Goal: Task Accomplishment & Management: Manage account settings

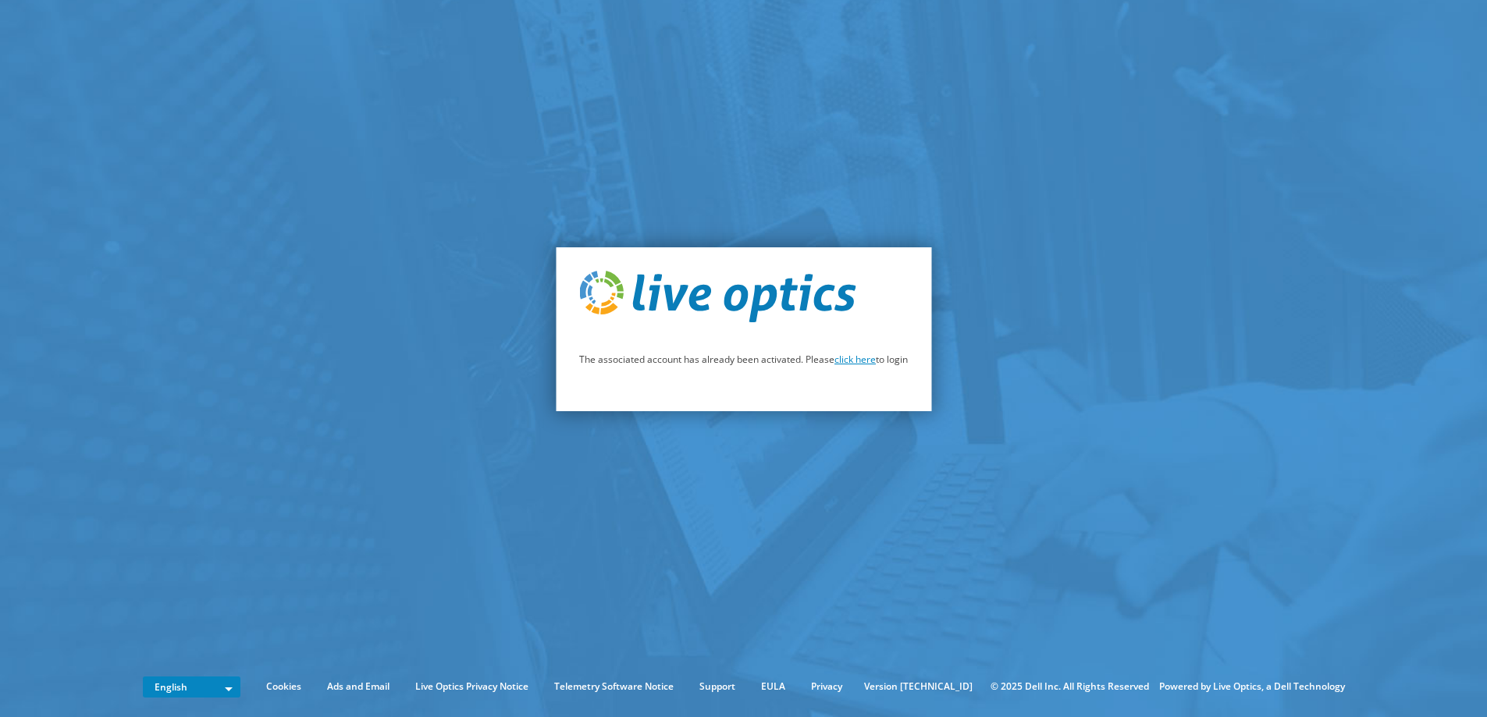
click at [845, 358] on link "click here" at bounding box center [854, 359] width 41 height 13
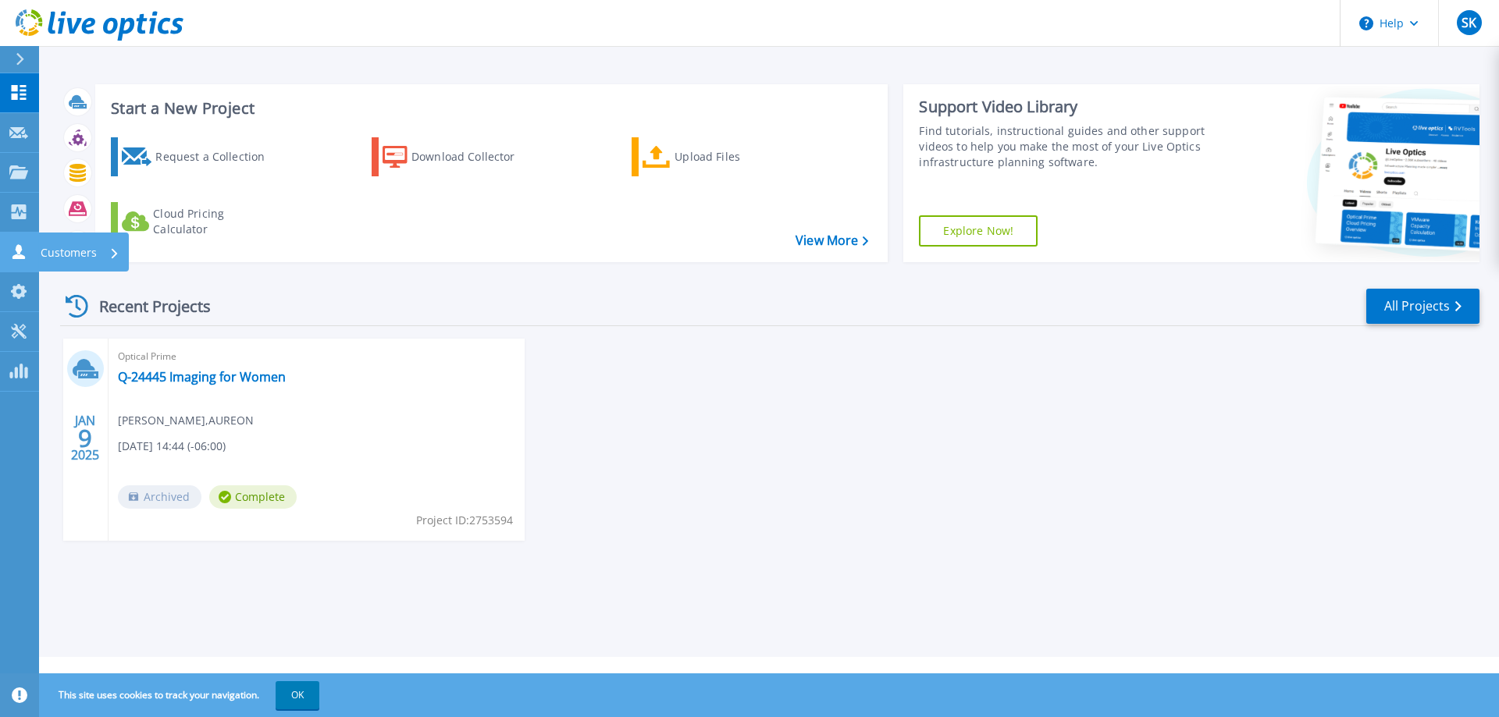
click at [86, 249] on p "Customers" at bounding box center [69, 253] width 56 height 41
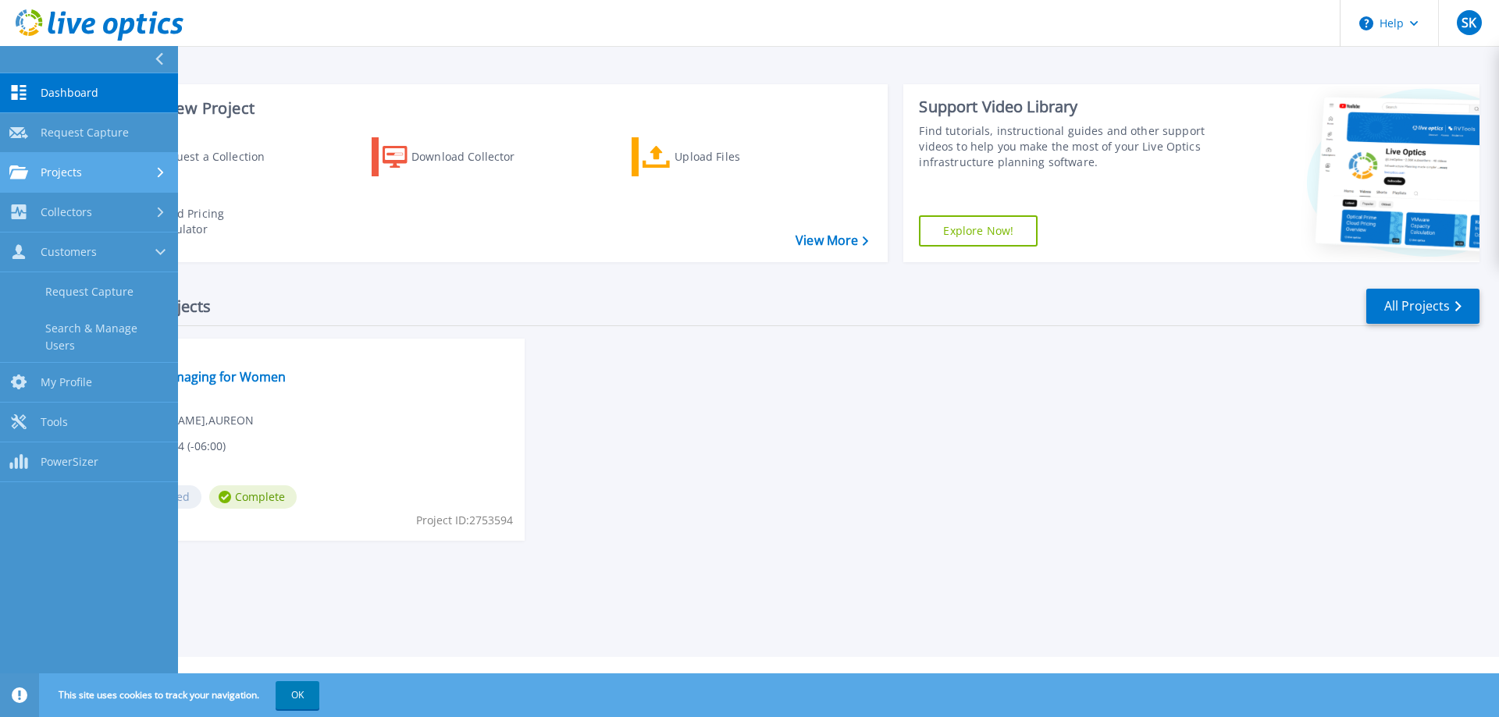
click at [65, 171] on span "Projects" at bounding box center [61, 172] width 41 height 14
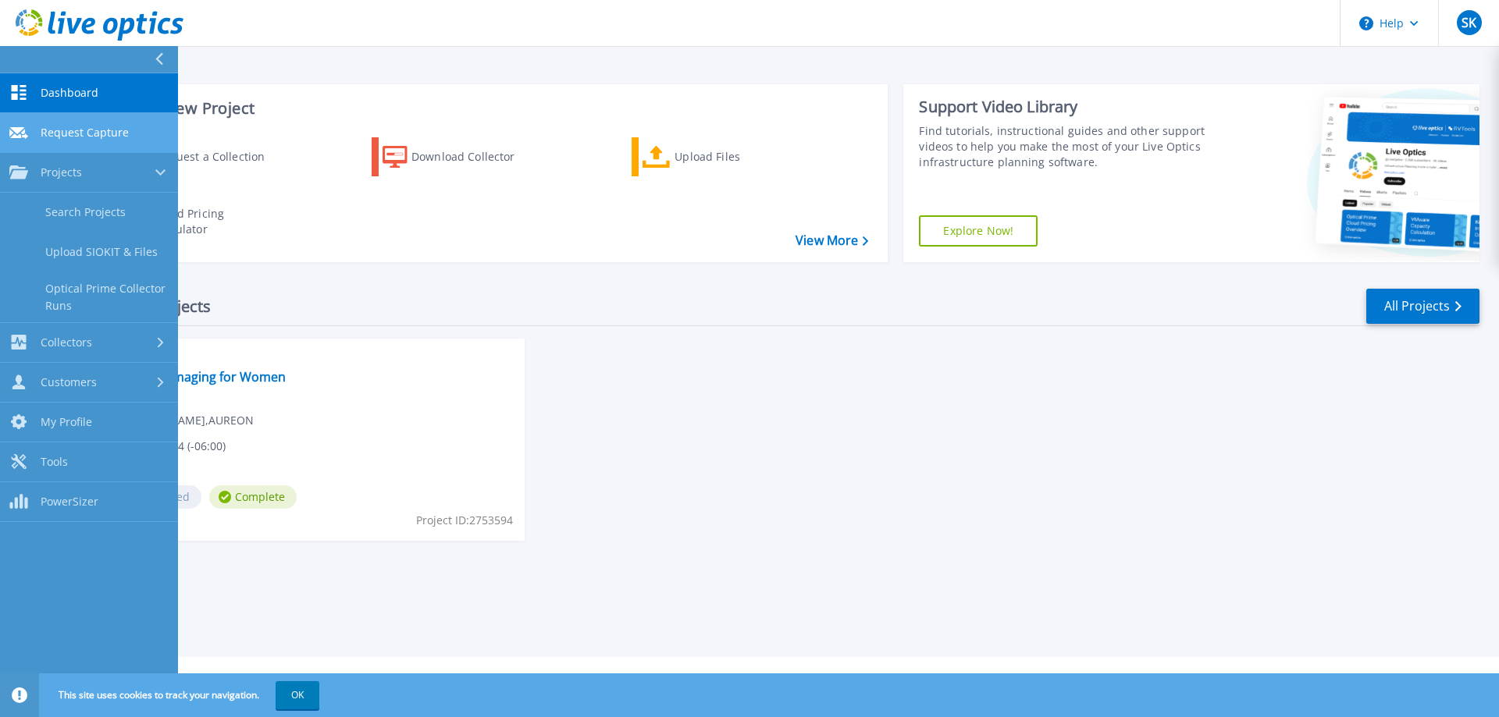
click at [62, 127] on span "Request Capture" at bounding box center [85, 133] width 88 height 14
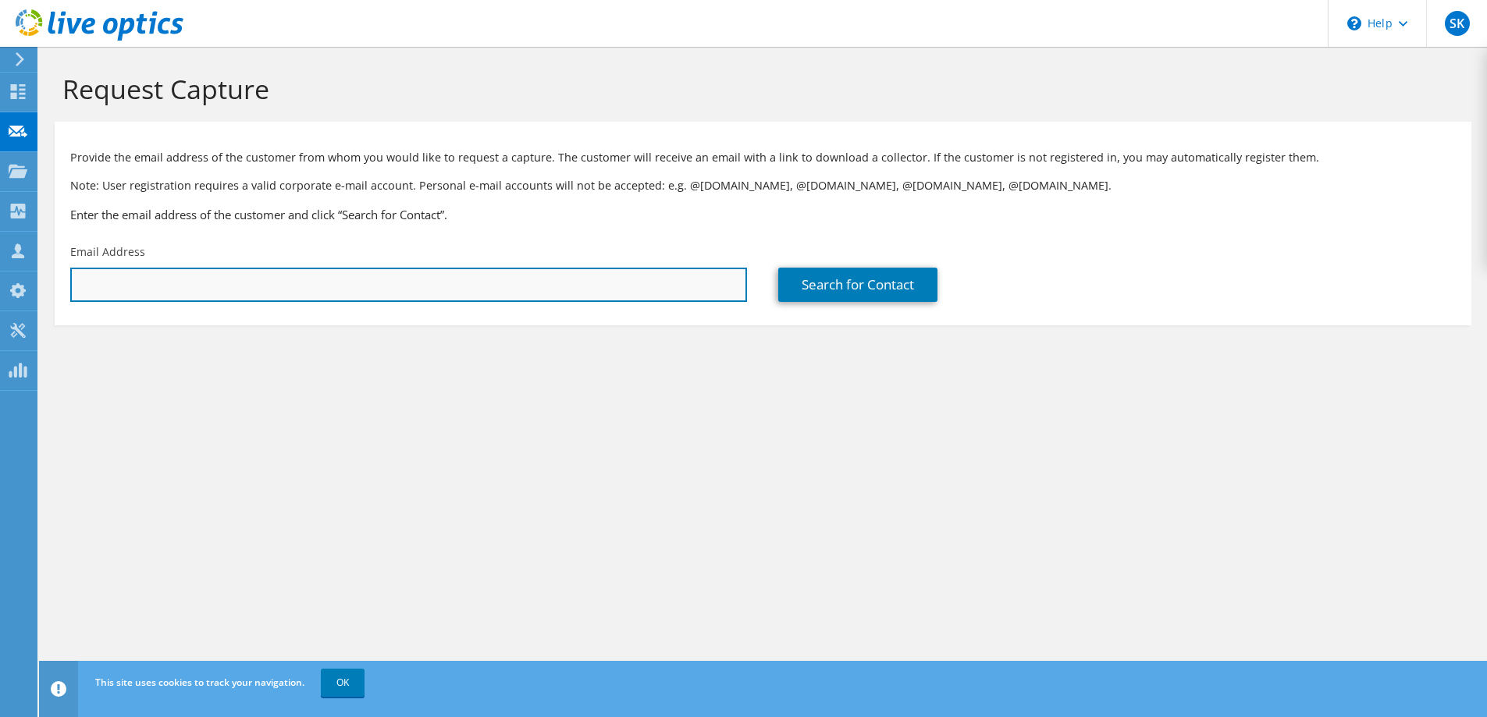
click at [145, 280] on input "text" at bounding box center [408, 285] width 677 height 34
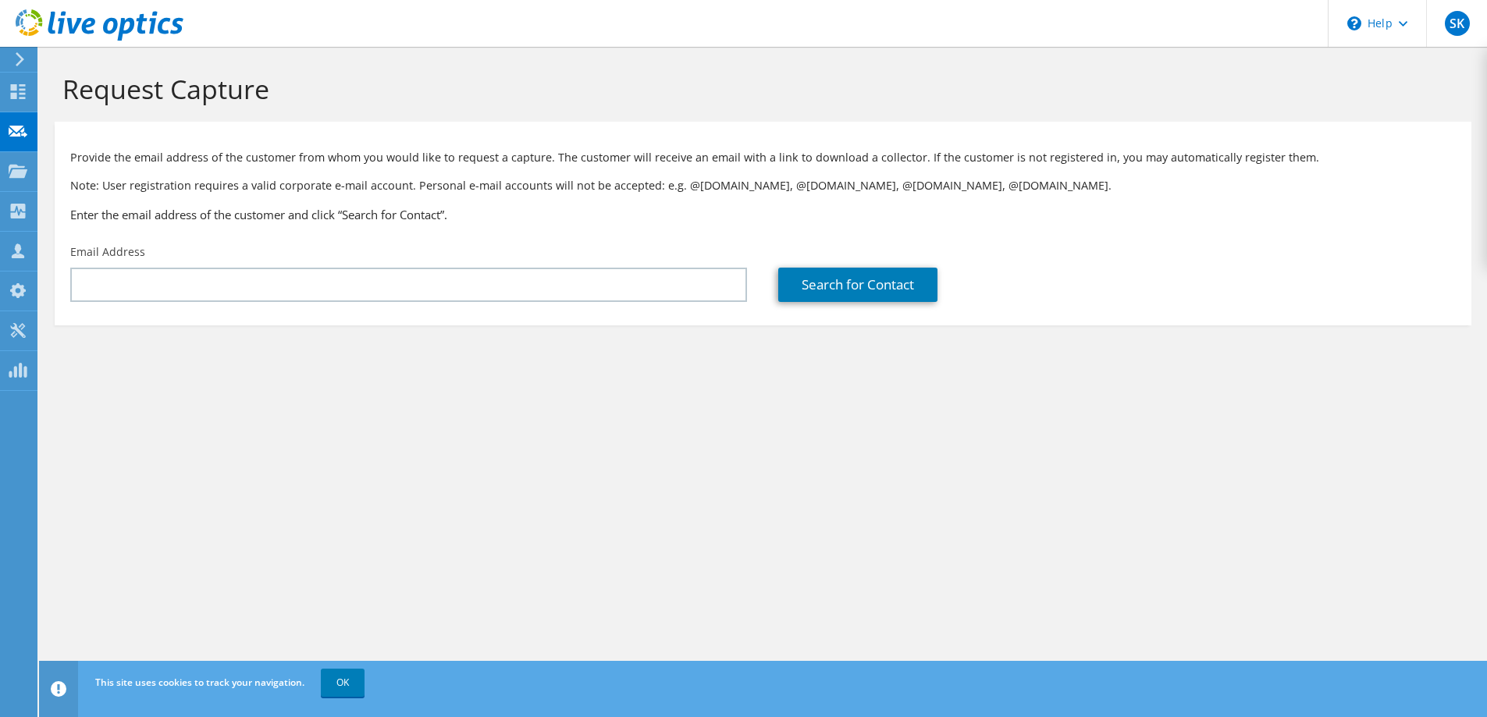
click at [457, 423] on div "Request Capture Provide the email address of the customer from whom you would l…" at bounding box center [763, 382] width 1448 height 670
click at [68, 172] on div "Projects" at bounding box center [74, 171] width 75 height 39
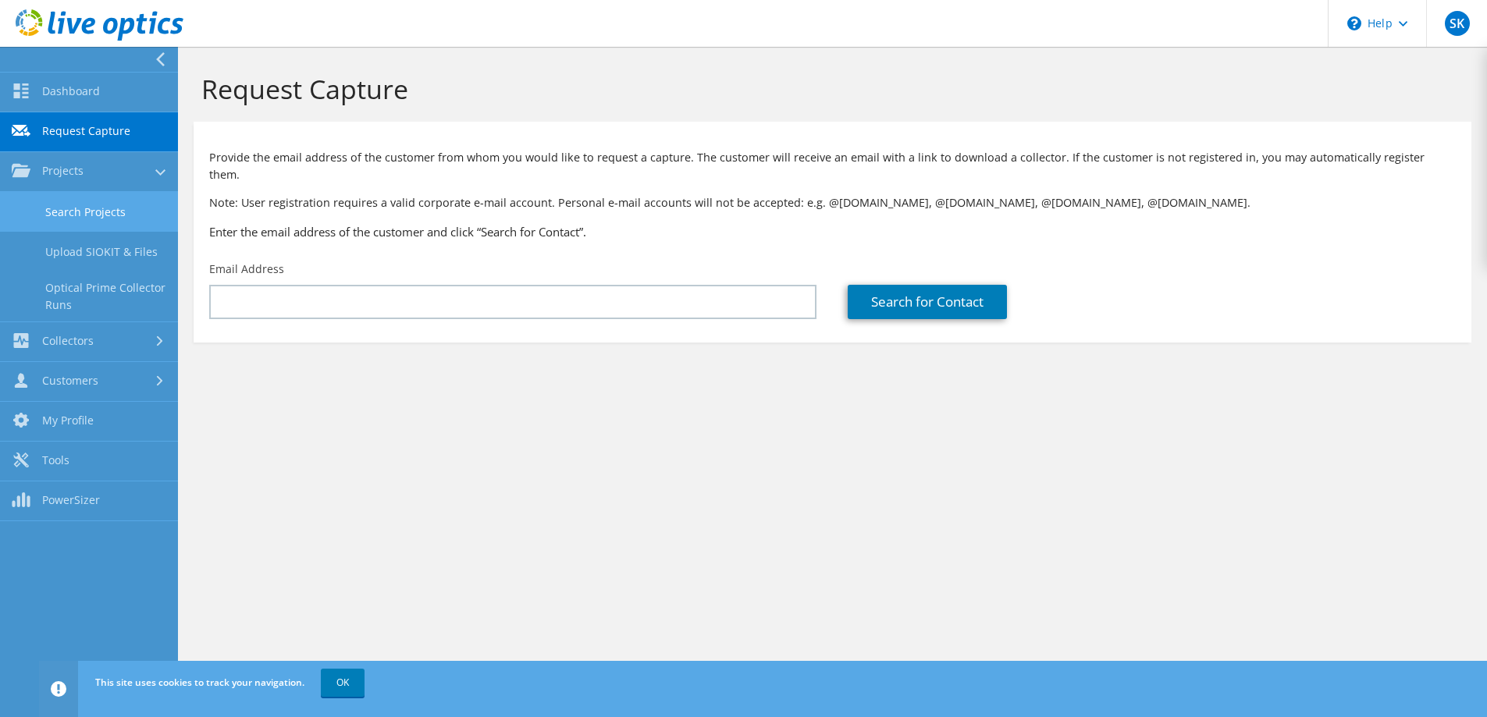
click at [80, 215] on link "Search Projects" at bounding box center [89, 212] width 178 height 40
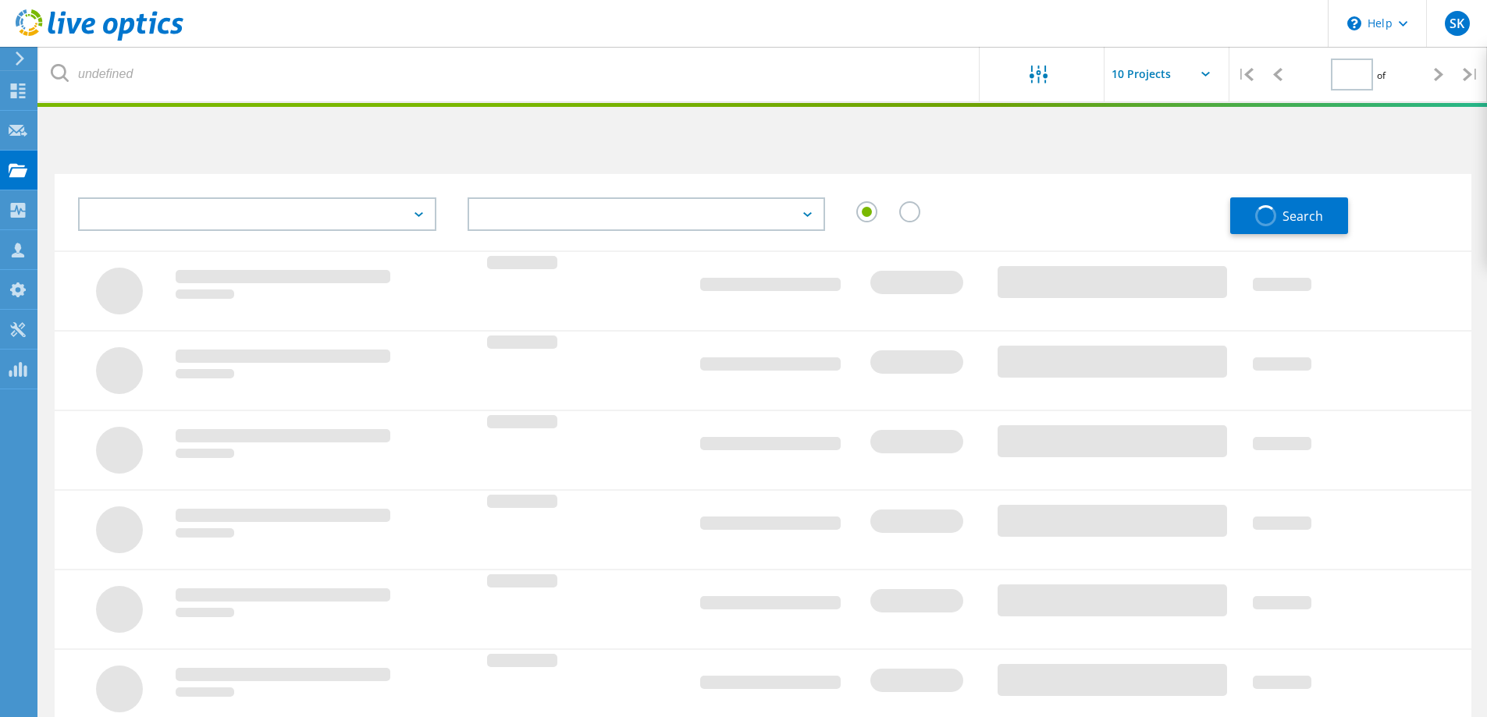
type input "1"
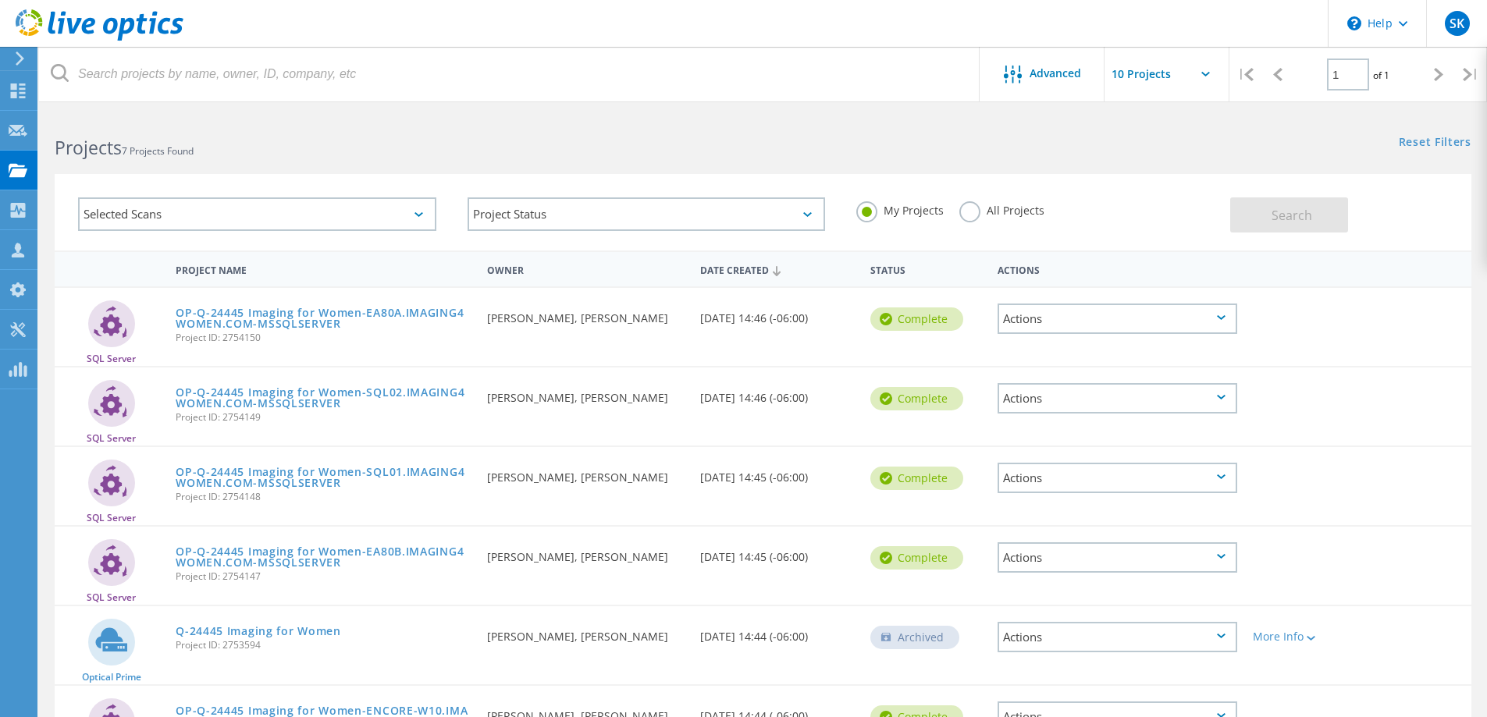
click at [1175, 141] on div "Reset Filters Show Filters" at bounding box center [1125, 127] width 724 height 29
click at [963, 207] on label "All Projects" at bounding box center [1001, 208] width 85 height 15
click at [0, 0] on input "All Projects" at bounding box center [0, 0] width 0 height 0
click at [221, 212] on div "Selected Scans" at bounding box center [257, 214] width 358 height 34
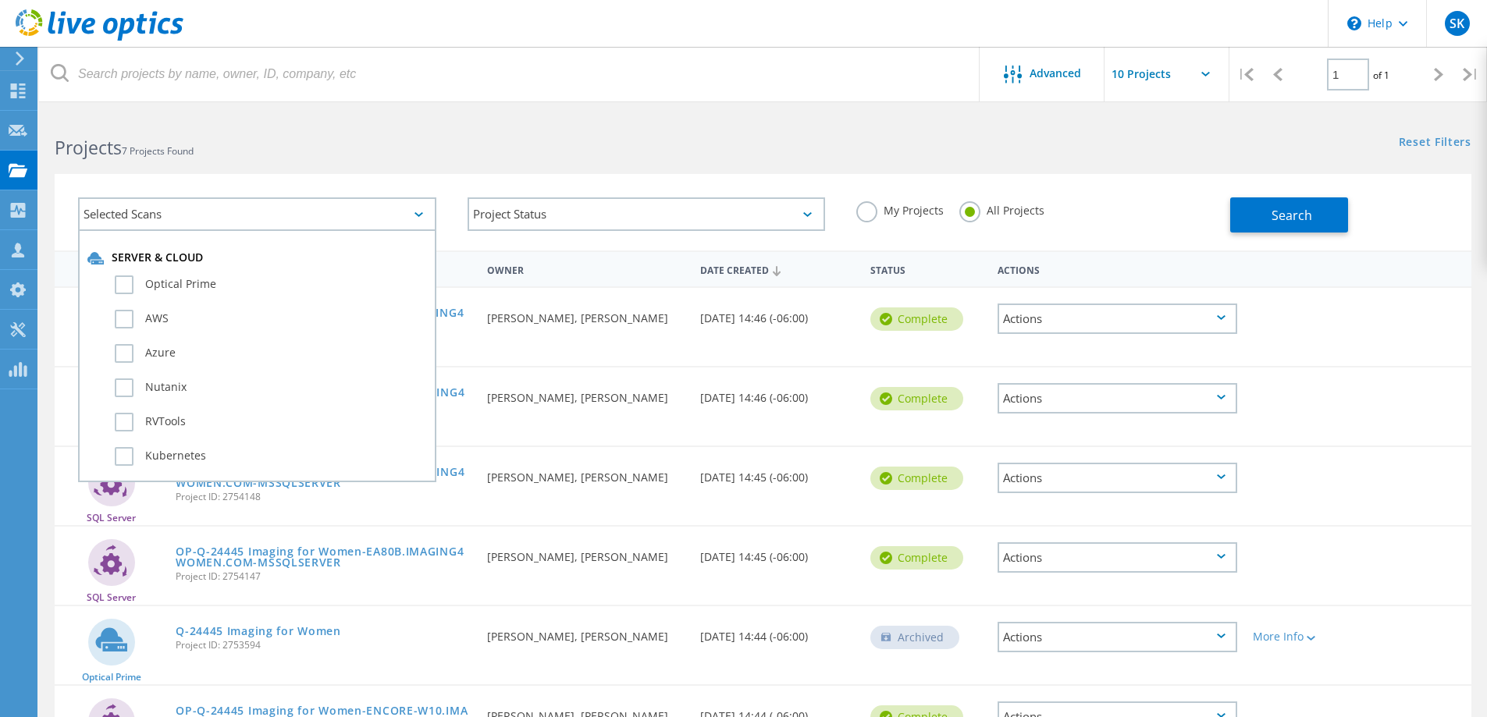
click at [288, 142] on h2 "Projects 7 Projects Found" at bounding box center [401, 148] width 692 height 26
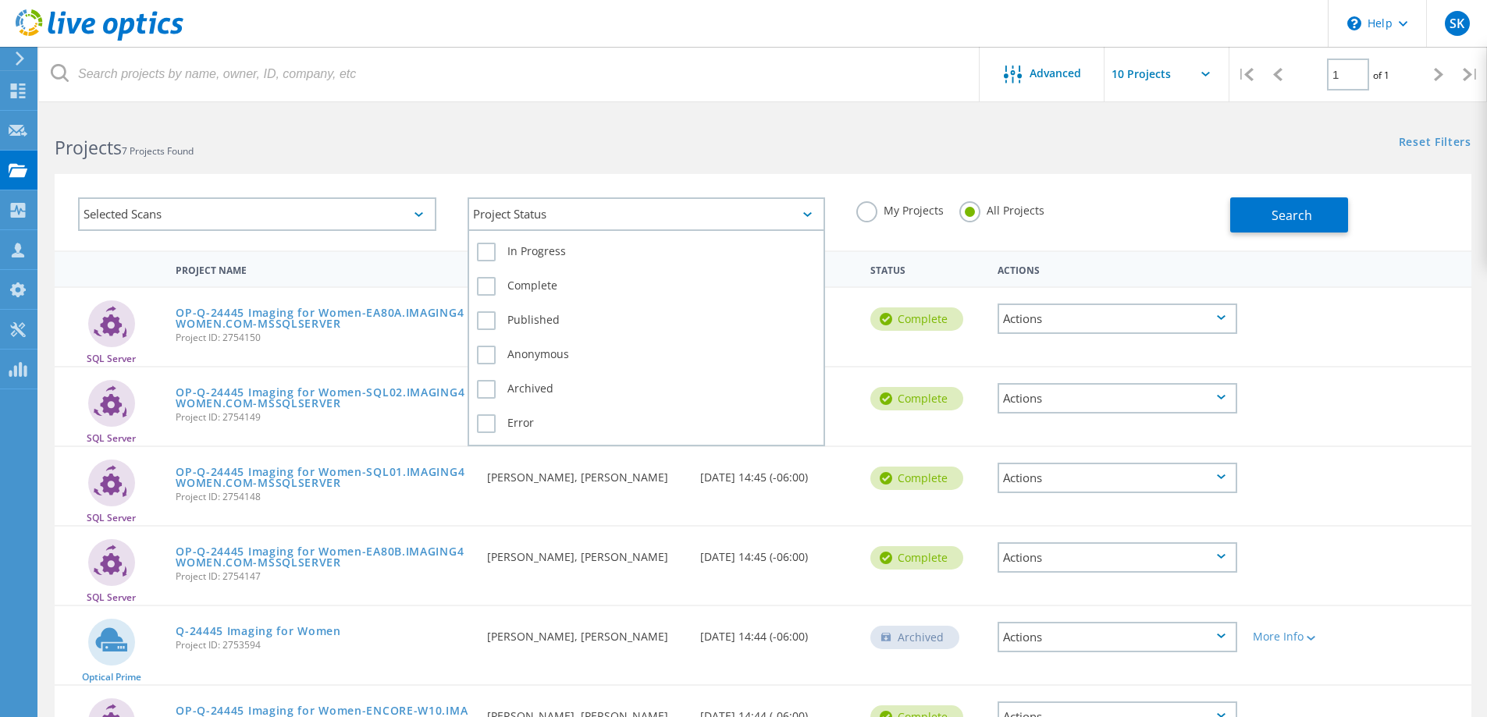
click at [489, 209] on div "Project Status" at bounding box center [647, 214] width 358 height 34
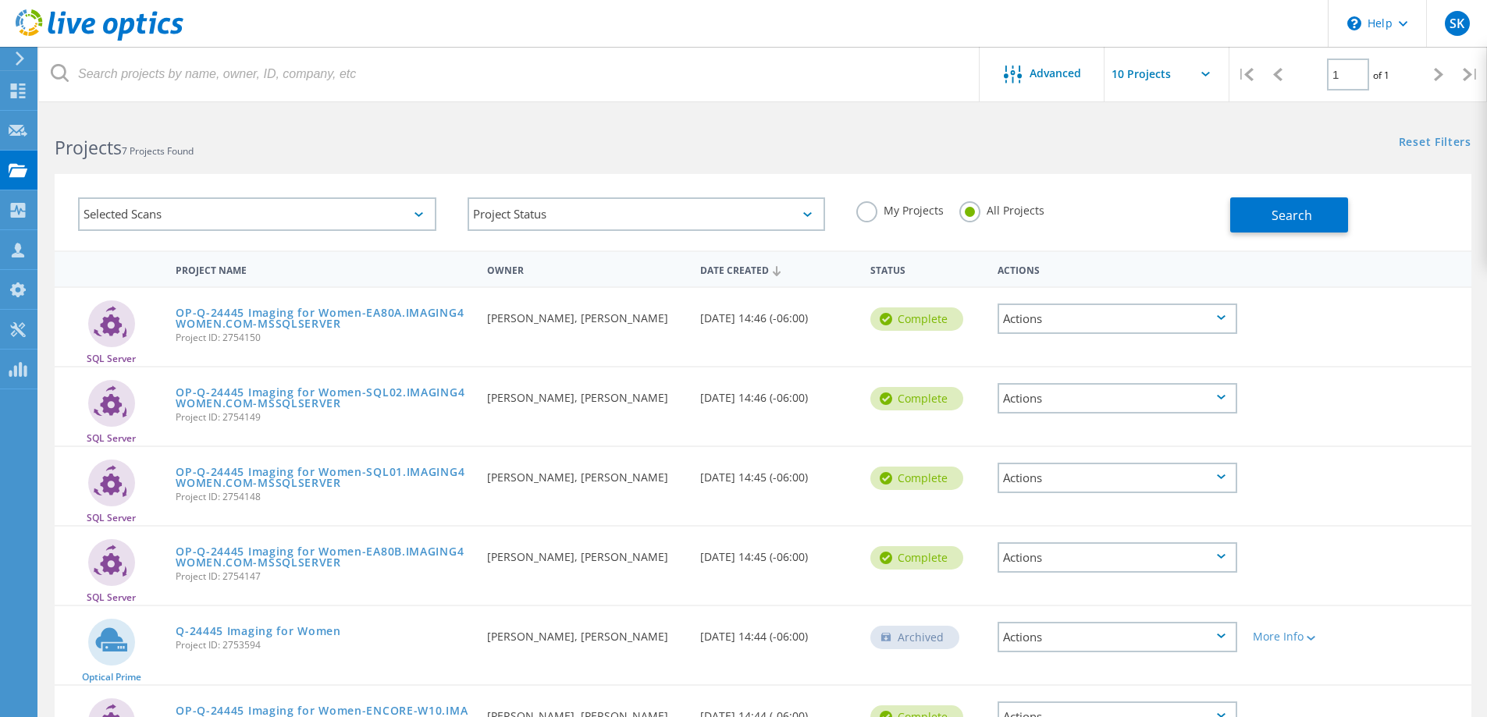
click at [550, 144] on h2 "Projects 7 Projects Found" at bounding box center [401, 148] width 692 height 26
click at [98, 94] on div "Dashboard" at bounding box center [73, 90] width 58 height 11
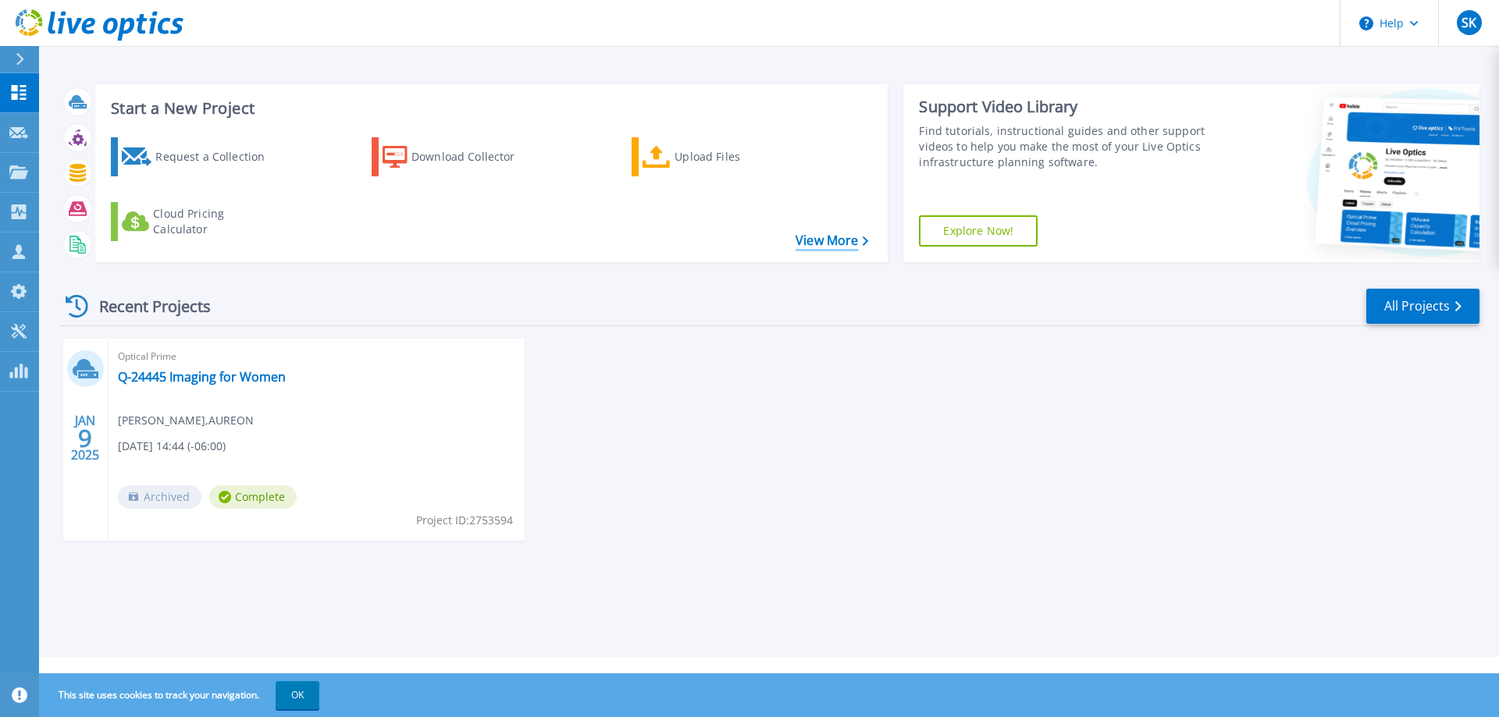
click at [834, 237] on link "View More" at bounding box center [831, 240] width 73 height 15
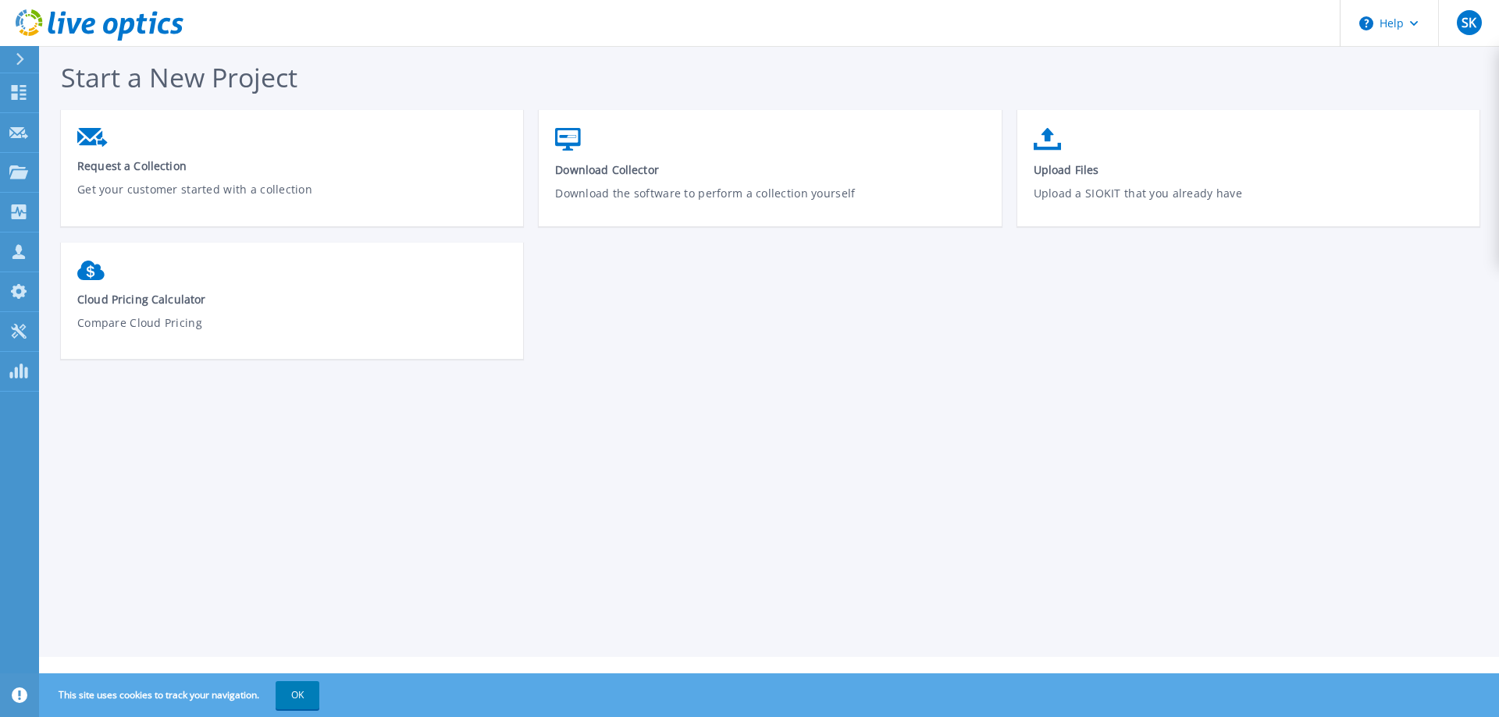
click at [933, 429] on div "Start a New Project Request a Collection Get your customer started with a colle…" at bounding box center [769, 328] width 1460 height 657
click at [407, 443] on div "Start a New Project Request a Collection Get your customer started with a colle…" at bounding box center [769, 328] width 1460 height 657
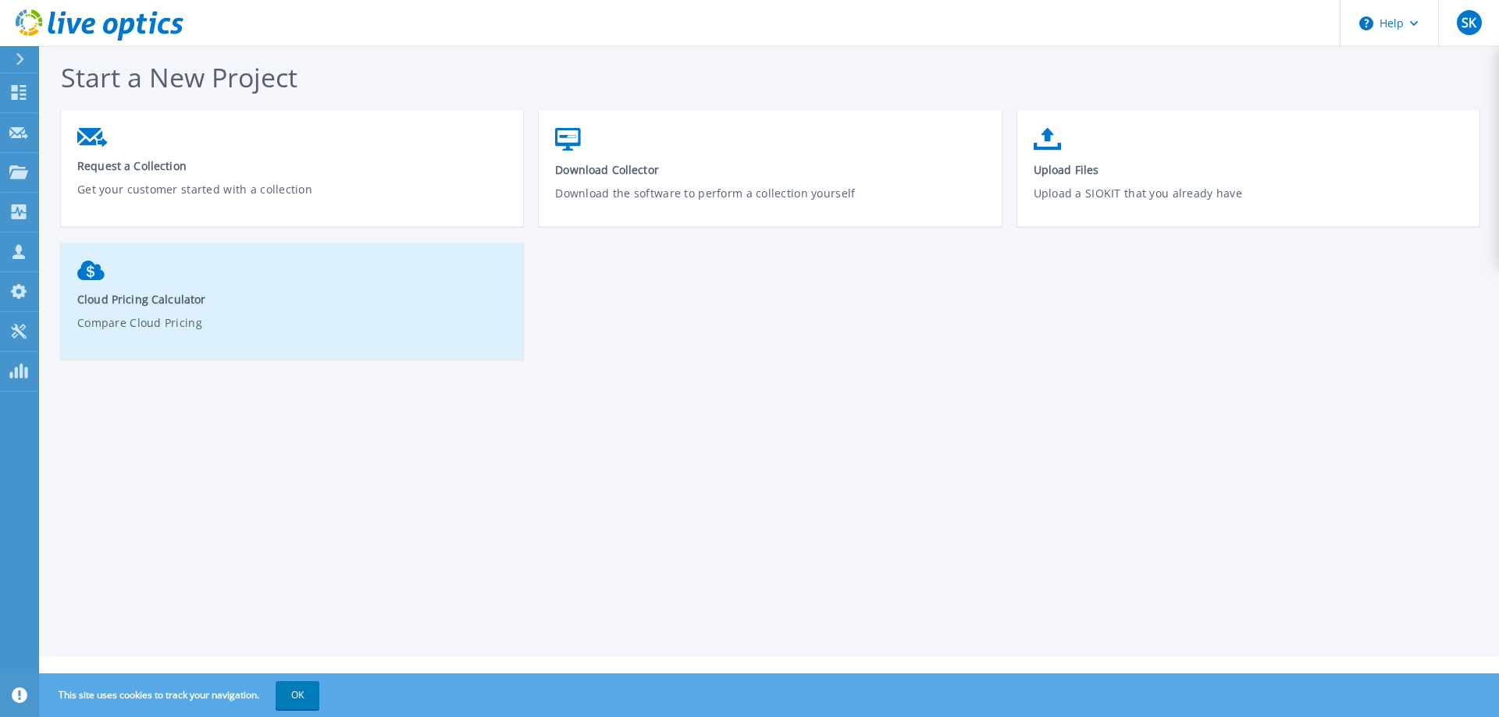
drag, startPoint x: 286, startPoint y: 446, endPoint x: 121, endPoint y: 257, distance: 250.6
click at [280, 436] on div "Start a New Project Request a Collection Get your customer started with a colle…" at bounding box center [769, 328] width 1460 height 657
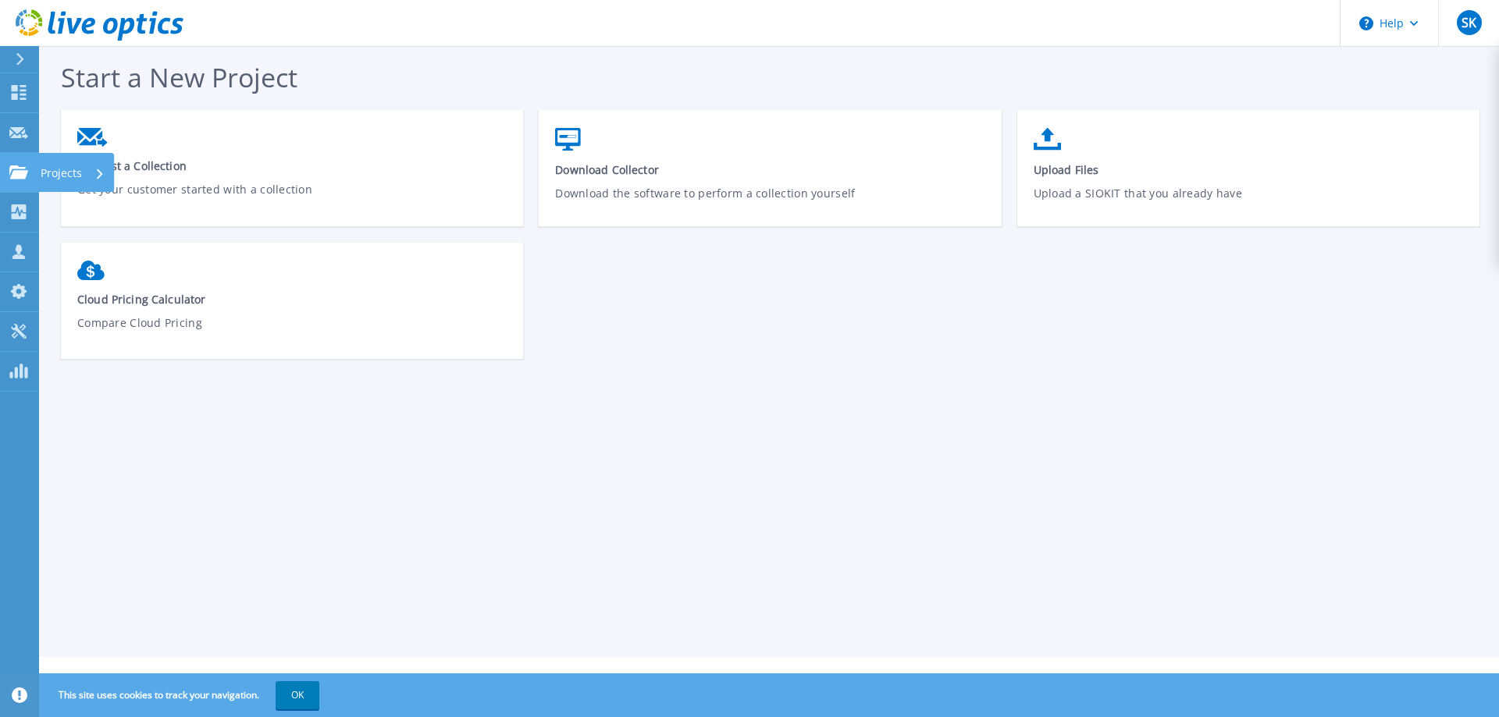
click at [57, 173] on p "Projects" at bounding box center [61, 173] width 41 height 41
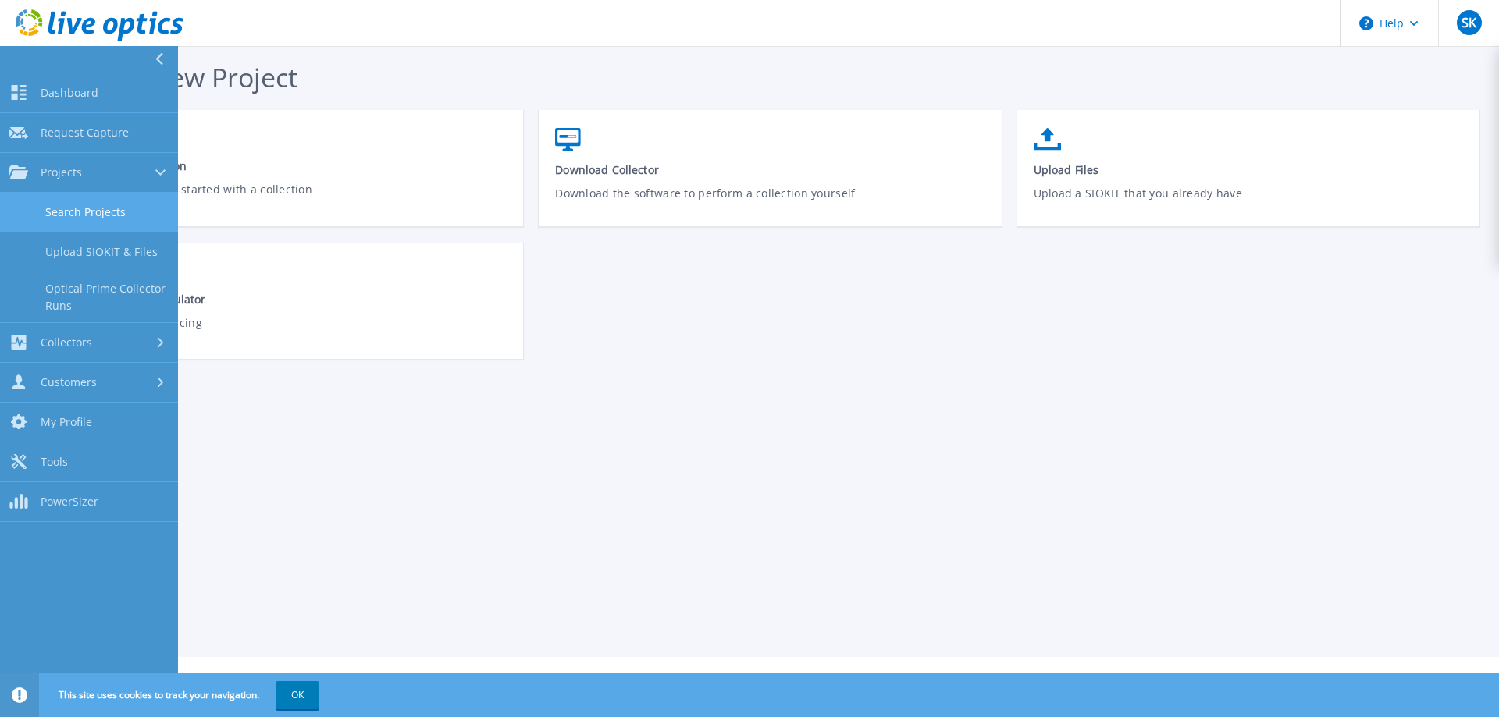
click at [123, 206] on link "Search Projects" at bounding box center [89, 213] width 178 height 40
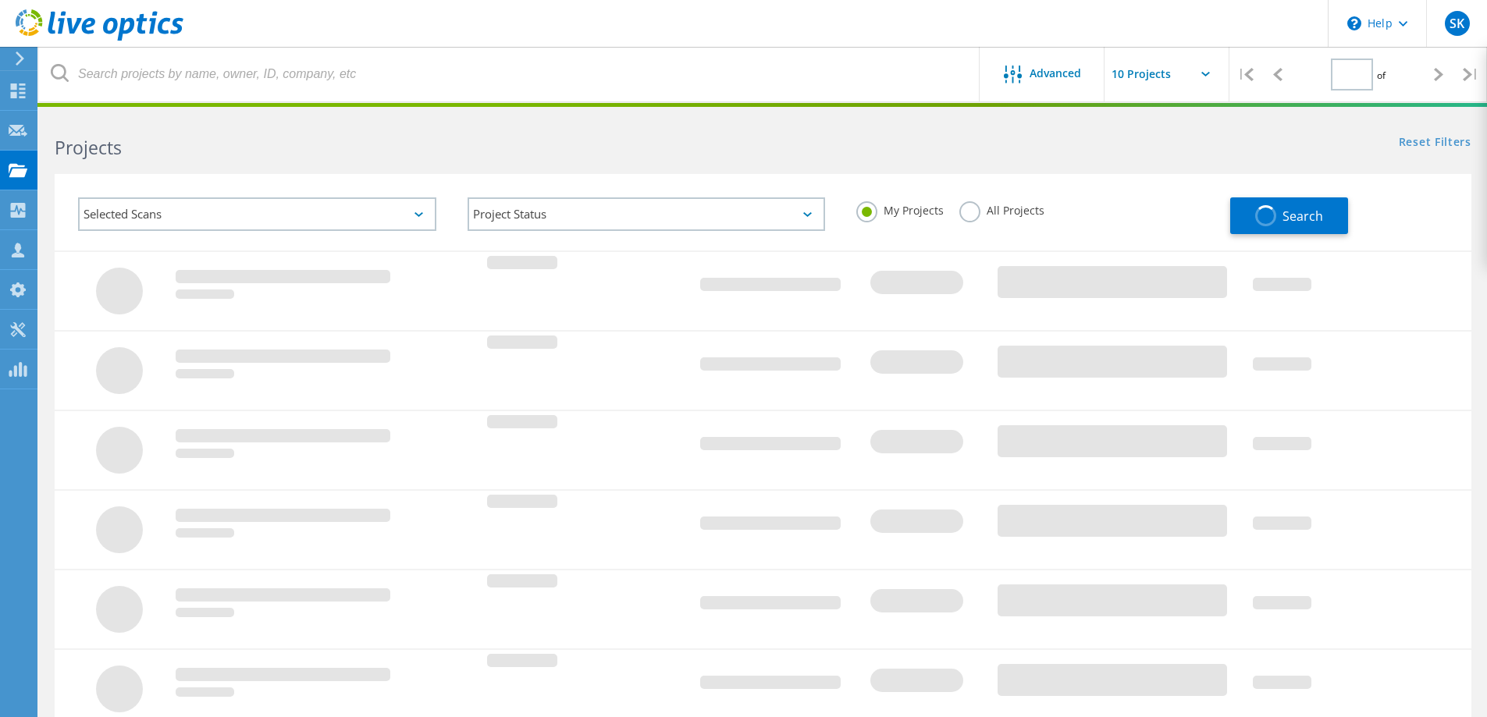
type input "1"
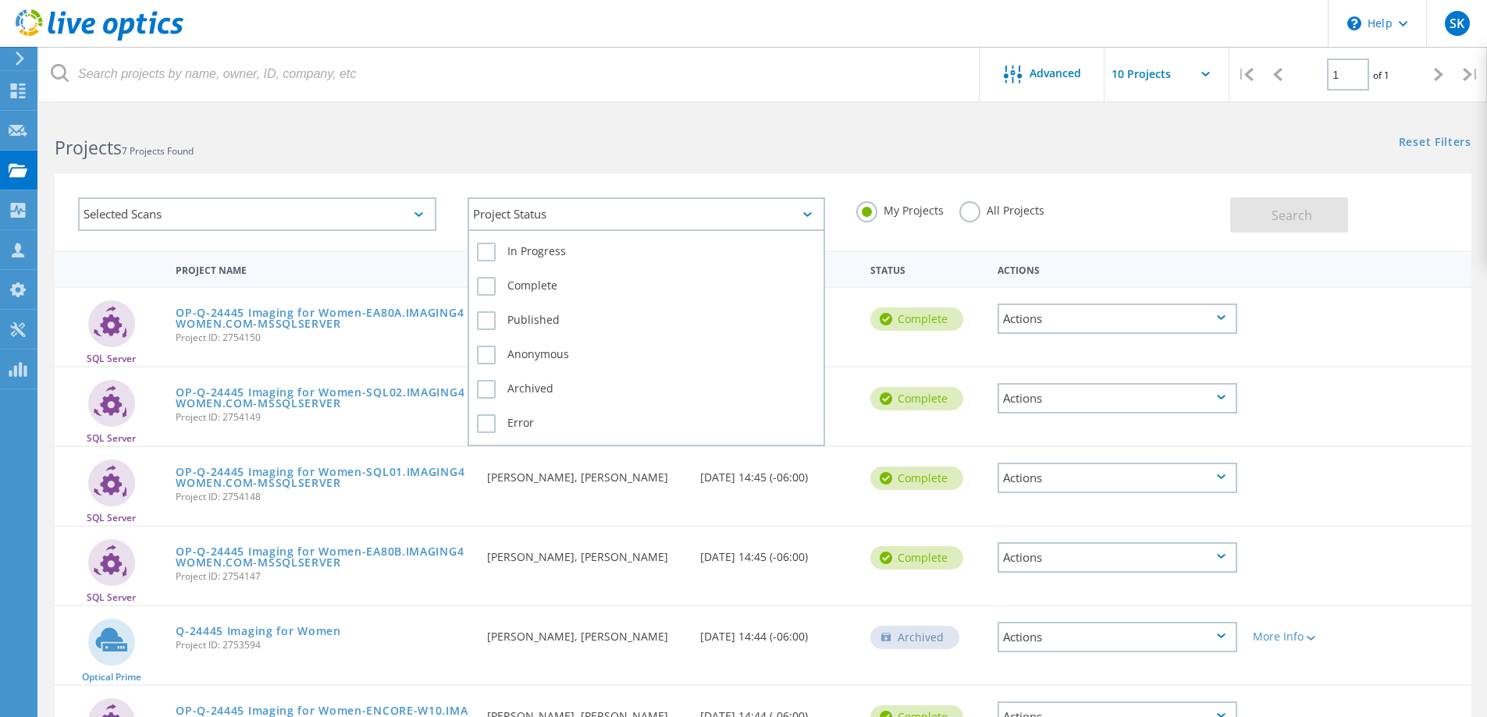
click at [808, 215] on icon at bounding box center [807, 214] width 9 height 5
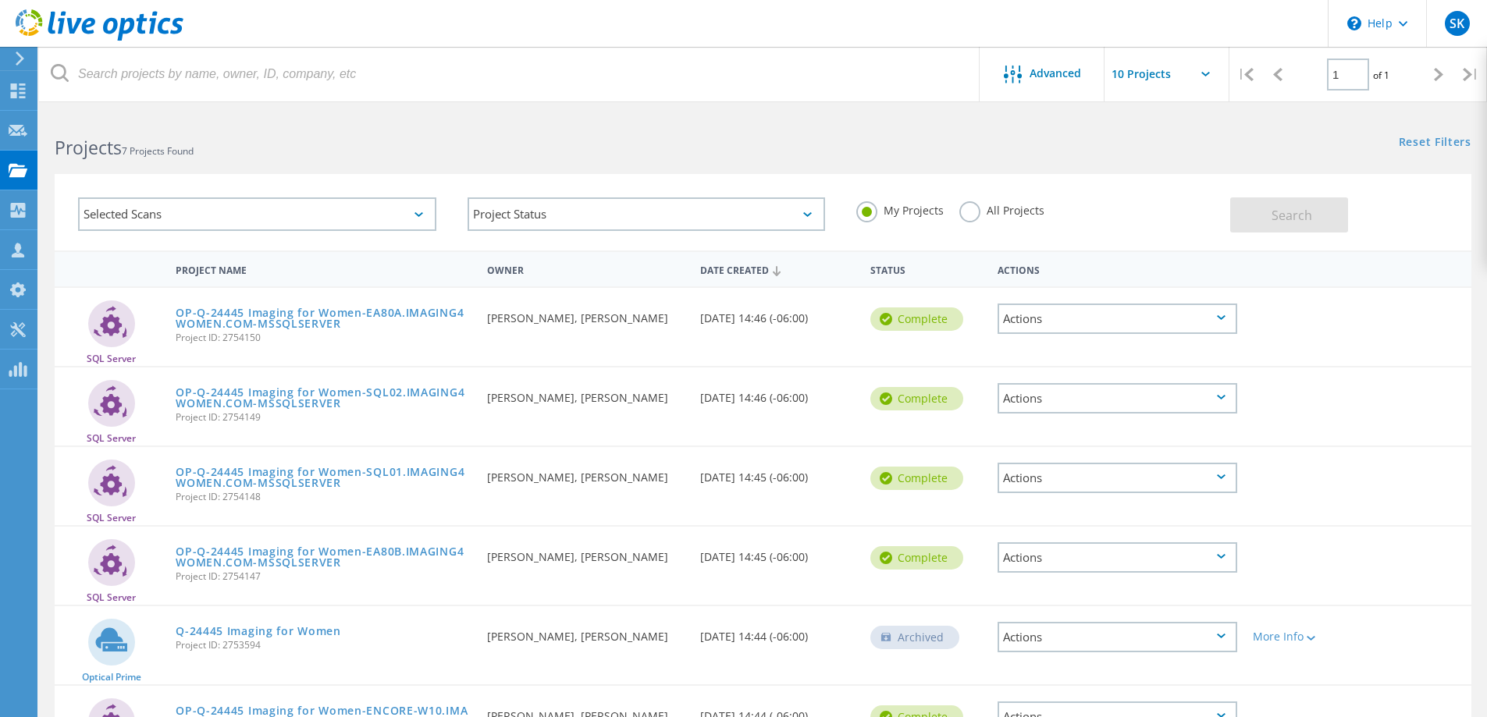
click at [852, 168] on div "Selected Scans Project Status In Progress Complete Published Anonymous Archived…" at bounding box center [763, 203] width 1448 height 96
click at [963, 207] on label "All Projects" at bounding box center [1001, 208] width 85 height 15
click at [0, 0] on input "All Projects" at bounding box center [0, 0] width 0 height 0
click at [218, 207] on div "Selected Scans" at bounding box center [257, 214] width 358 height 34
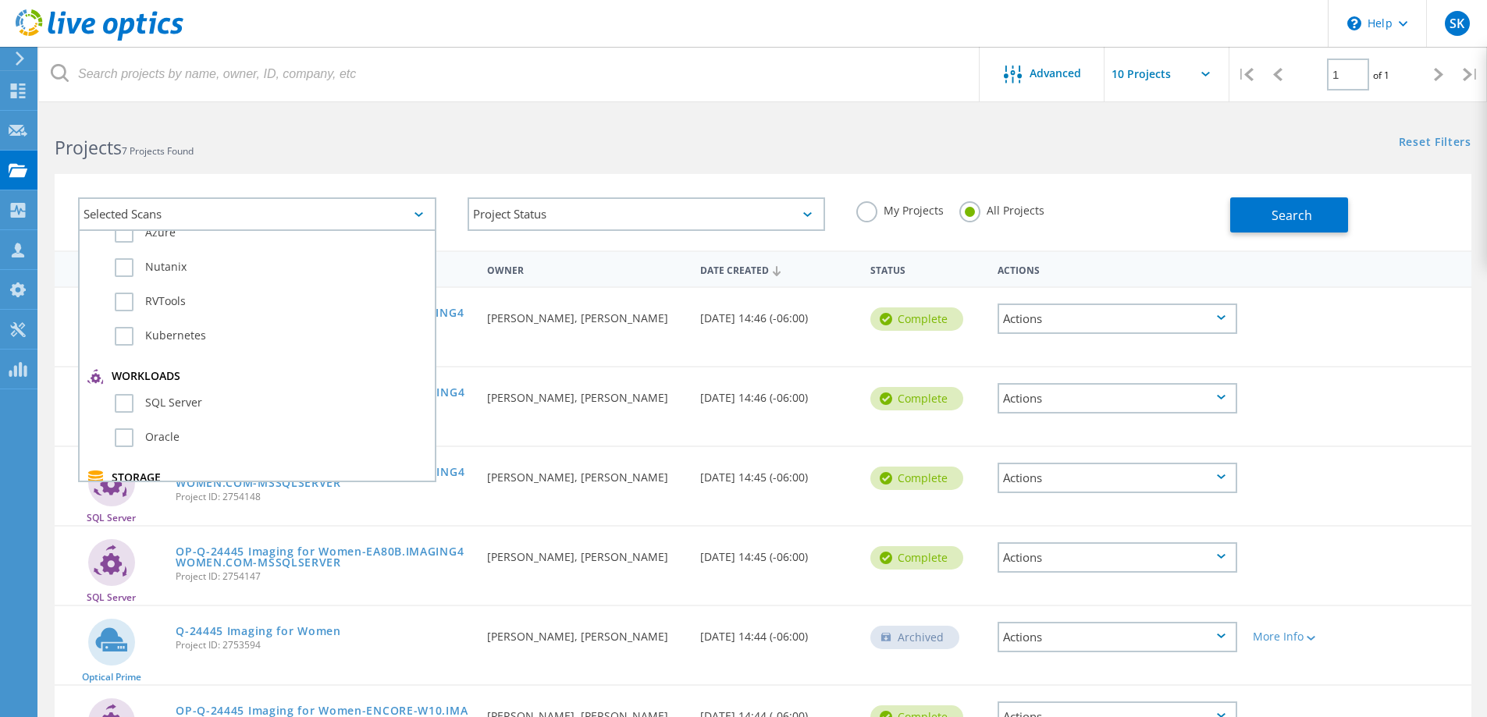
scroll to position [156, 0]
click at [475, 179] on div "Selected Scans Server & Cloud Optical Prime AWS Azure Nutanix RVTools Kubernete…" at bounding box center [763, 212] width 1417 height 76
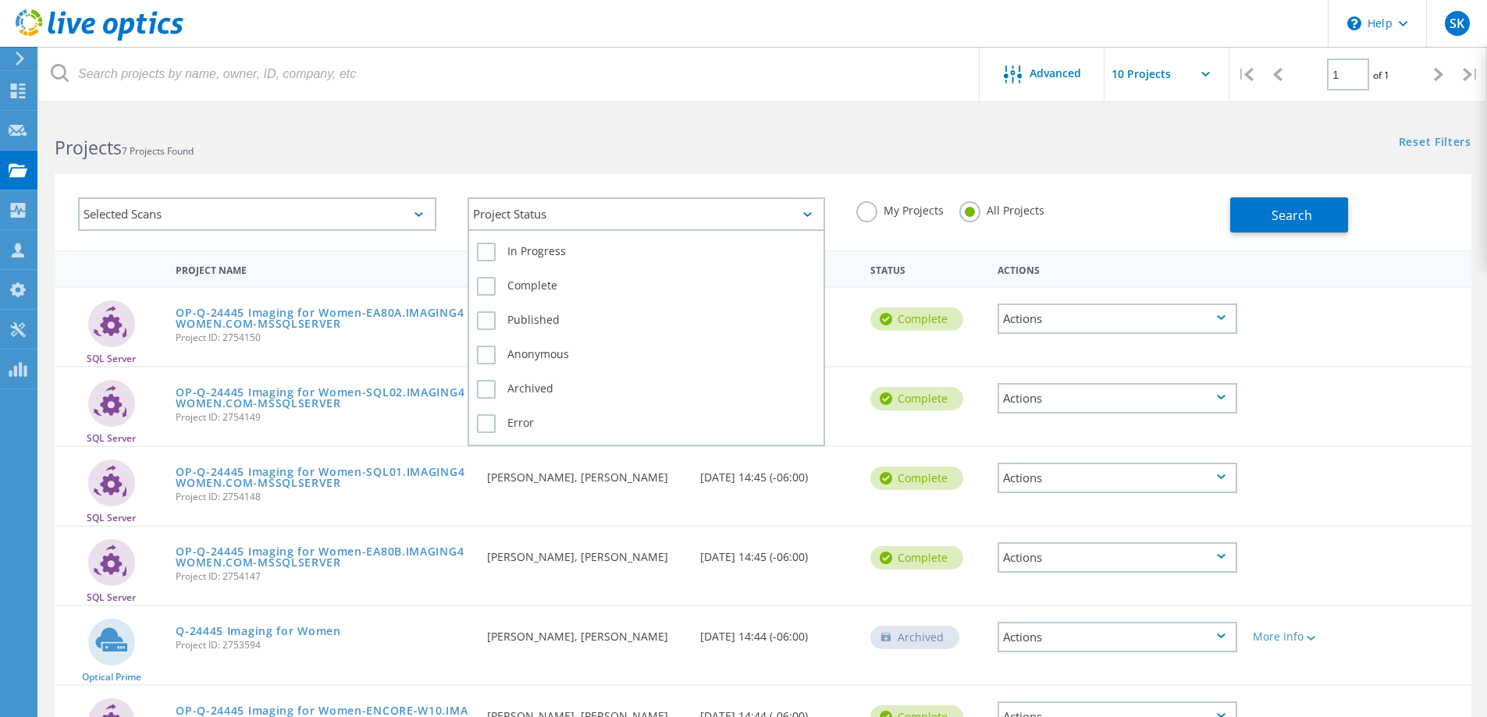
click at [799, 209] on div "Project Status" at bounding box center [647, 214] width 358 height 34
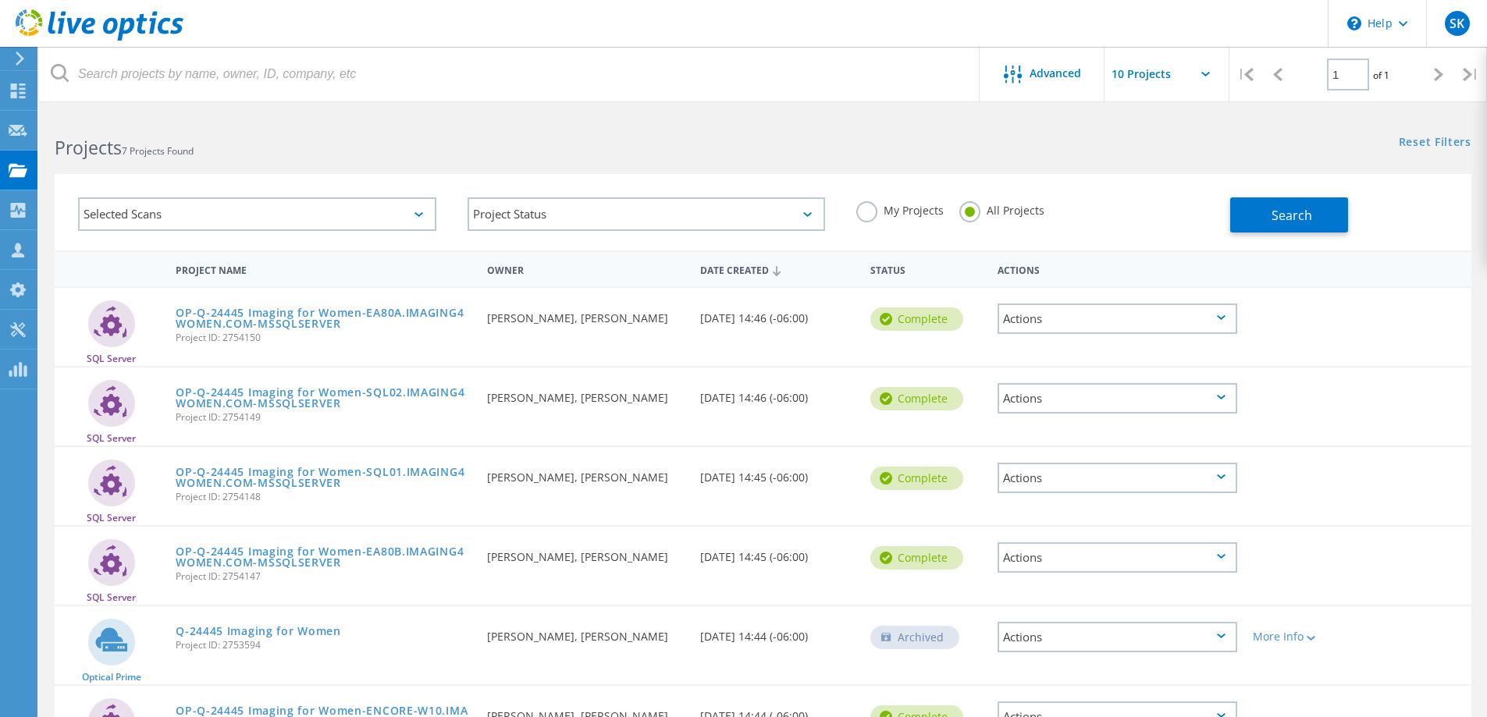
click at [452, 219] on div "Project Status In Progress Complete Published Anonymous Archived Error" at bounding box center [646, 214] width 389 height 65
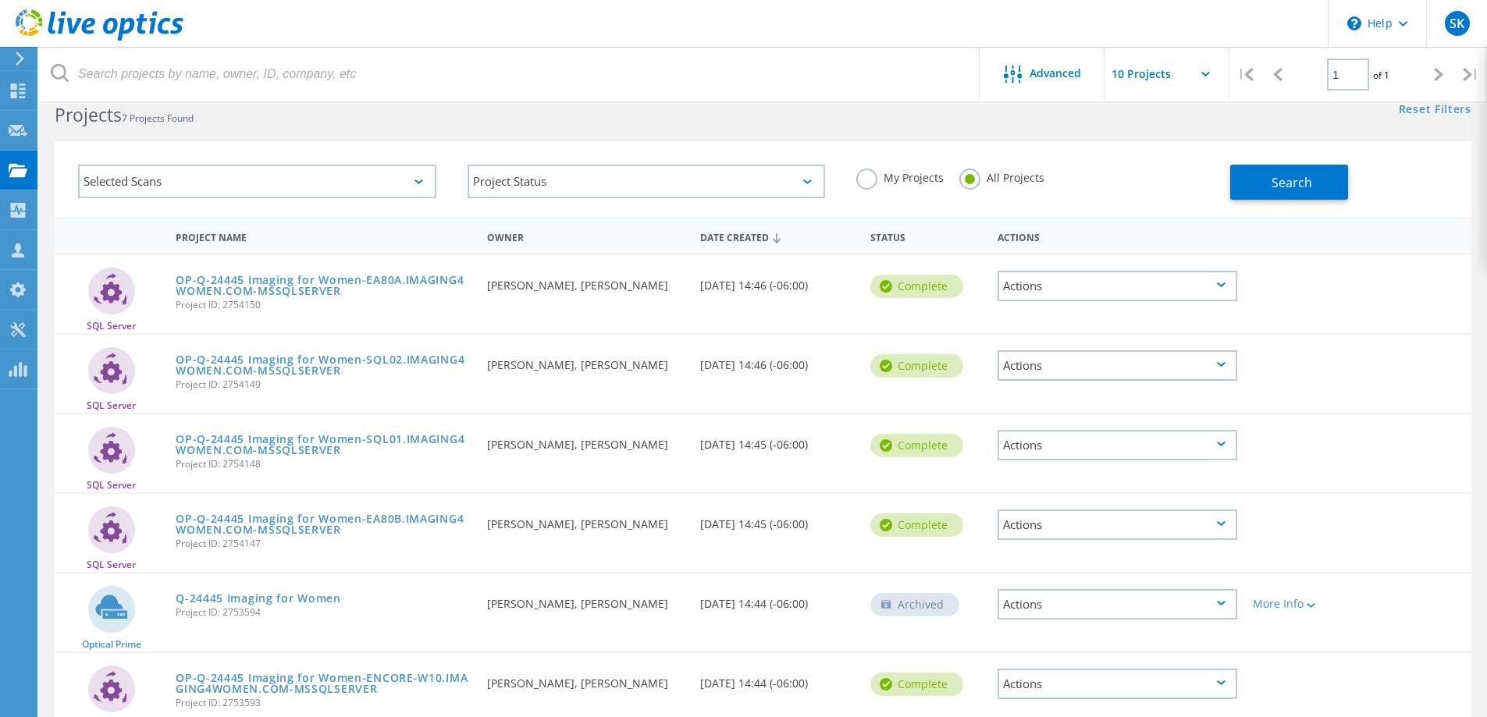
scroll to position [0, 0]
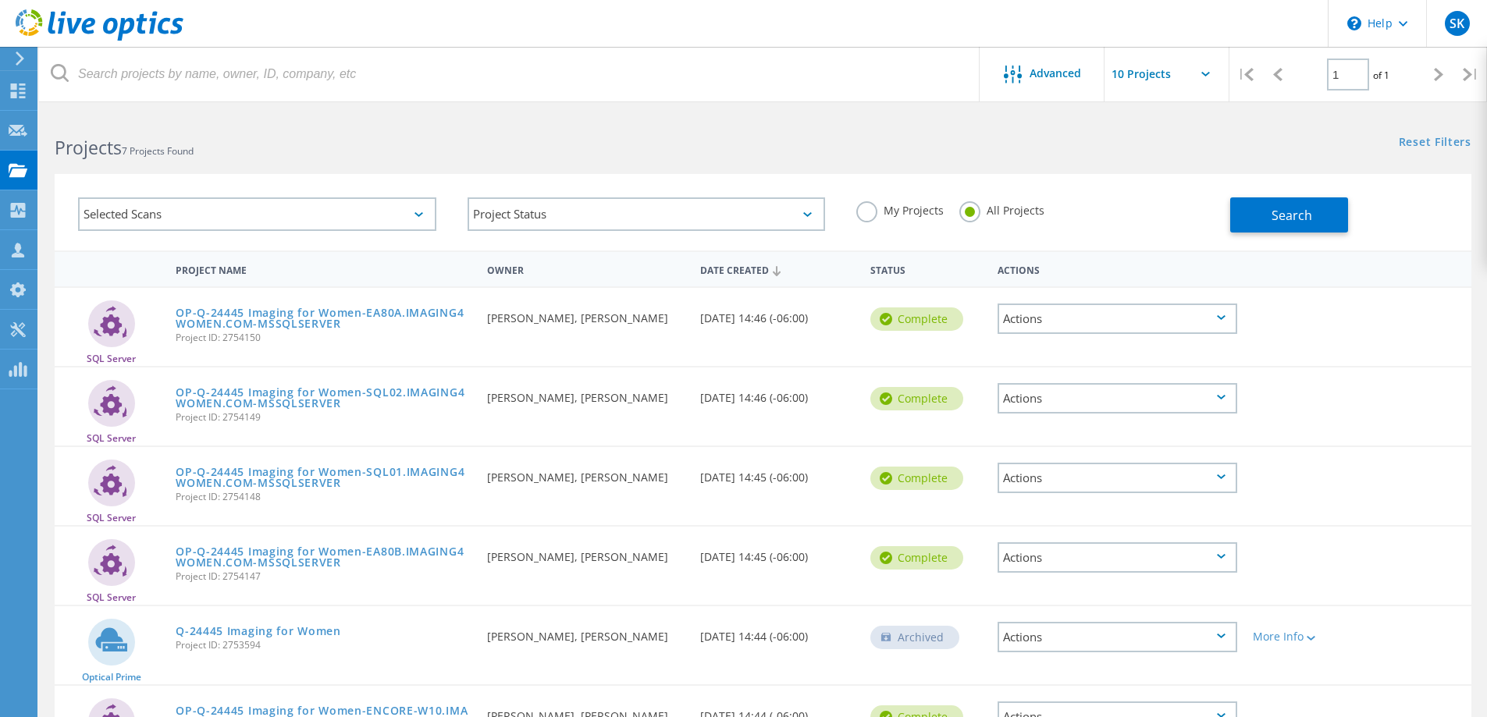
click at [1097, 204] on div "My Projects All Projects" at bounding box center [1035, 211] width 389 height 58
click at [965, 151] on div "Projects 7 Projects Found Reset Filters Show Filters" at bounding box center [763, 133] width 1448 height 41
click at [1184, 74] on input "text" at bounding box center [1182, 74] width 156 height 55
click at [1154, 184] on div "Show 40 Projects" at bounding box center [1182, 193] width 155 height 26
type input "Show 40 Projects"
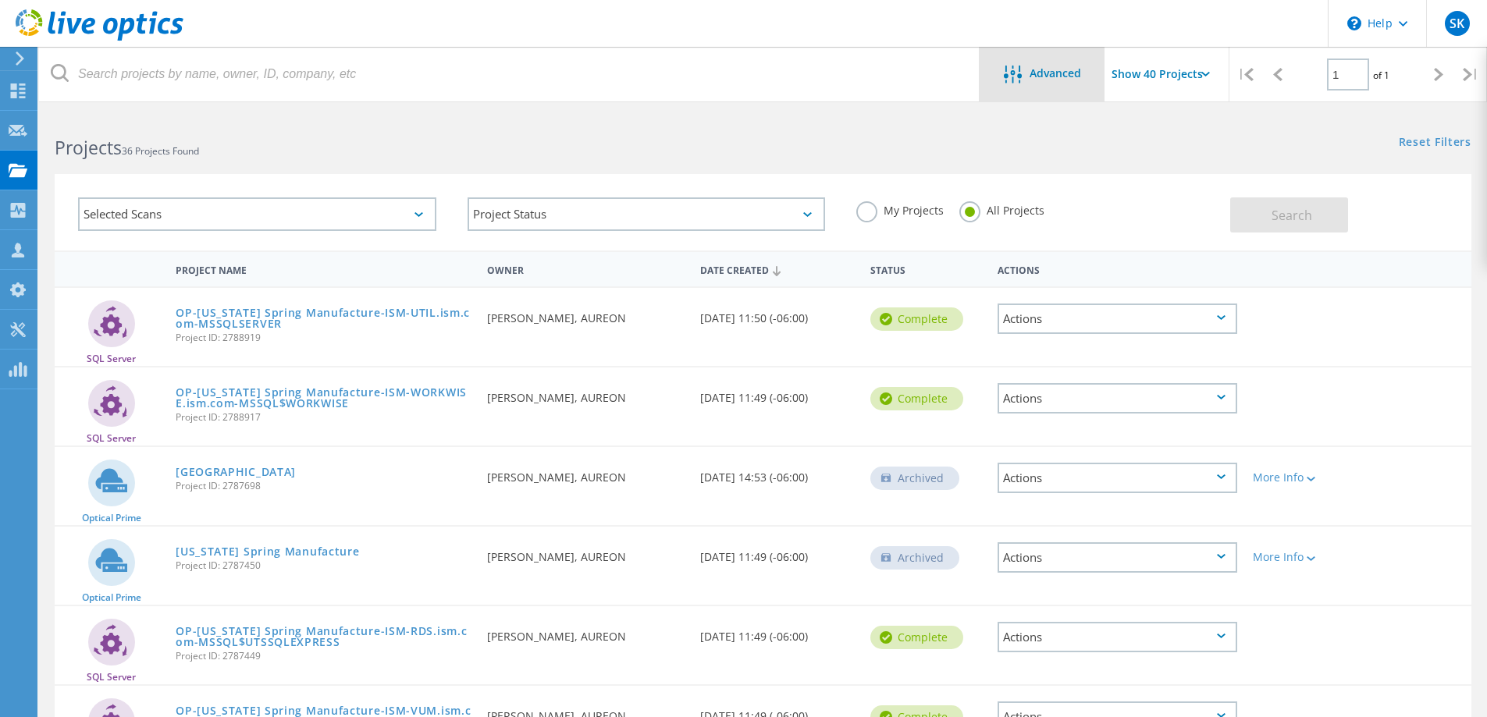
click at [1062, 68] on span "Advanced" at bounding box center [1055, 73] width 52 height 11
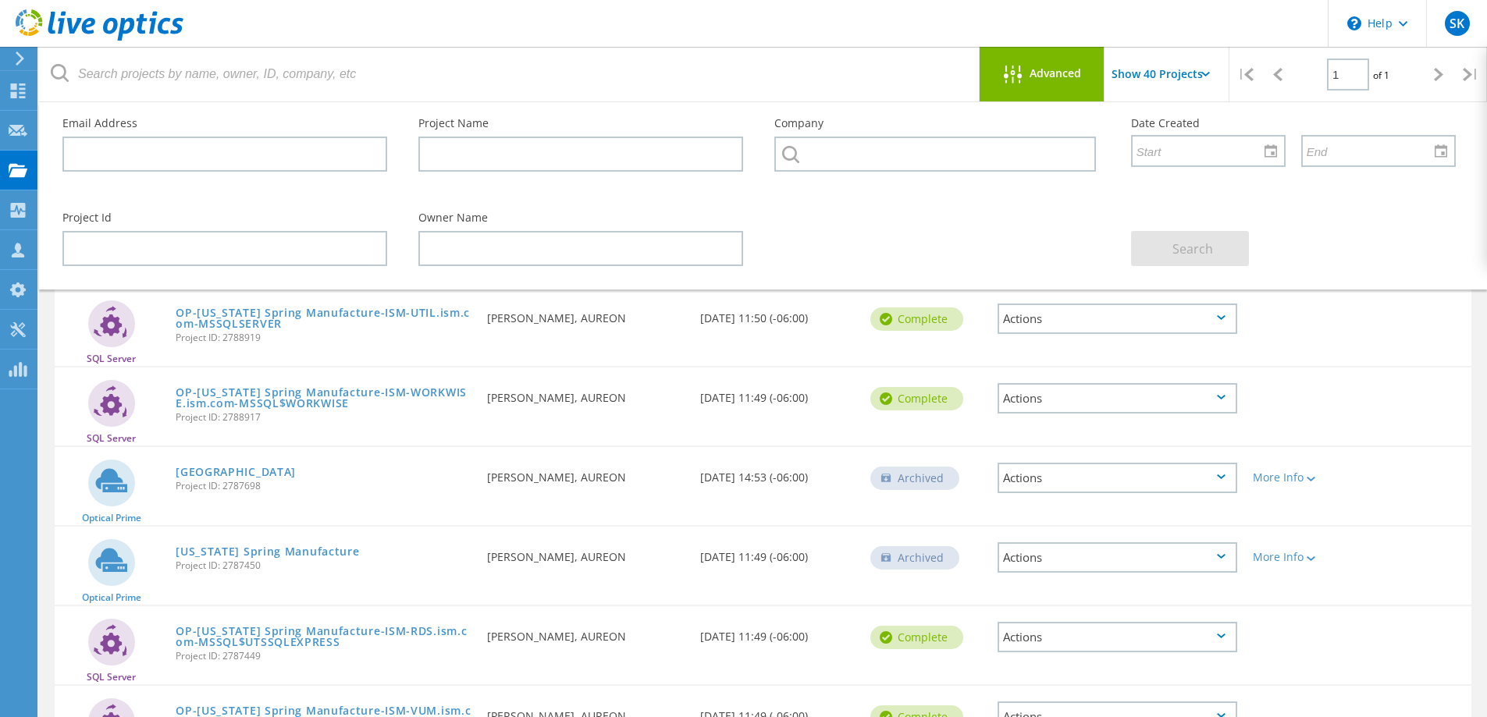
click at [658, 350] on div "Requested By Kai Johnson, AUREON" at bounding box center [585, 321] width 212 height 67
click at [656, 357] on div "SQL Server OP-Iowa Spring Manufacture-ISM-UTIL.ism.com-MSSQLSERVER Project ID: …" at bounding box center [763, 327] width 1417 height 78
click at [1160, 68] on input "Show 40 Projects" at bounding box center [1182, 74] width 156 height 55
click at [882, 232] on div "Project Id Owner Name Search" at bounding box center [759, 239] width 1424 height 85
click at [1316, 379] on div at bounding box center [1301, 388] width 113 height 41
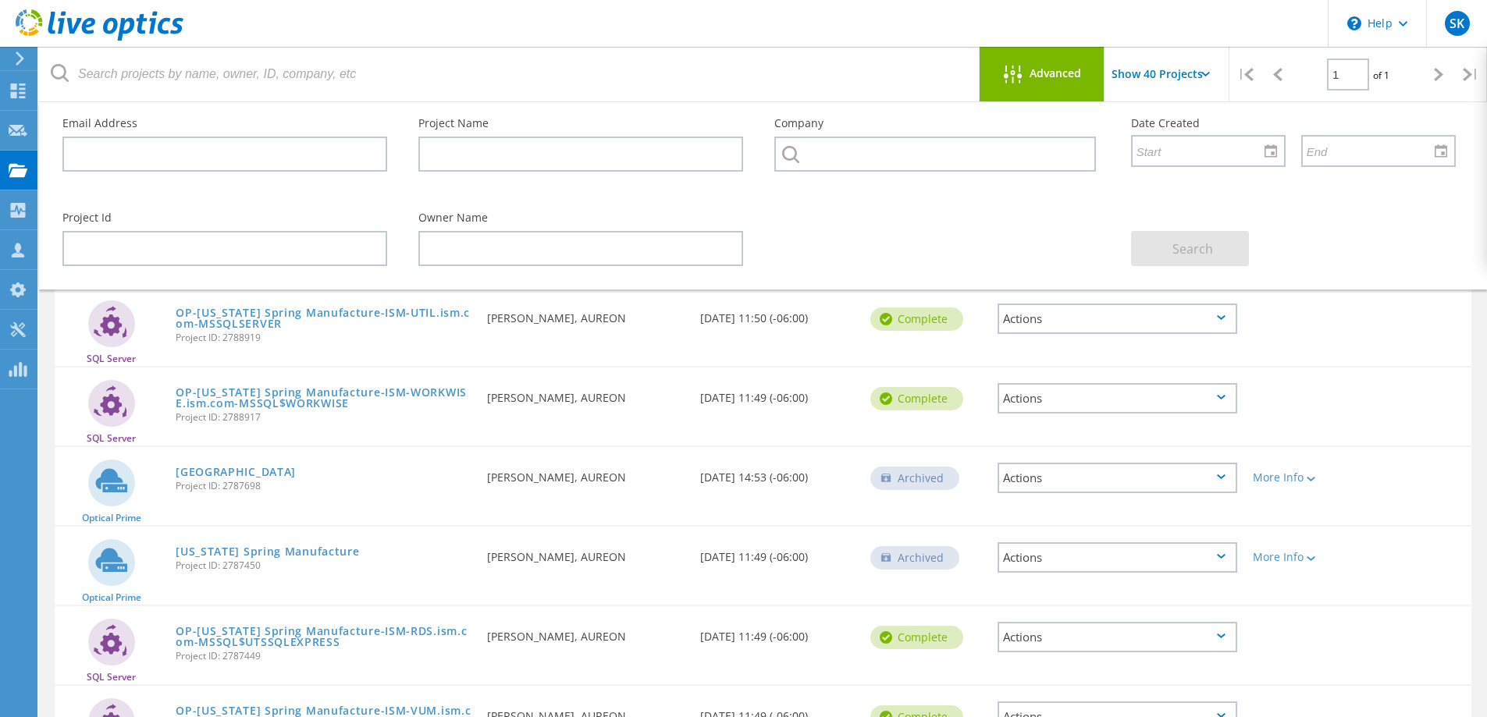
drag, startPoint x: 835, startPoint y: 244, endPoint x: 817, endPoint y: 214, distance: 34.7
click at [836, 240] on div "Project Id Owner Name Search" at bounding box center [759, 239] width 1424 height 85
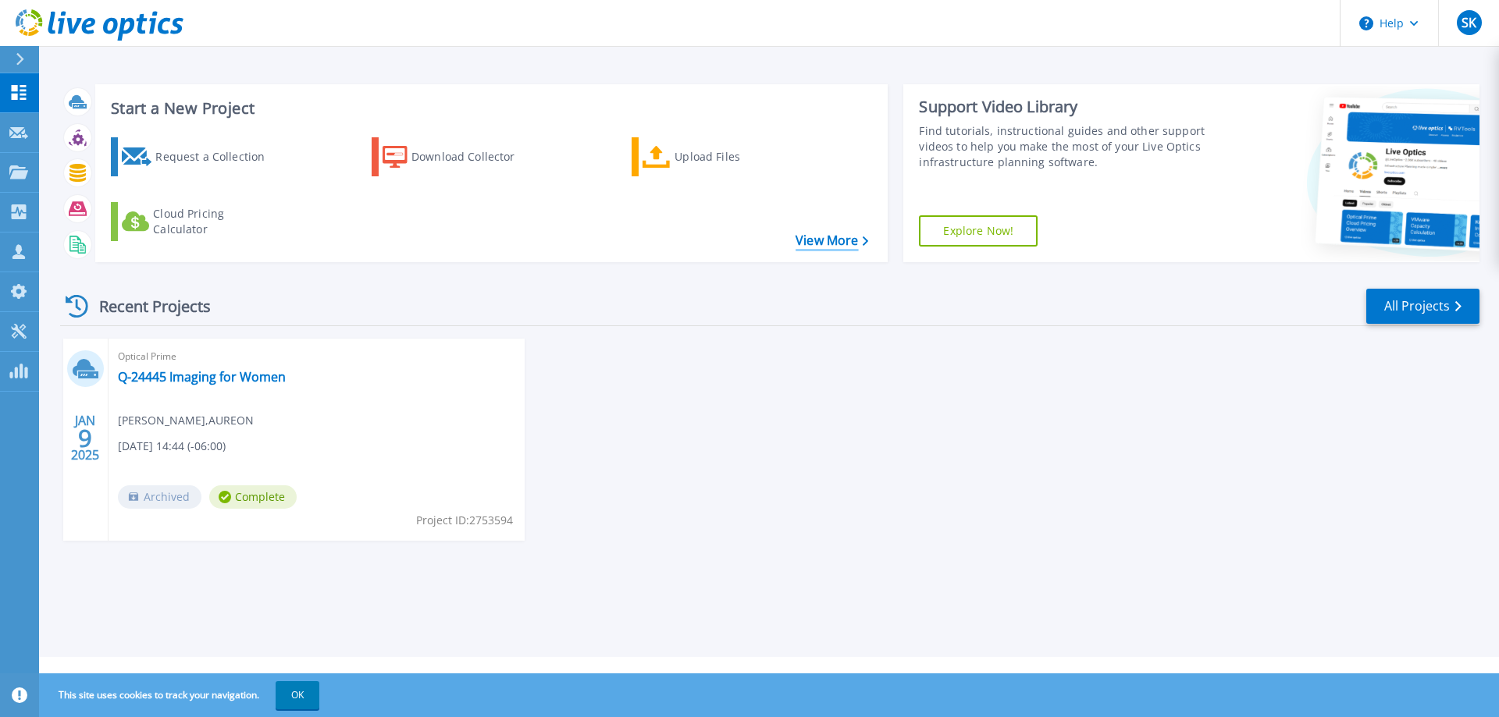
click at [856, 243] on link "View More" at bounding box center [831, 240] width 73 height 15
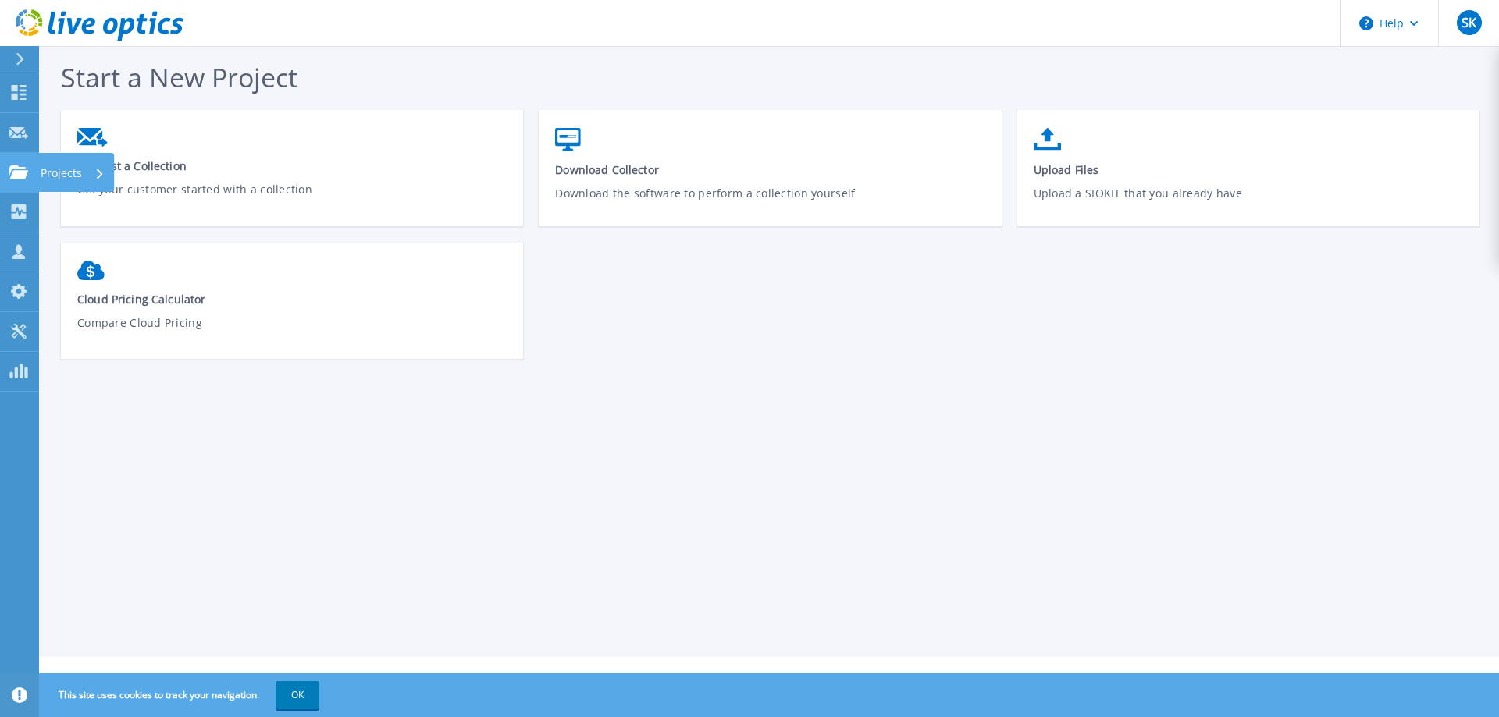
click at [50, 172] on p "Projects" at bounding box center [61, 173] width 41 height 41
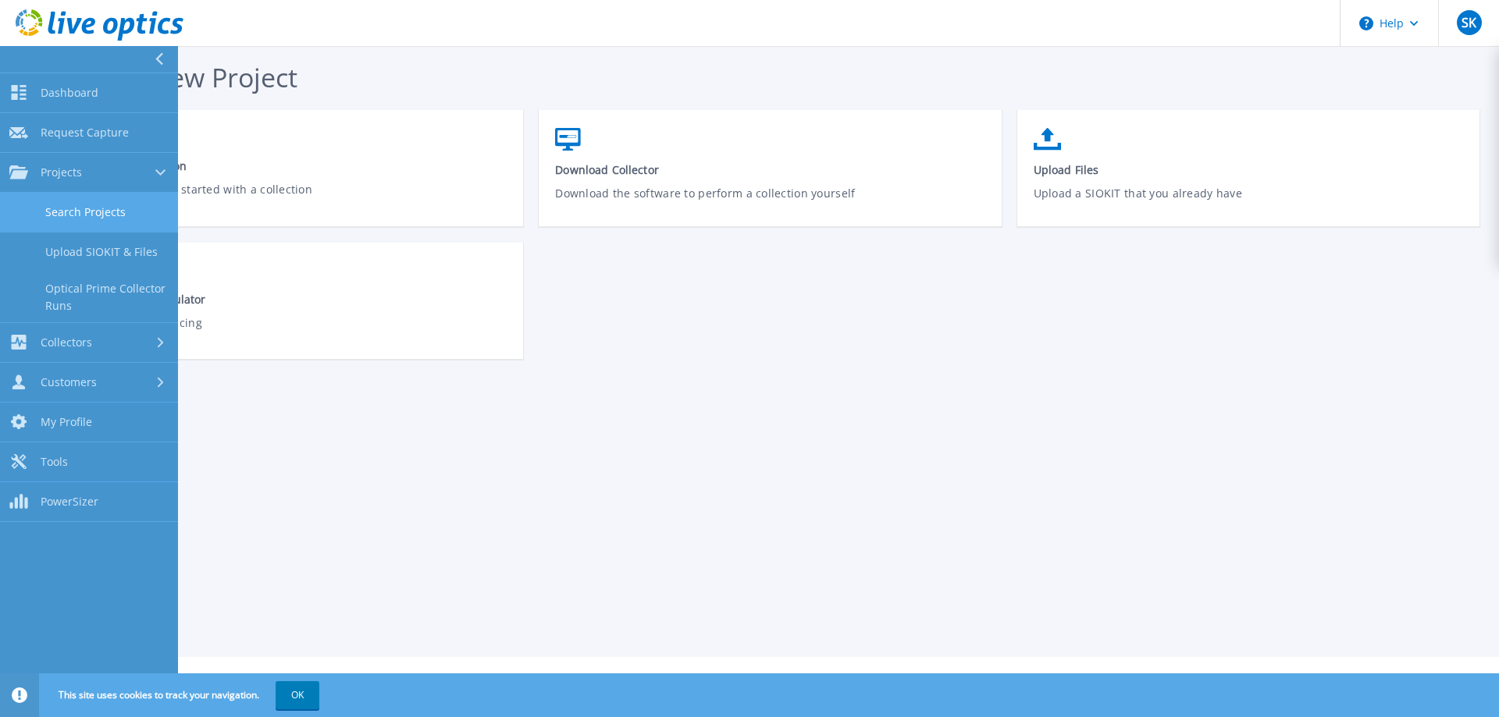
click at [74, 211] on link "Search Projects" at bounding box center [89, 213] width 178 height 40
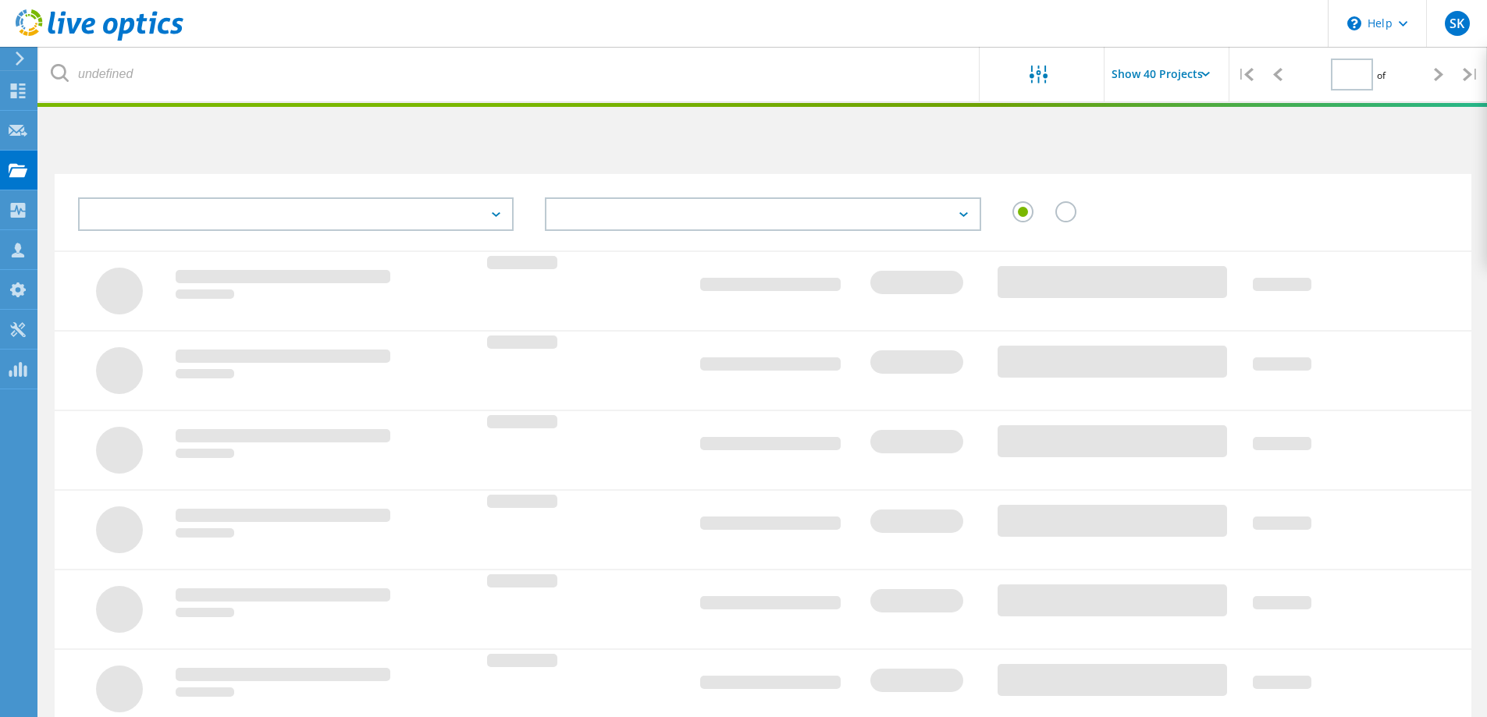
type input "1"
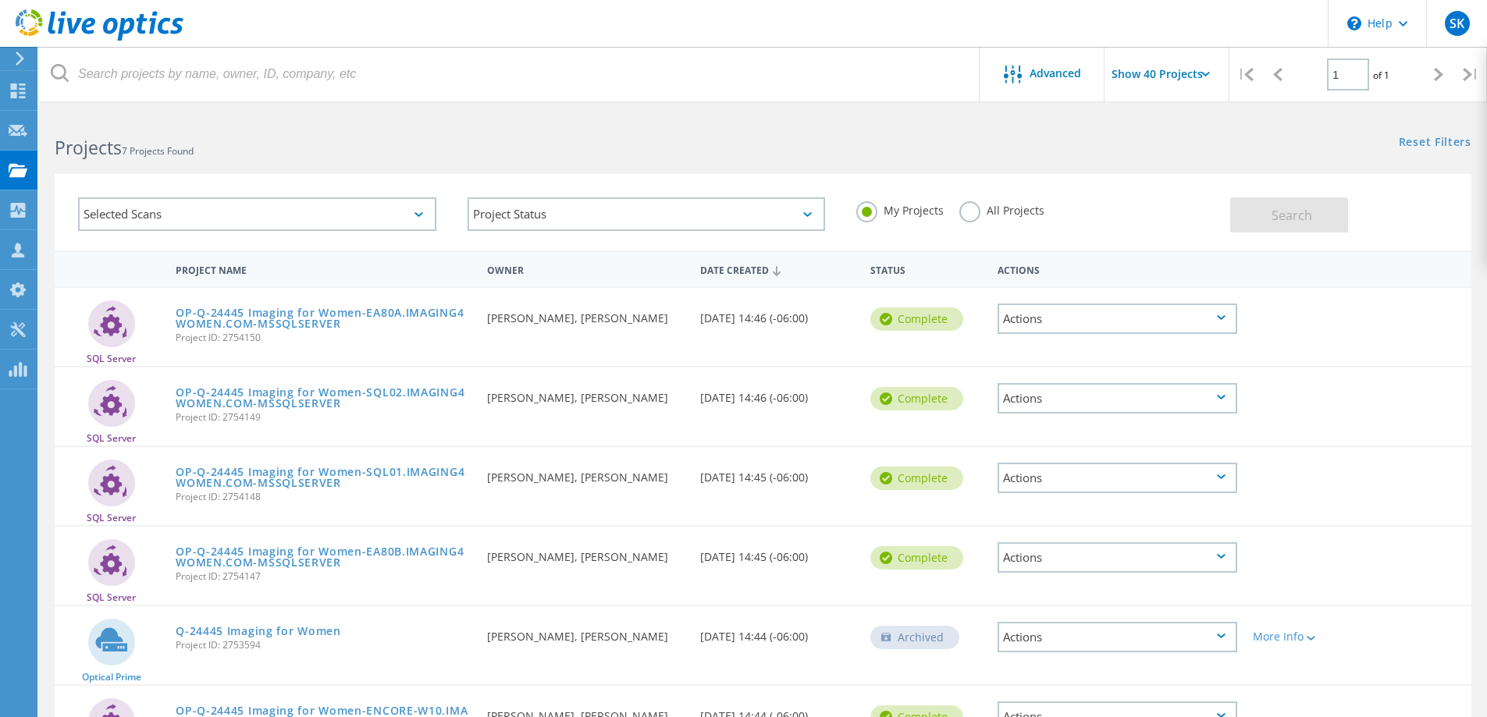
click at [973, 223] on div "All Projects" at bounding box center [1001, 212] width 85 height 23
click at [971, 216] on label "All Projects" at bounding box center [1001, 208] width 85 height 15
click at [0, 0] on input "All Projects" at bounding box center [0, 0] width 0 height 0
click at [1250, 218] on button "Search" at bounding box center [1289, 214] width 118 height 35
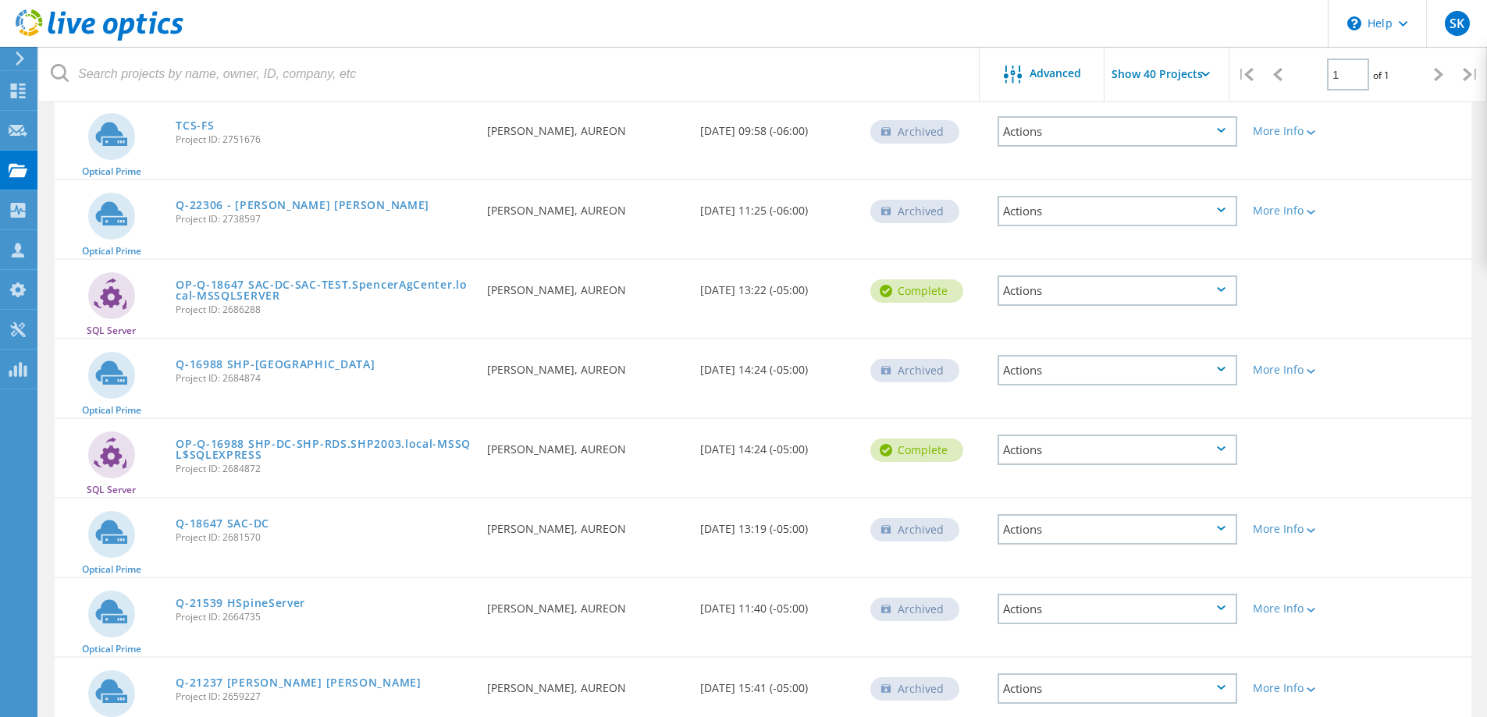
scroll to position [2498, 0]
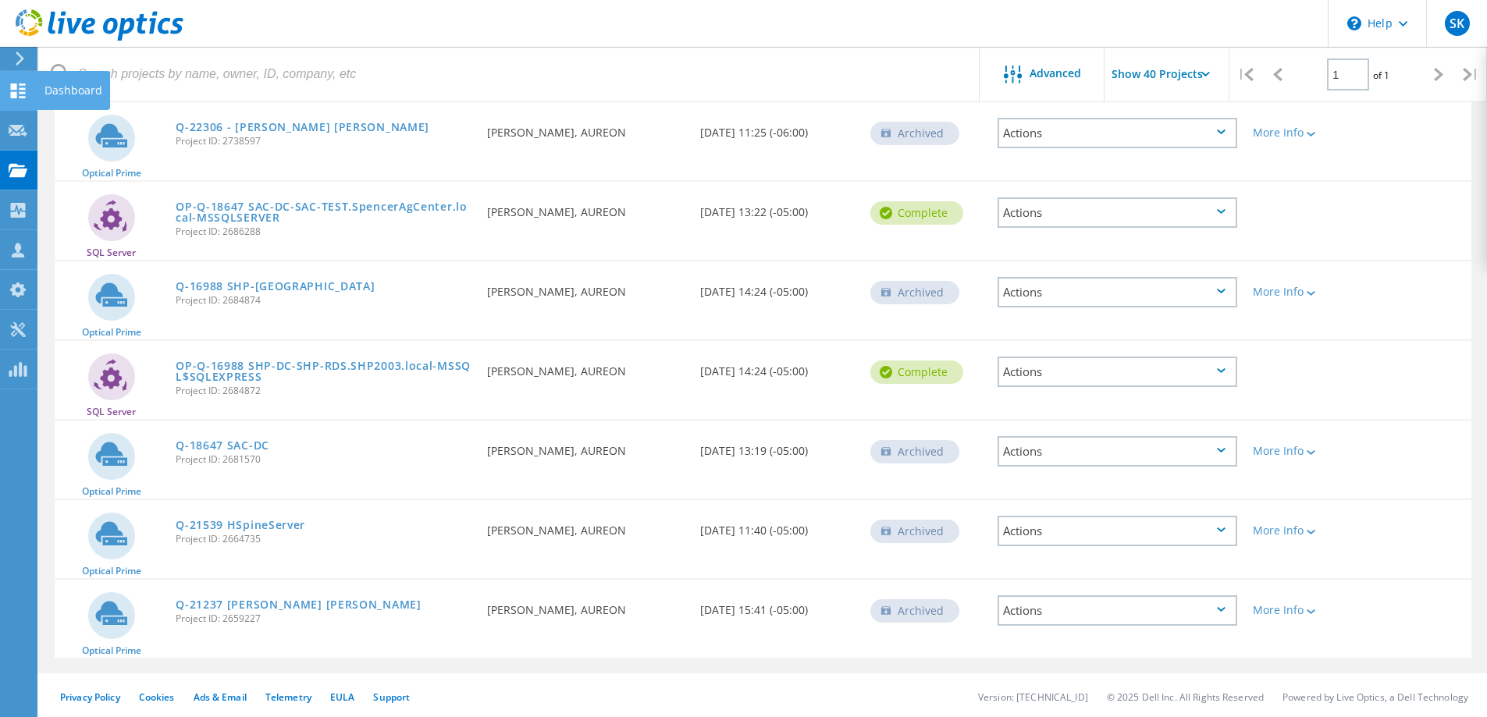
click at [59, 91] on div "Dashboard" at bounding box center [73, 90] width 58 height 11
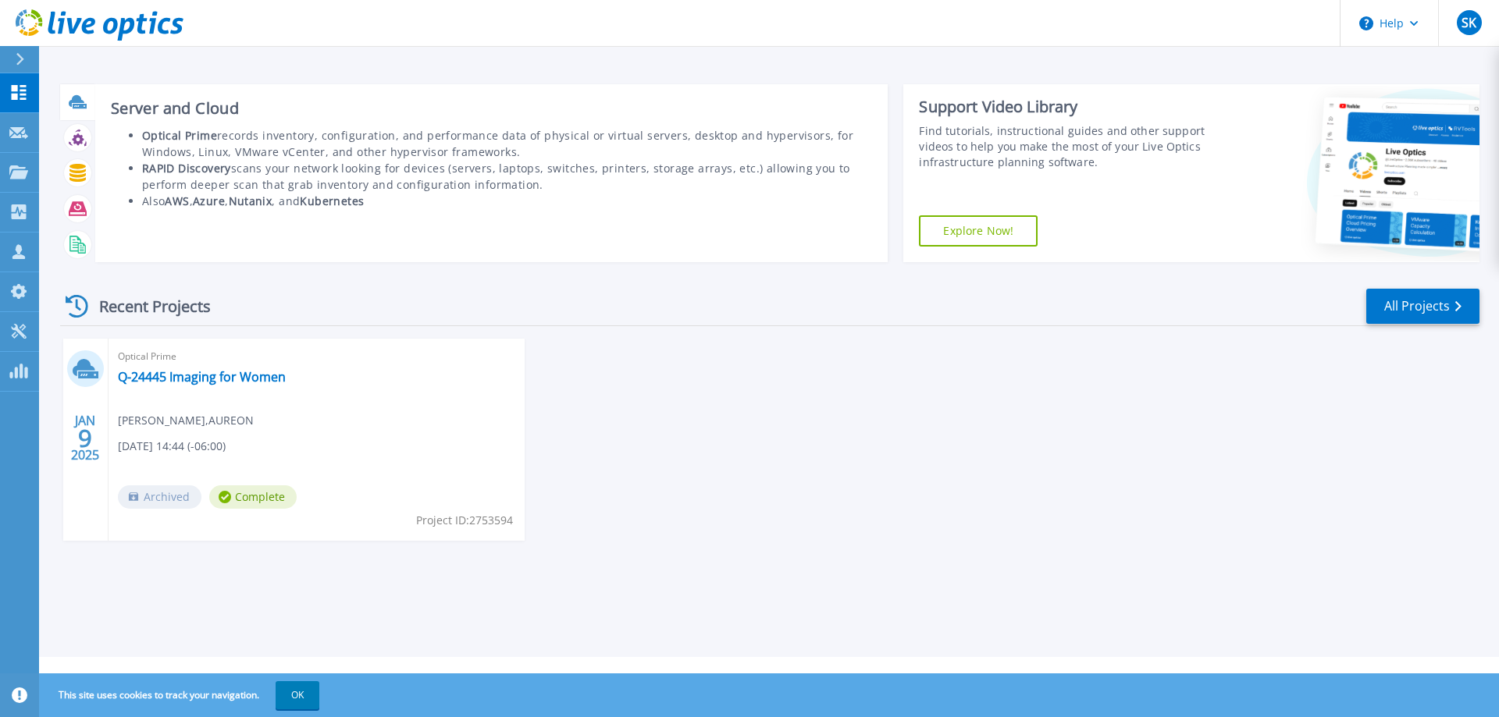
click at [80, 98] on icon at bounding box center [77, 101] width 16 height 12
click at [212, 143] on li "Optical Prime records inventory, configuration, and performance data of physica…" at bounding box center [507, 143] width 731 height 33
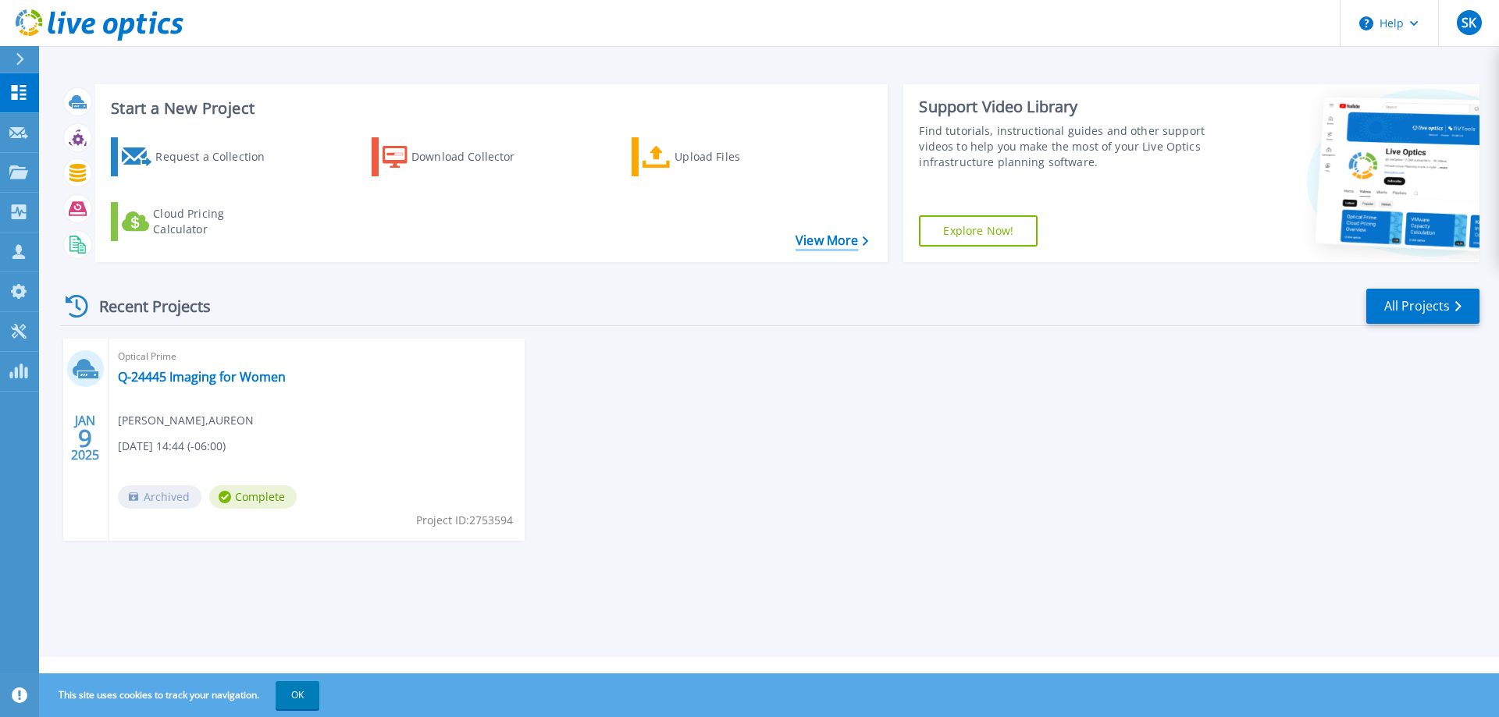
click at [819, 244] on link "View More" at bounding box center [831, 240] width 73 height 15
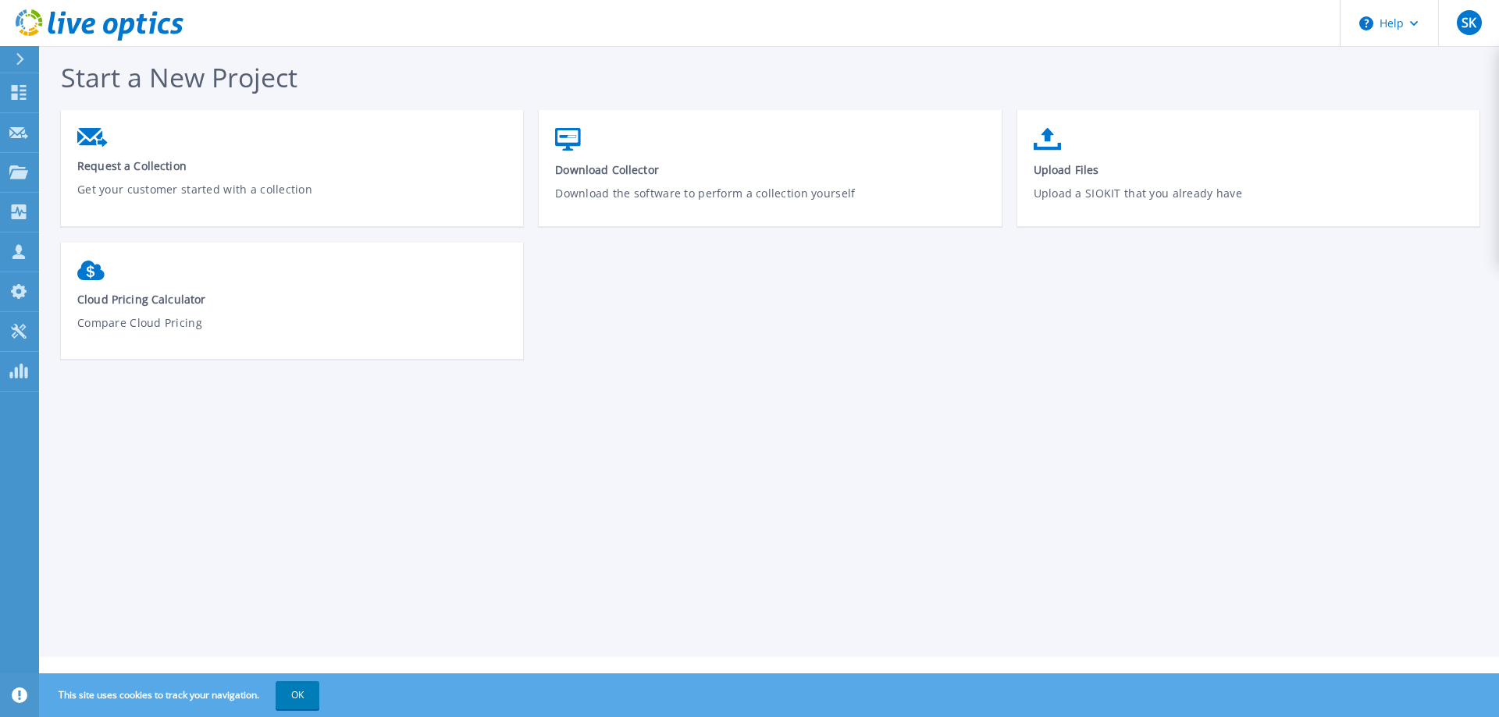
click at [1013, 325] on div "Request a Collection Get your customer started with a collection Download Colle…" at bounding box center [778, 242] width 1434 height 265
click at [208, 441] on div "Start a New Project Request a Collection Get your customer started with a colle…" at bounding box center [769, 328] width 1460 height 657
click at [50, 254] on p "Customers" at bounding box center [69, 253] width 56 height 41
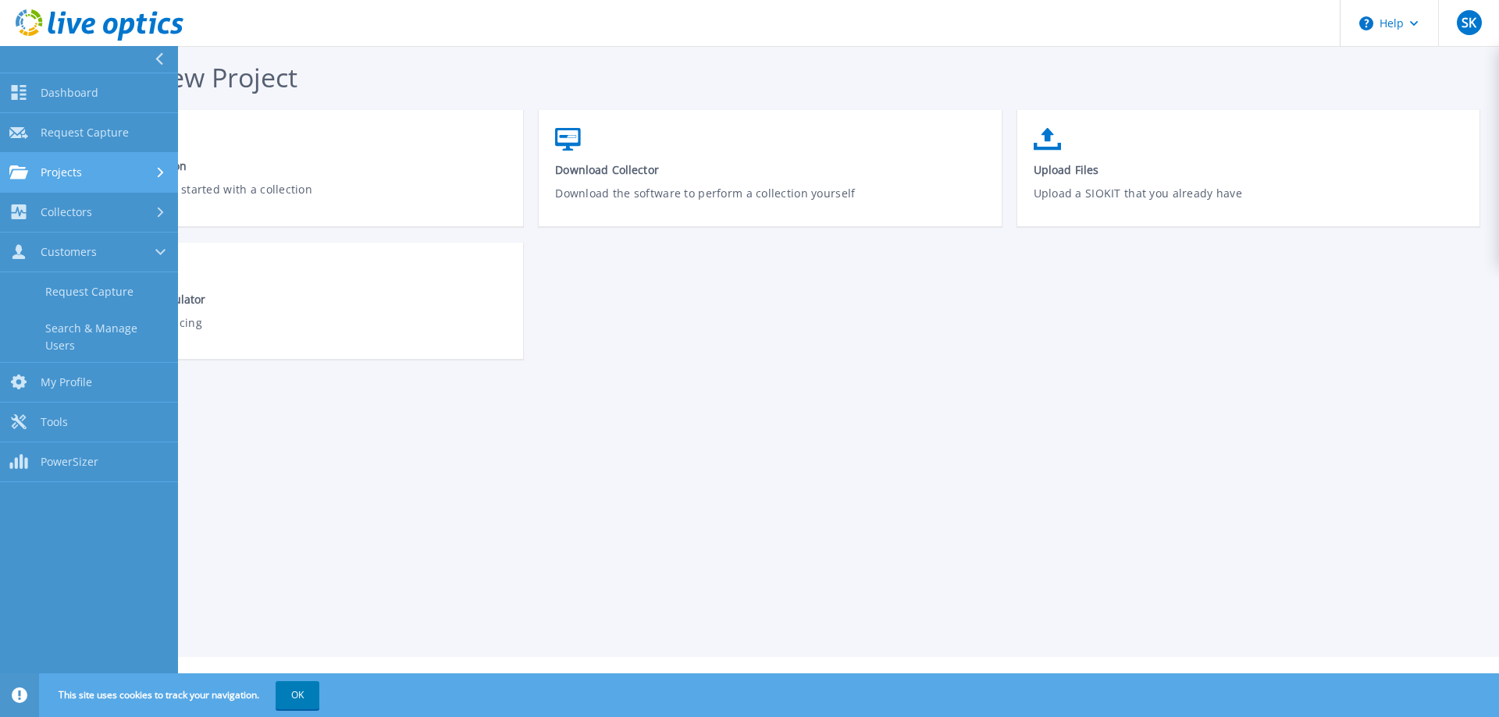
click at [68, 172] on span "Projects" at bounding box center [61, 172] width 41 height 14
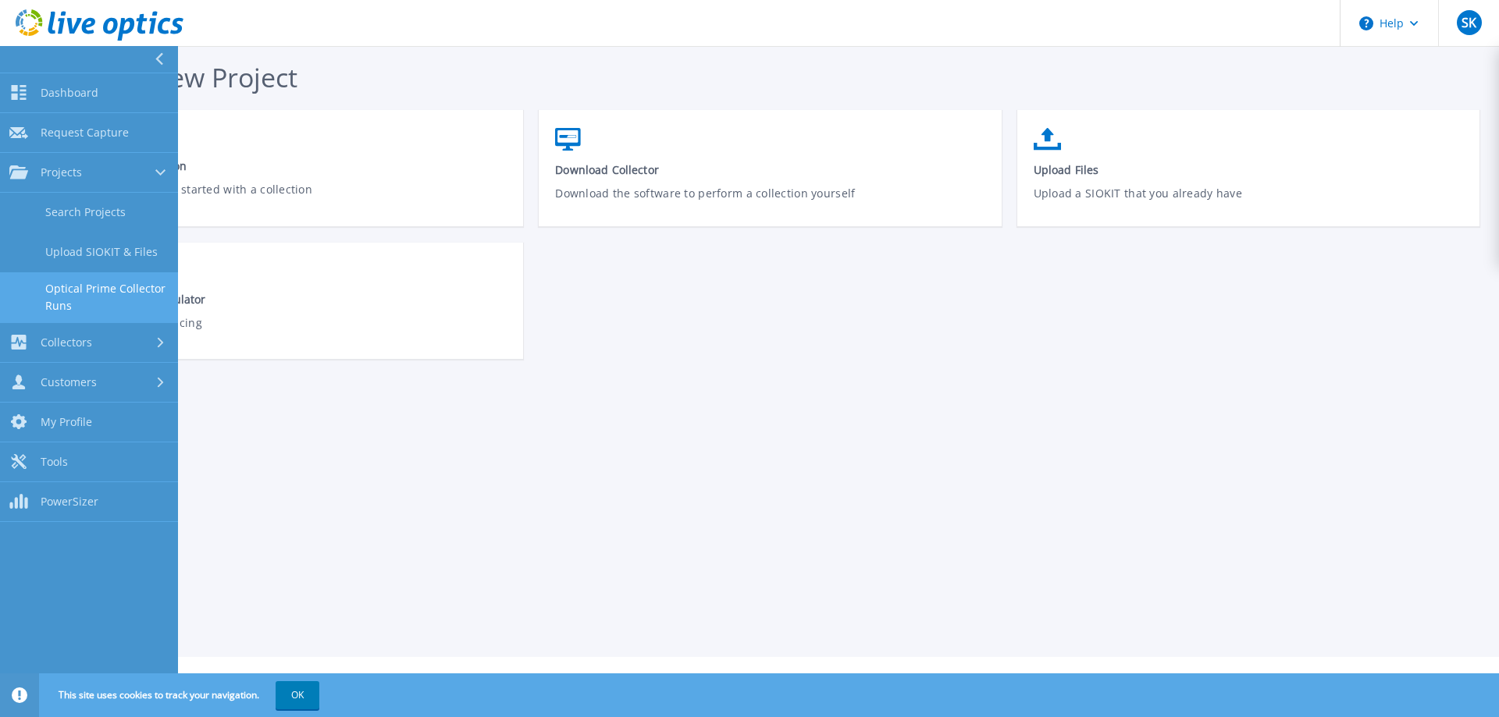
click at [87, 281] on link "Optical Prime Collector Runs" at bounding box center [89, 297] width 178 height 50
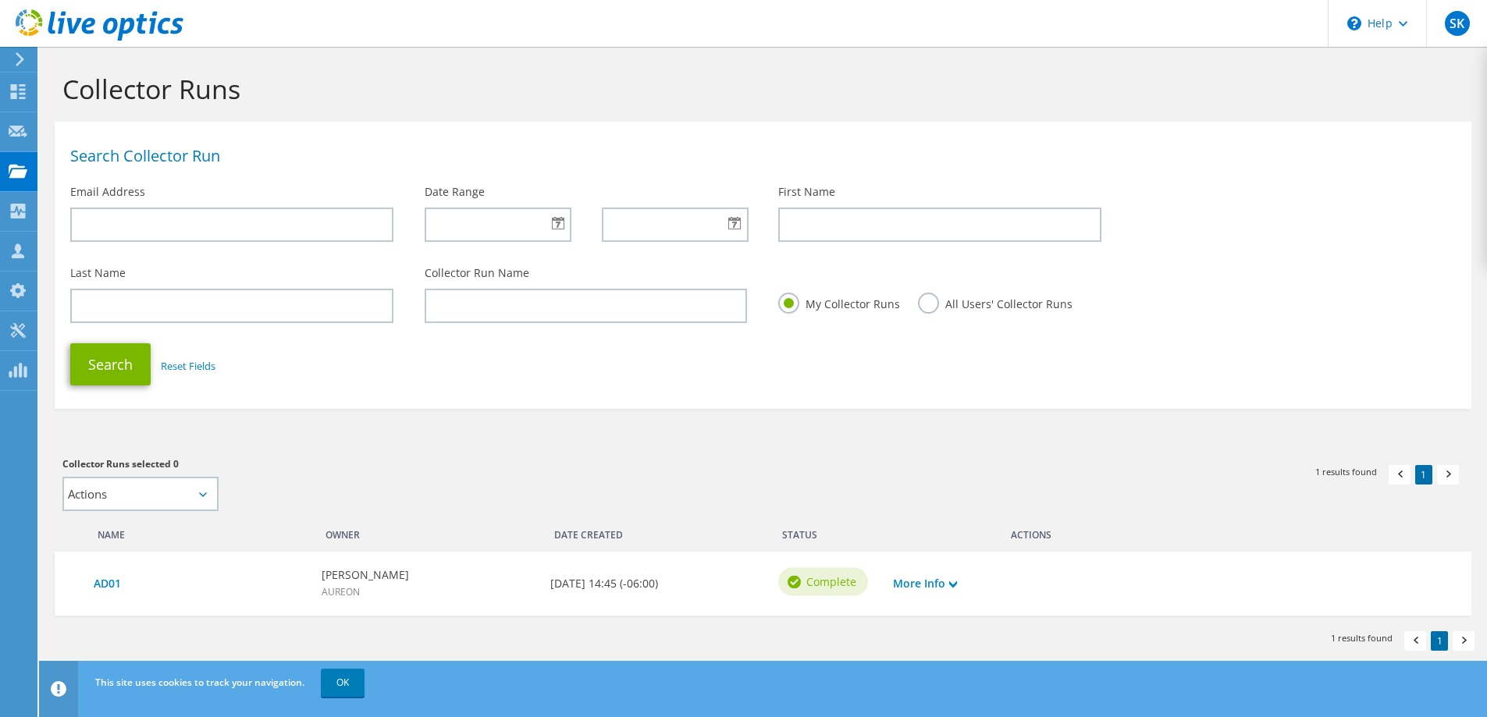
click at [935, 300] on label "All Users' Collector Runs" at bounding box center [995, 303] width 155 height 20
click at [0, 0] on input "All Users' Collector Runs" at bounding box center [0, 0] width 0 height 0
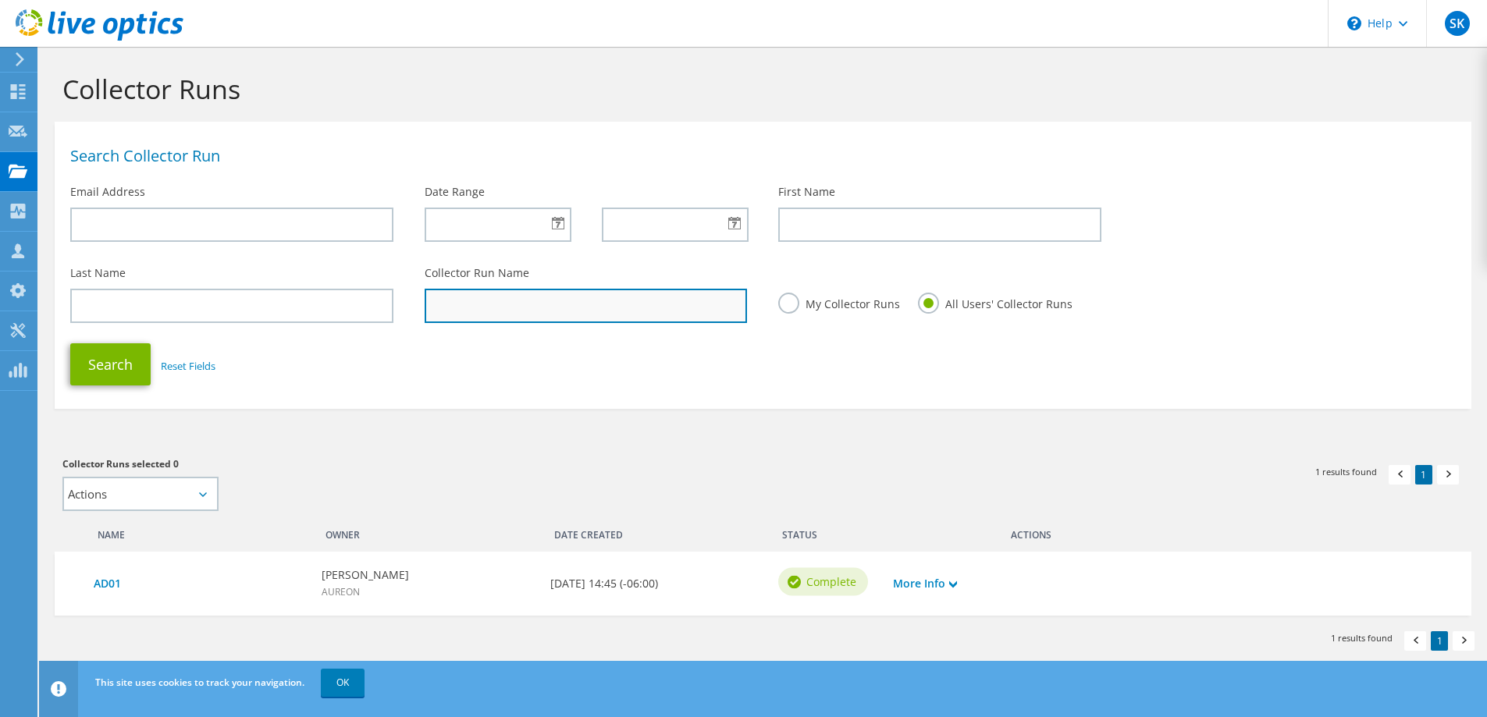
click at [487, 318] on input "text" at bounding box center [586, 306] width 323 height 34
type input "[PERSON_NAME]"
click at [70, 343] on button "Search" at bounding box center [110, 364] width 80 height 42
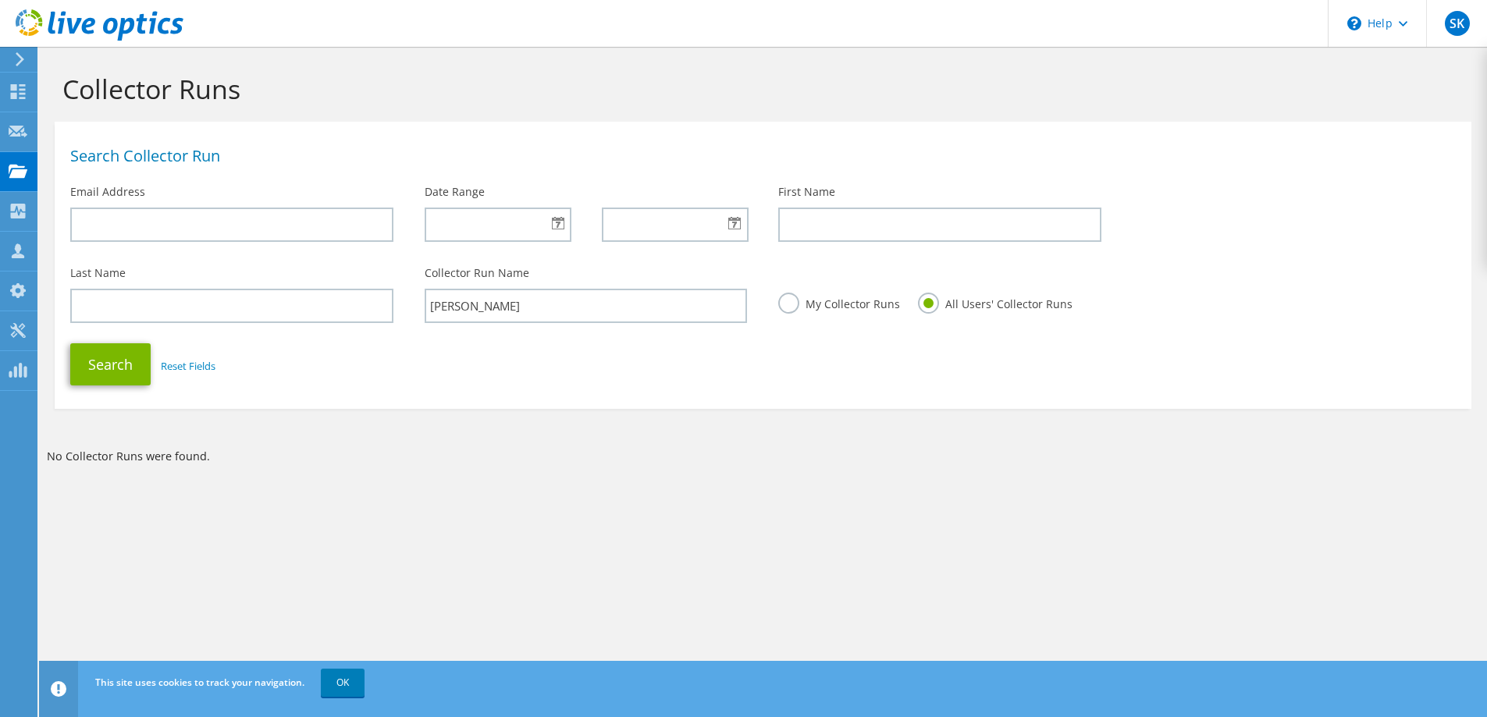
click at [251, 384] on div "Search Reset Fields" at bounding box center [763, 365] width 1417 height 58
click at [83, 129] on div "Request Capture" at bounding box center [89, 131] width 104 height 39
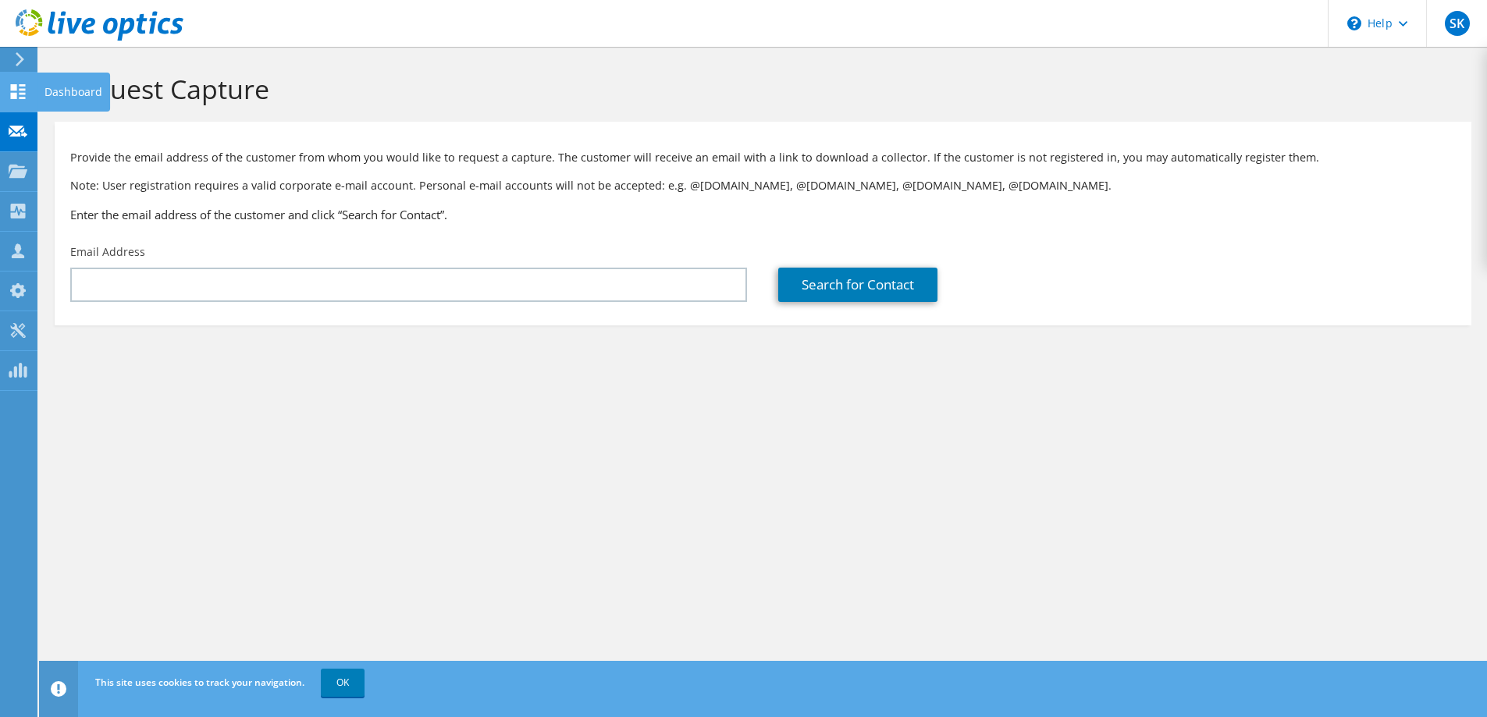
click at [44, 94] on div "Dashboard" at bounding box center [73, 92] width 73 height 39
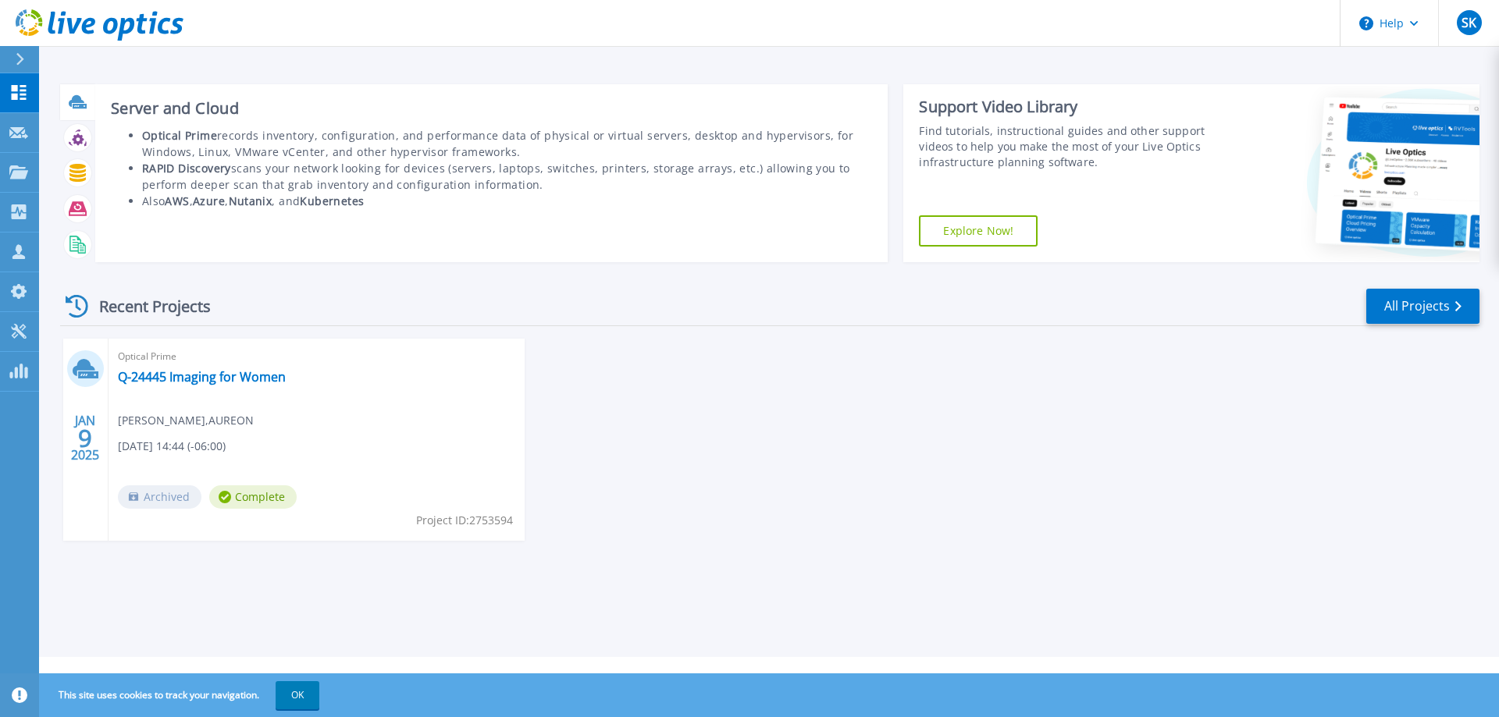
click at [772, 145] on li "Optical Prime records inventory, configuration, and performance data of physica…" at bounding box center [507, 143] width 731 height 33
click at [208, 105] on h3 "Server and Cloud" at bounding box center [492, 108] width 762 height 17
click at [76, 102] on icon at bounding box center [77, 101] width 16 height 12
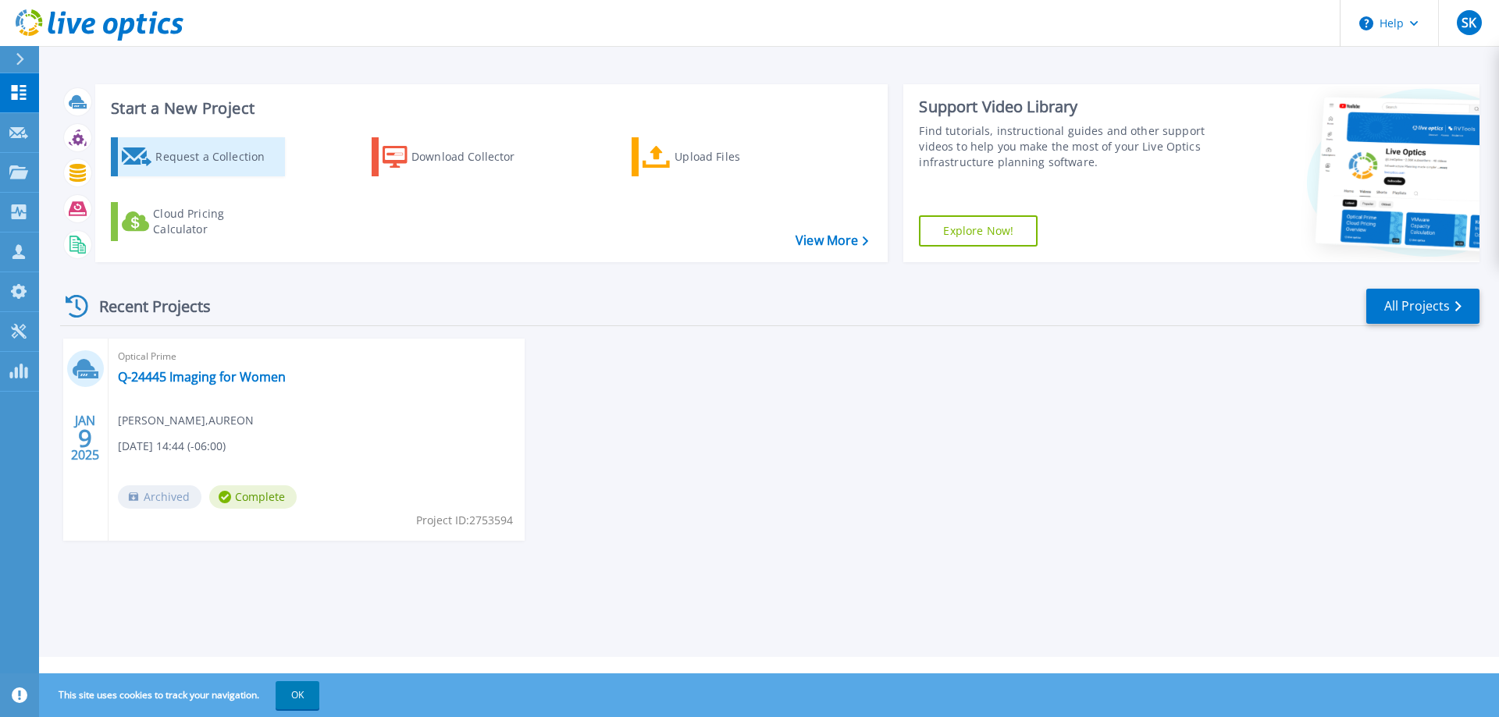
click at [244, 147] on div "Request a Collection" at bounding box center [217, 156] width 125 height 31
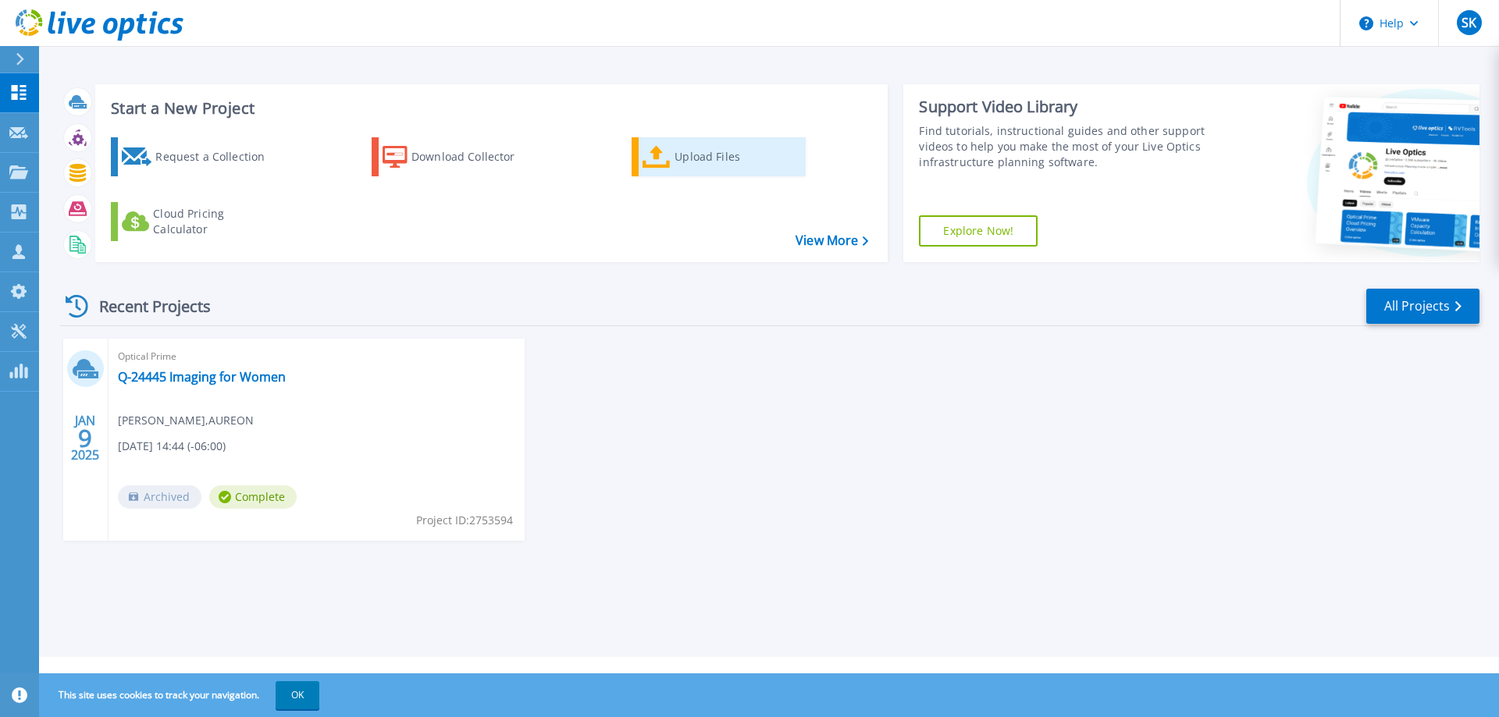
click at [690, 160] on div "Upload Files" at bounding box center [736, 156] width 125 height 31
click at [141, 107] on h3 "Start a New Project" at bounding box center [489, 108] width 757 height 17
click at [835, 241] on link "View More" at bounding box center [831, 240] width 73 height 15
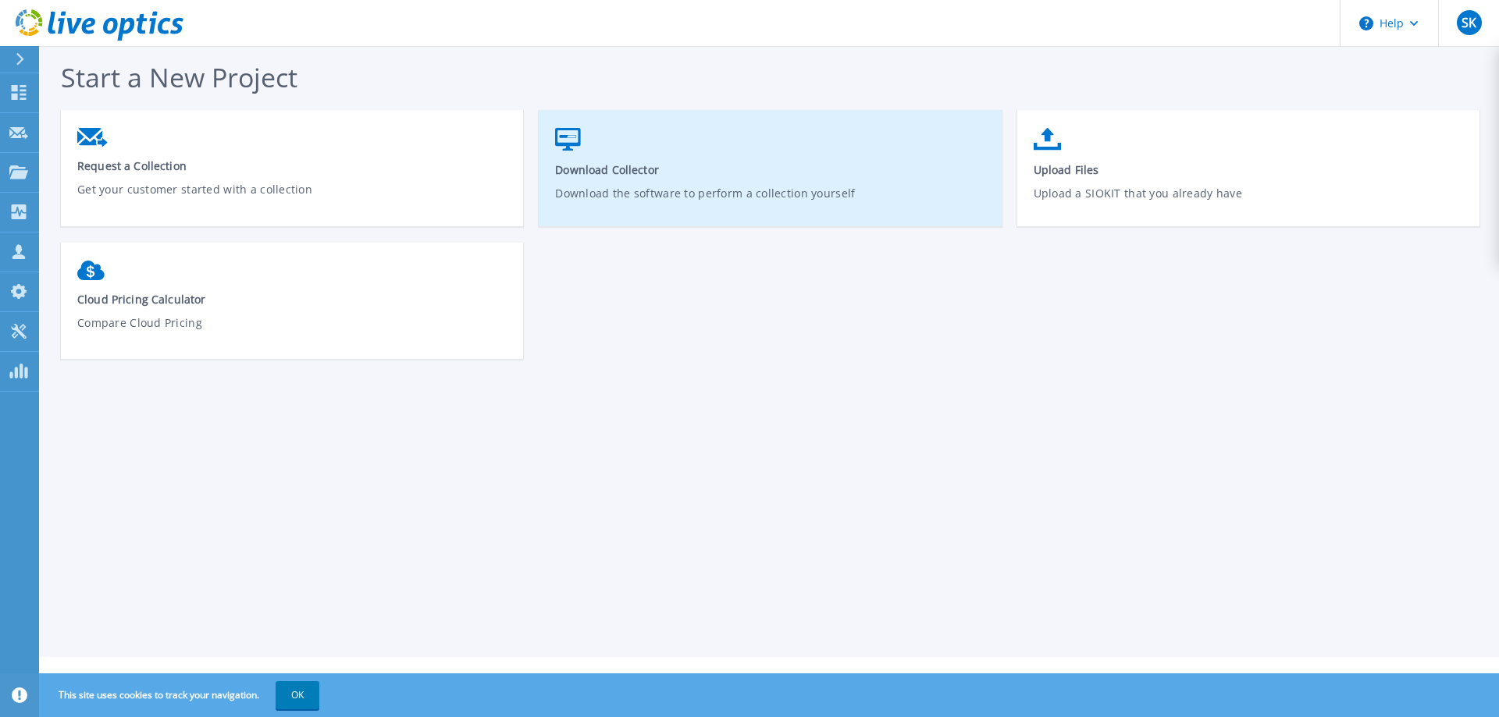
click at [596, 168] on span "Download Collector" at bounding box center [770, 169] width 430 height 15
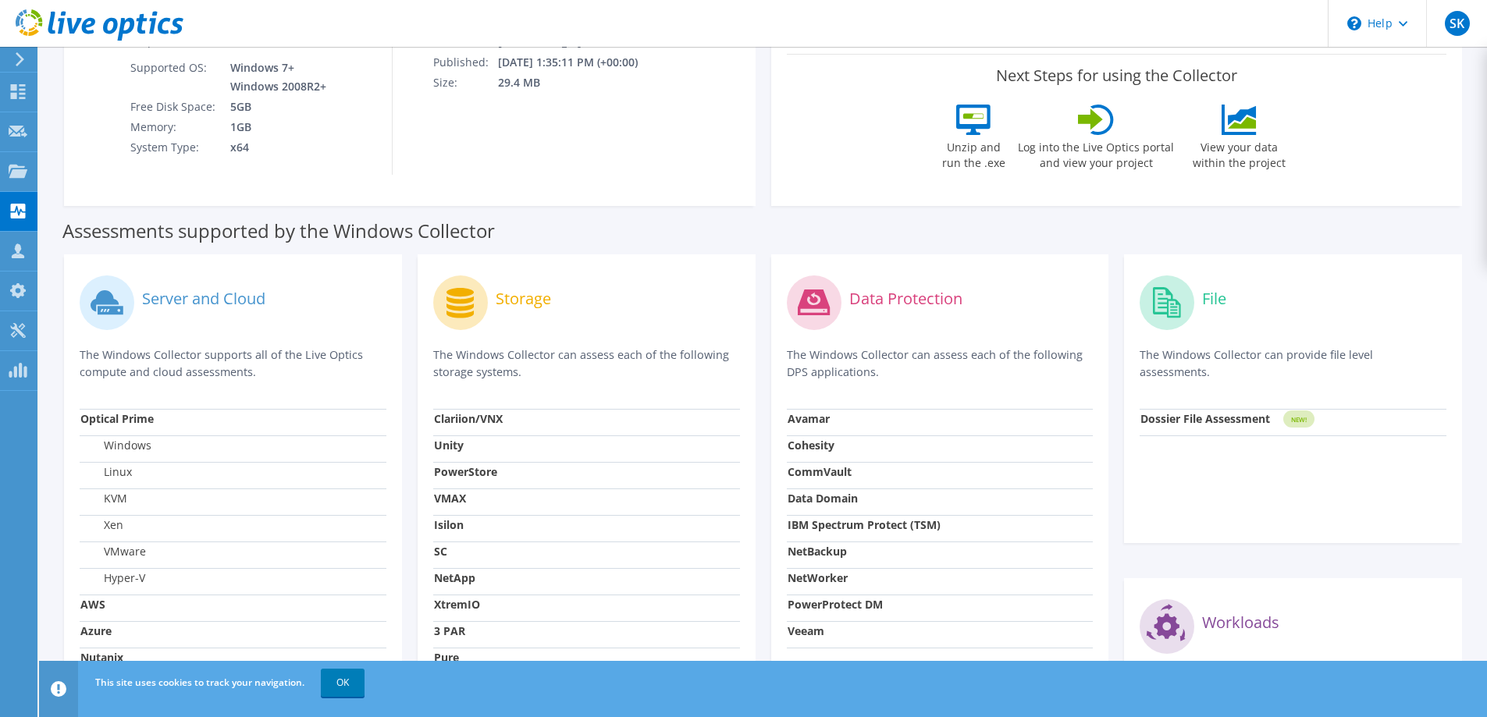
scroll to position [312, 0]
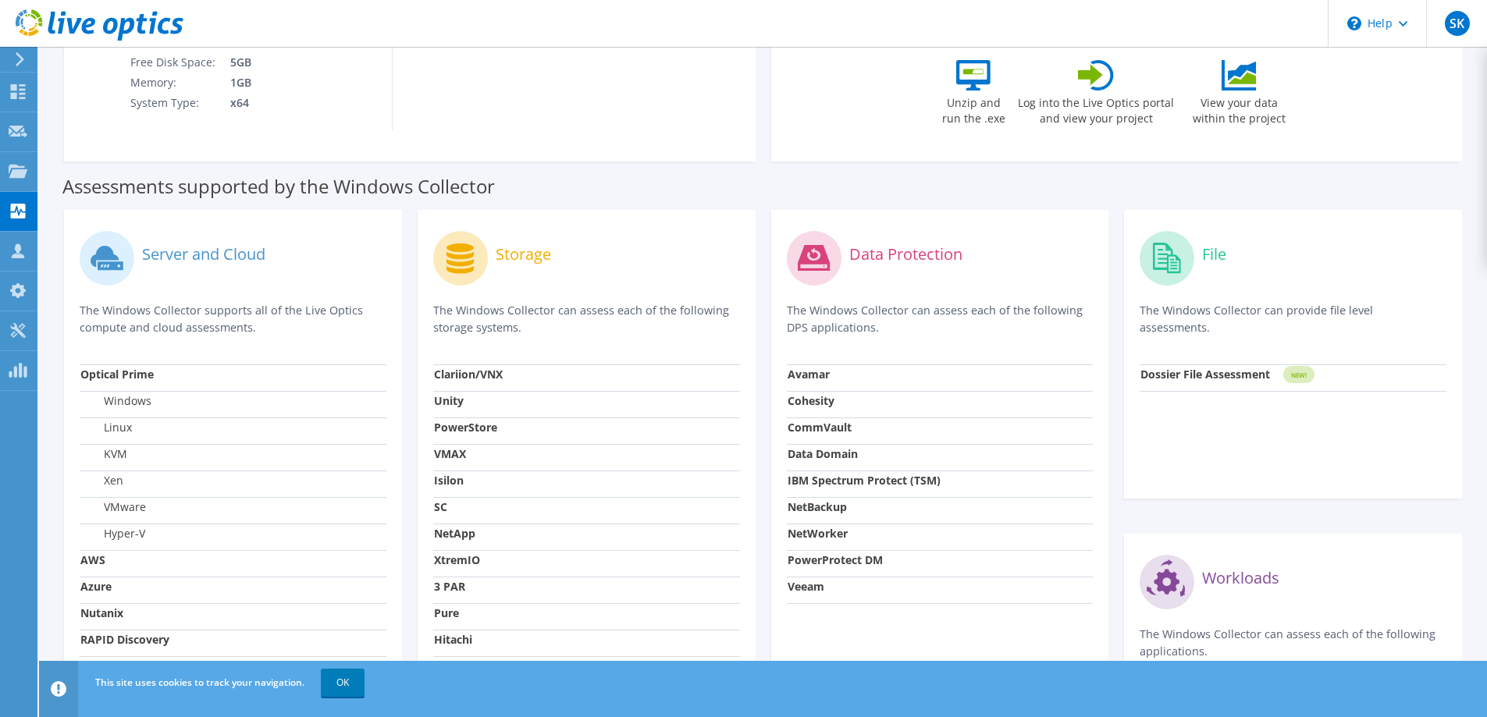
click at [211, 255] on label "Server and Cloud" at bounding box center [203, 255] width 123 height 16
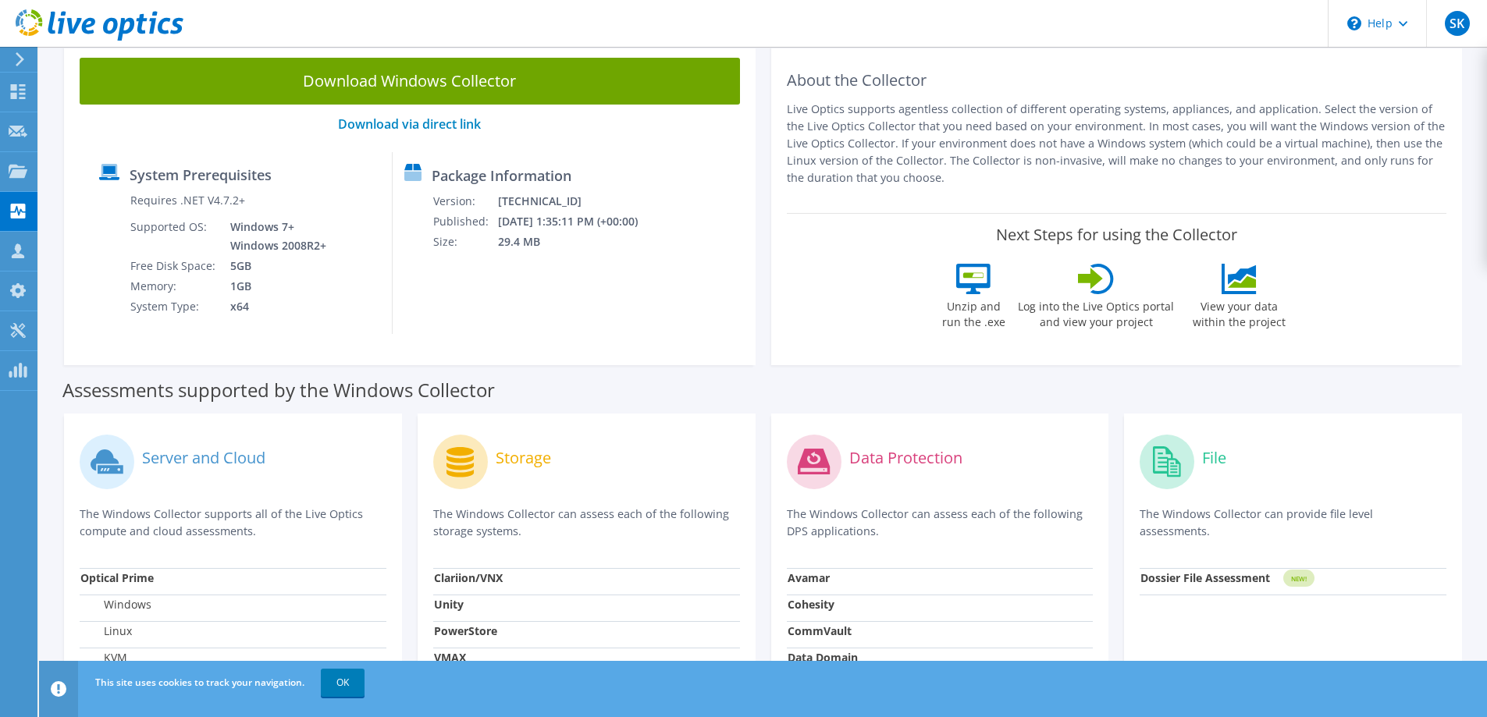
scroll to position [107, 0]
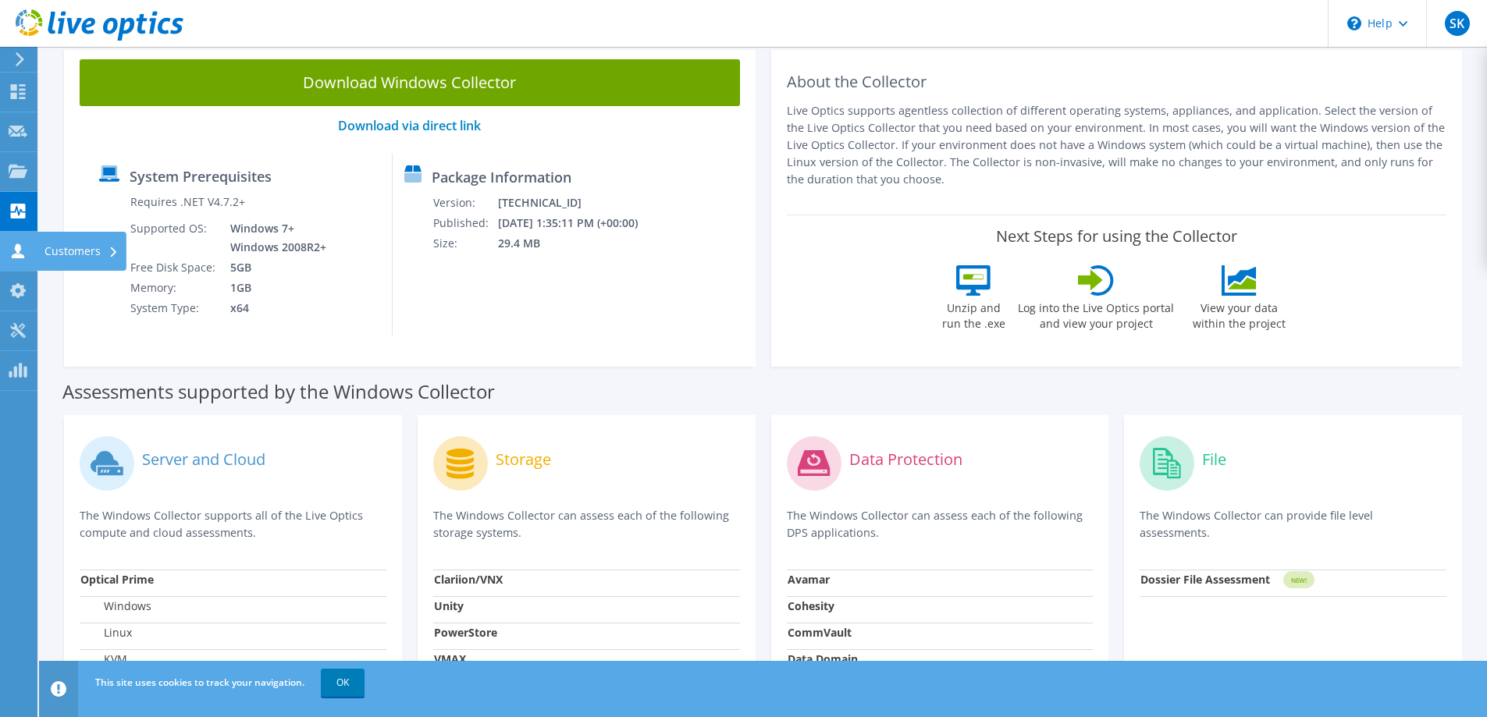
click at [91, 242] on div "Customers" at bounding box center [82, 251] width 90 height 39
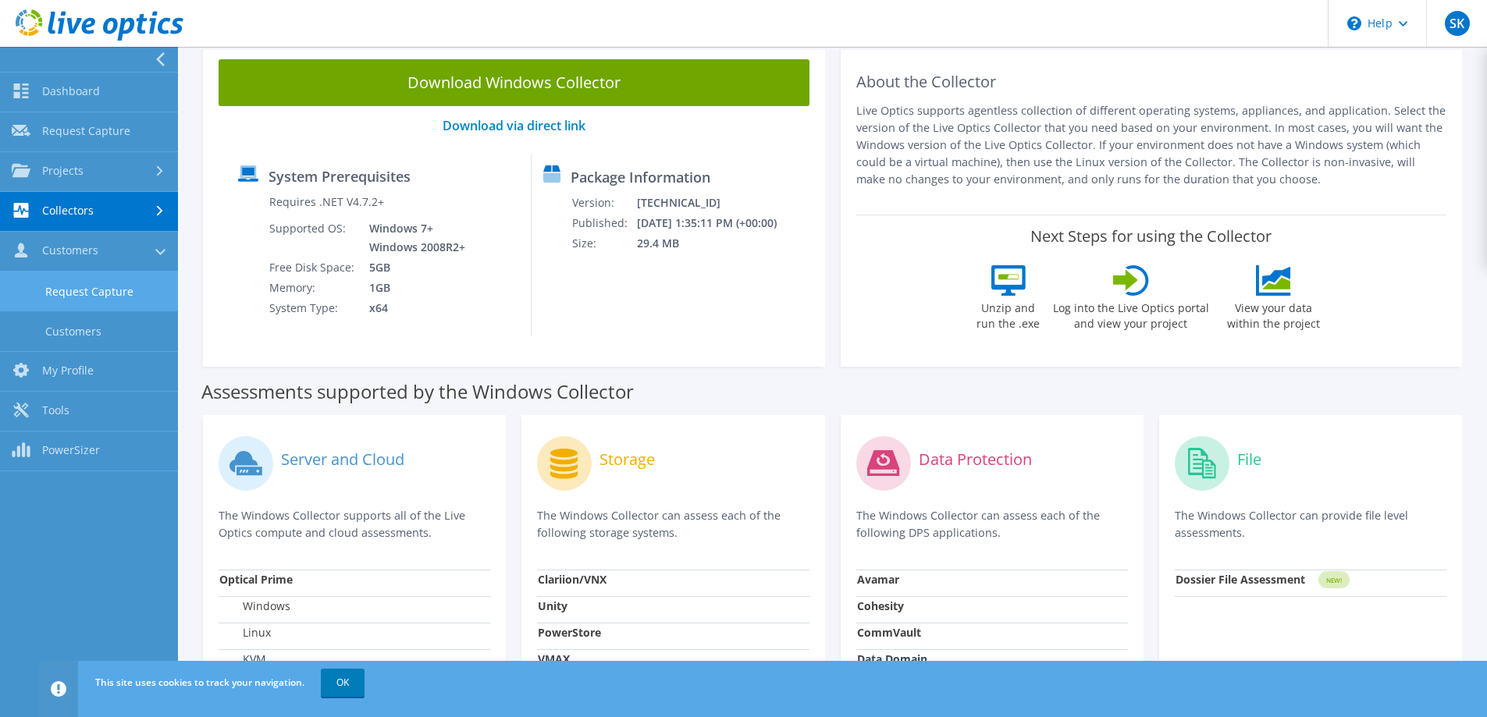
click at [106, 290] on link "Request Capture" at bounding box center [89, 292] width 178 height 40
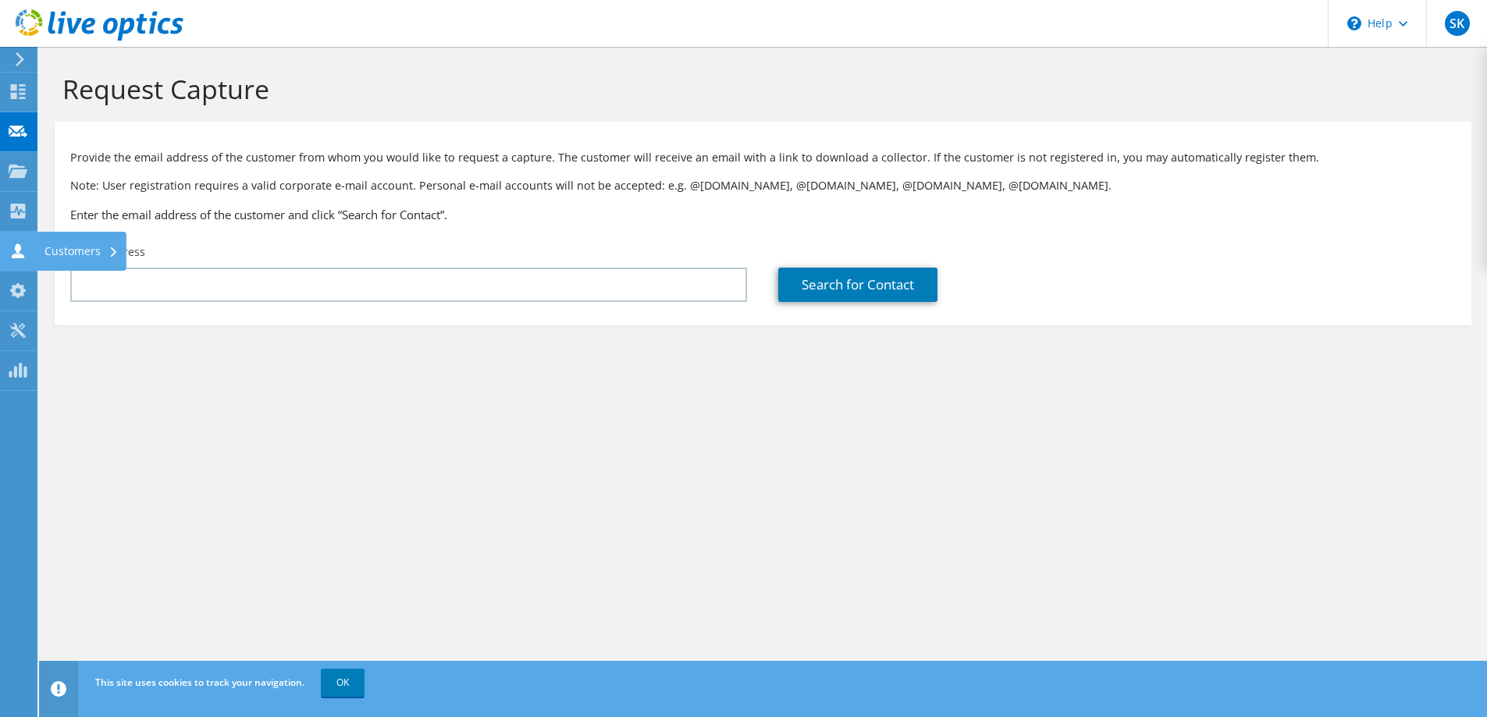
click at [15, 249] on use at bounding box center [18, 251] width 12 height 15
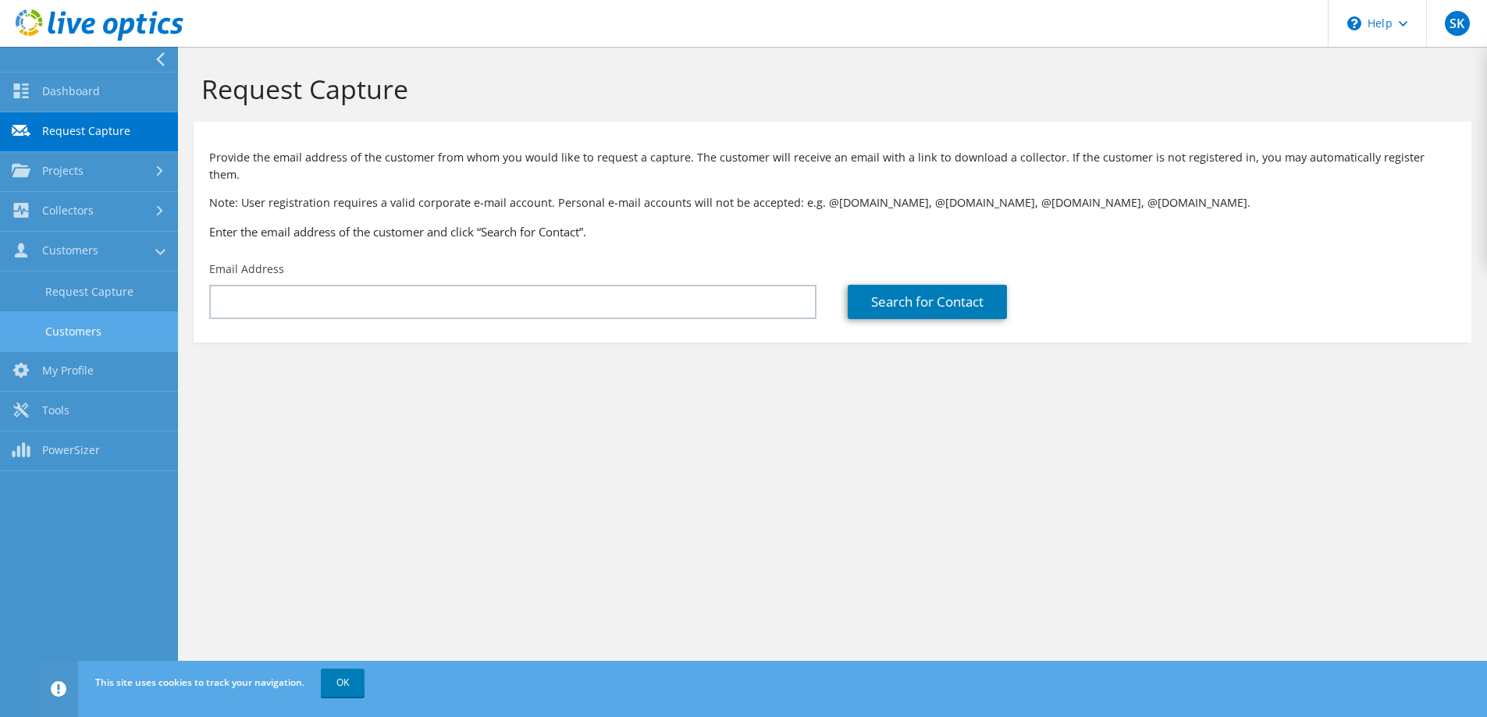
click at [100, 326] on link "Customers" at bounding box center [89, 331] width 178 height 40
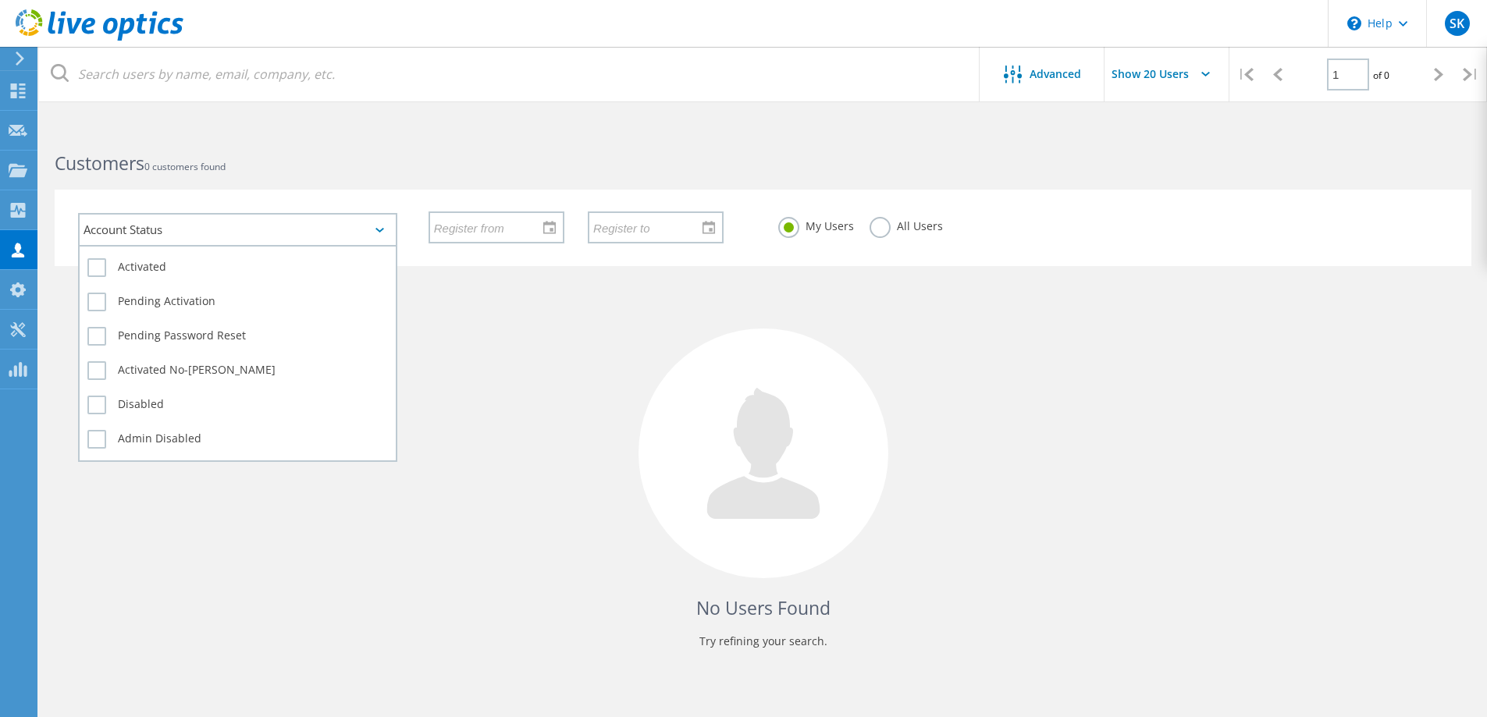
click at [382, 231] on icon at bounding box center [379, 230] width 9 height 5
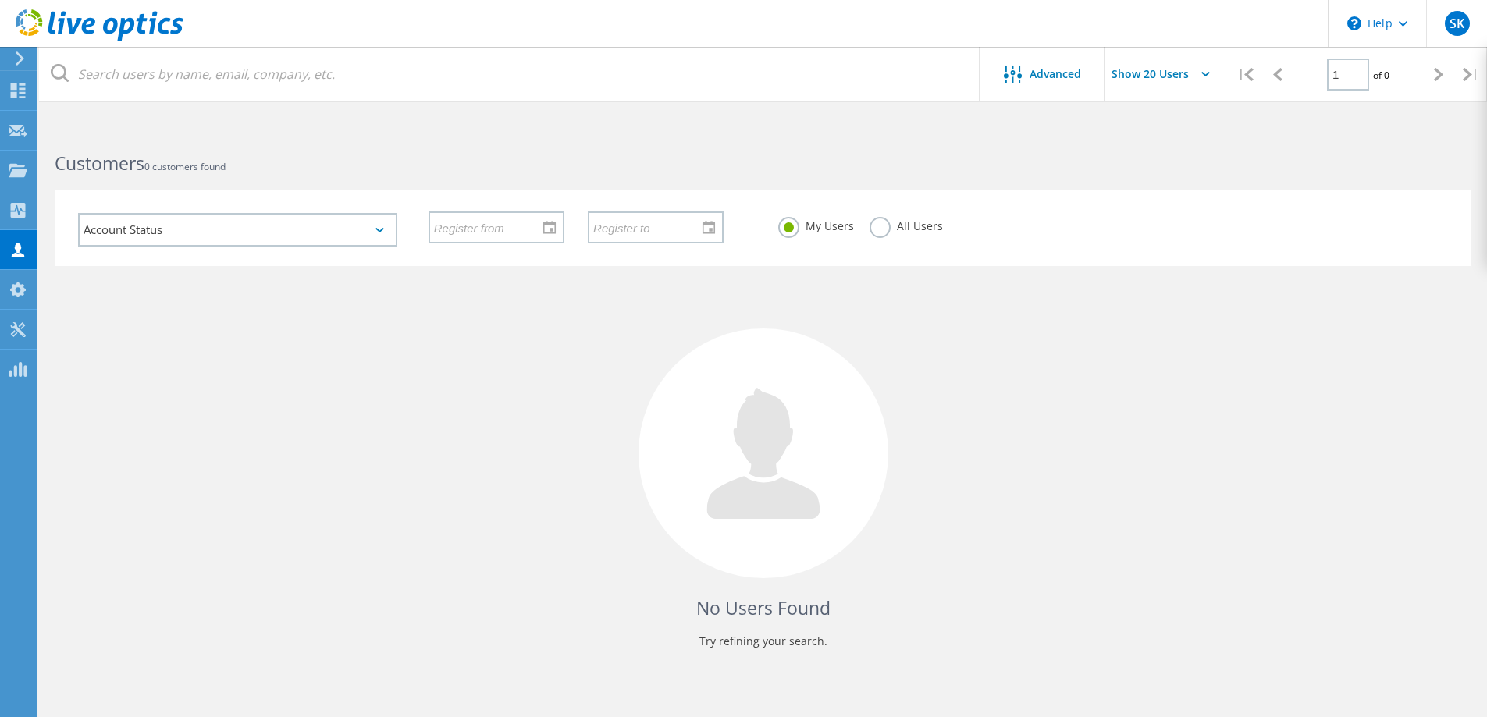
click at [468, 116] on html "\n Help Explore Helpful Articles Contact Support SK Partner Team Member Scott K…" at bounding box center [743, 388] width 1487 height 776
click at [393, 133] on div "Customers 0 customers found" at bounding box center [401, 149] width 724 height 41
click at [64, 170] on div "Projects" at bounding box center [73, 170] width 59 height 11
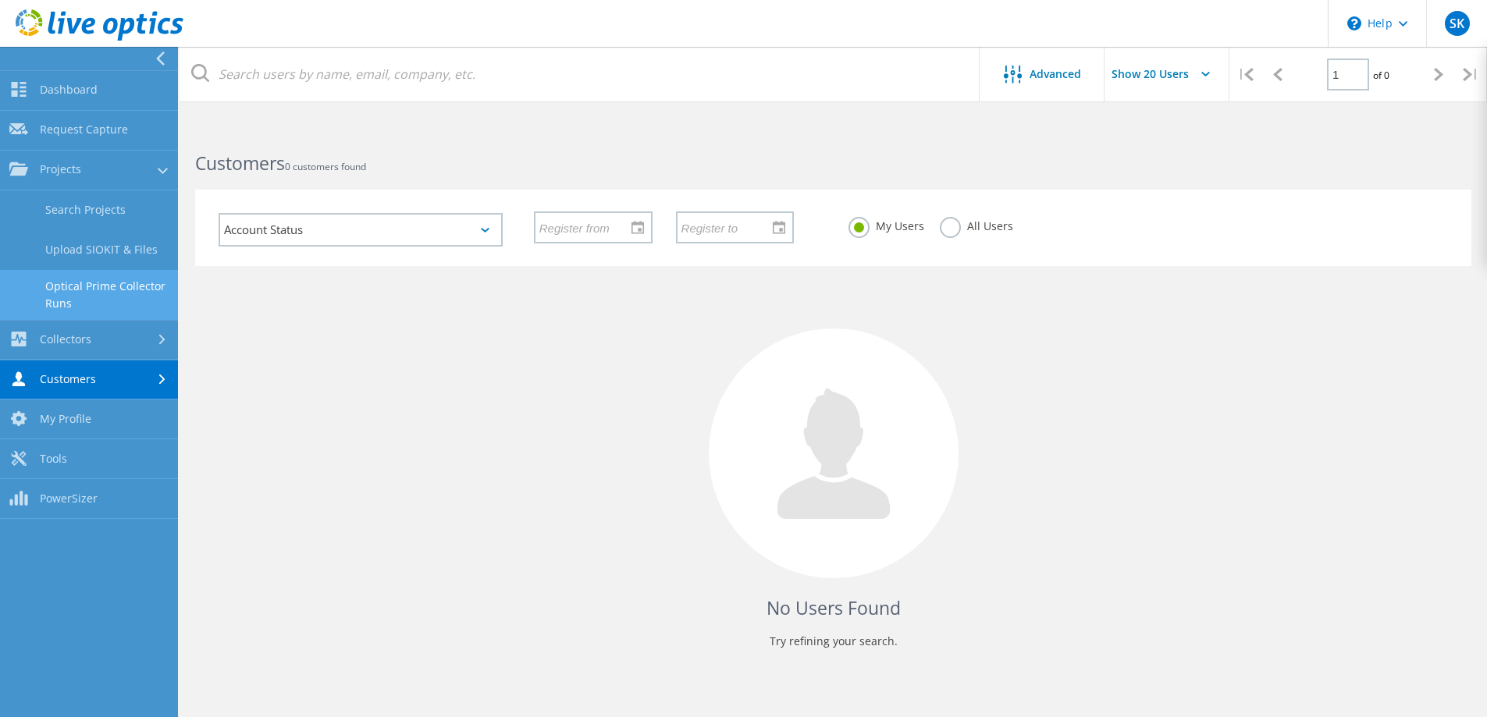
click at [83, 285] on link "Optical Prime Collector Runs" at bounding box center [89, 295] width 178 height 50
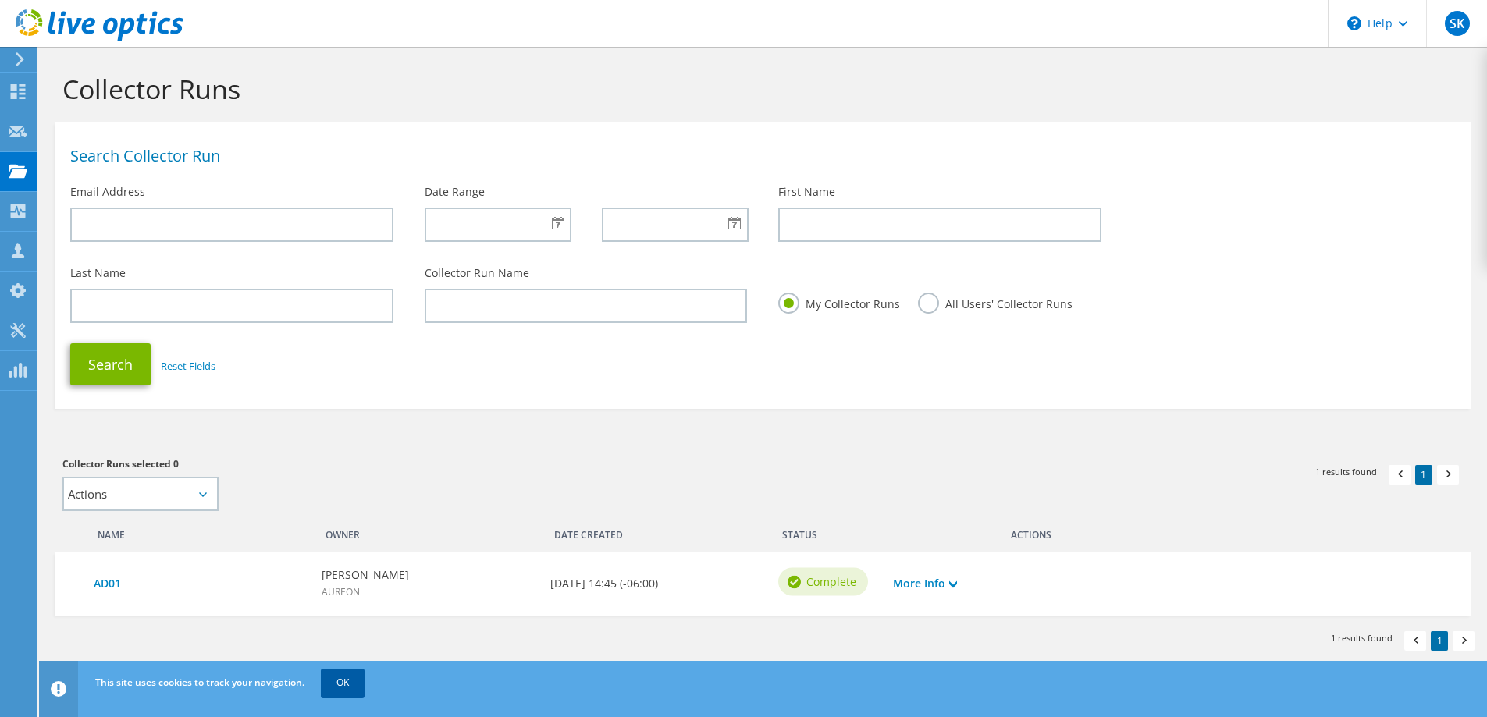
click at [354, 674] on link "OK" at bounding box center [343, 683] width 44 height 28
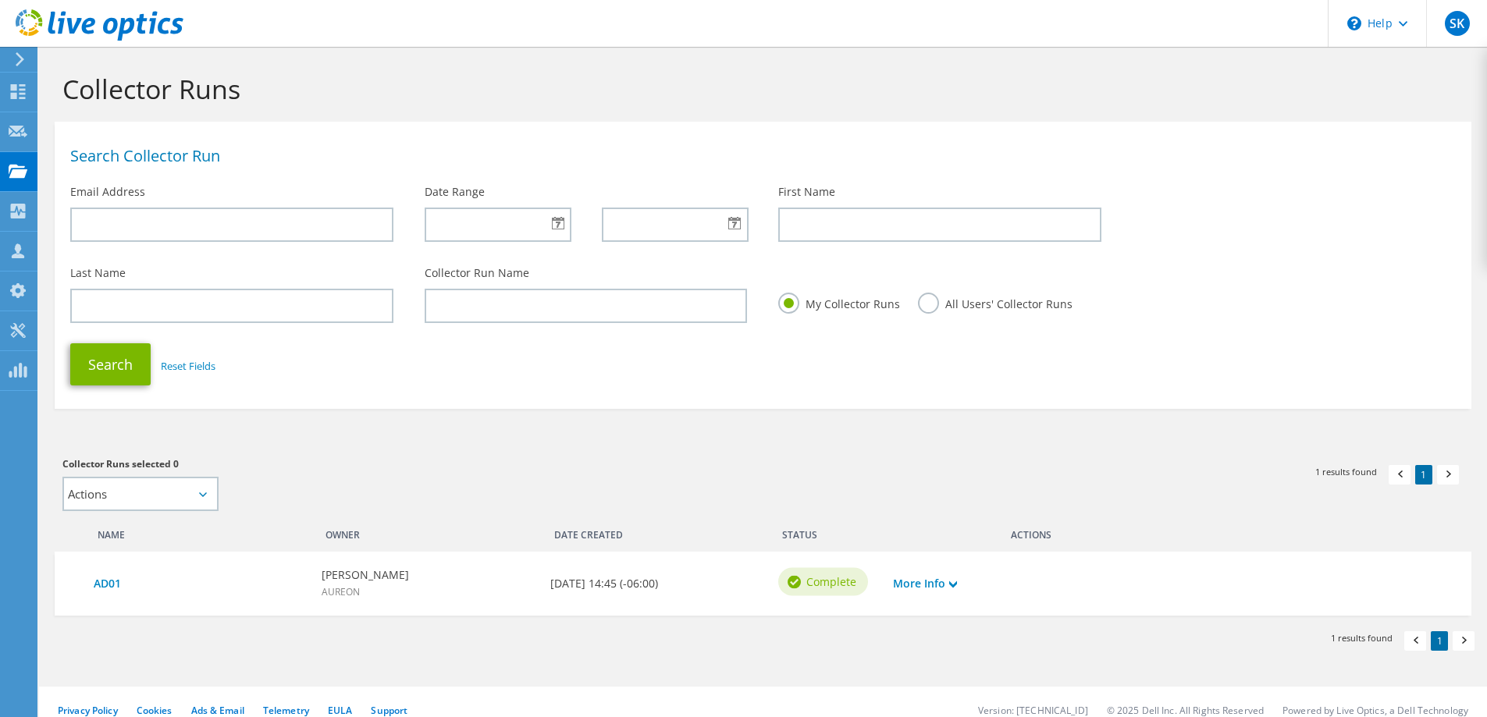
click at [24, 56] on icon at bounding box center [20, 59] width 12 height 14
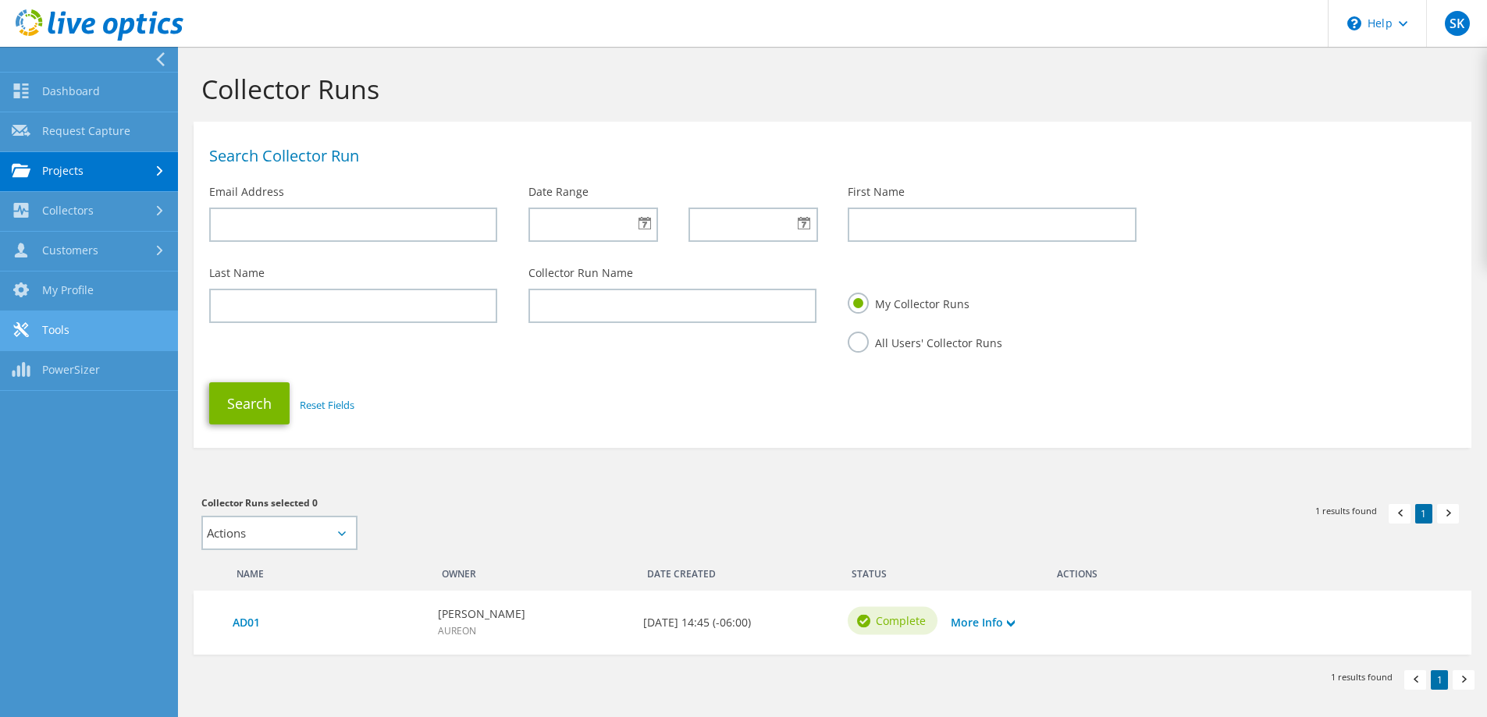
click at [47, 330] on link "Tools" at bounding box center [89, 331] width 178 height 40
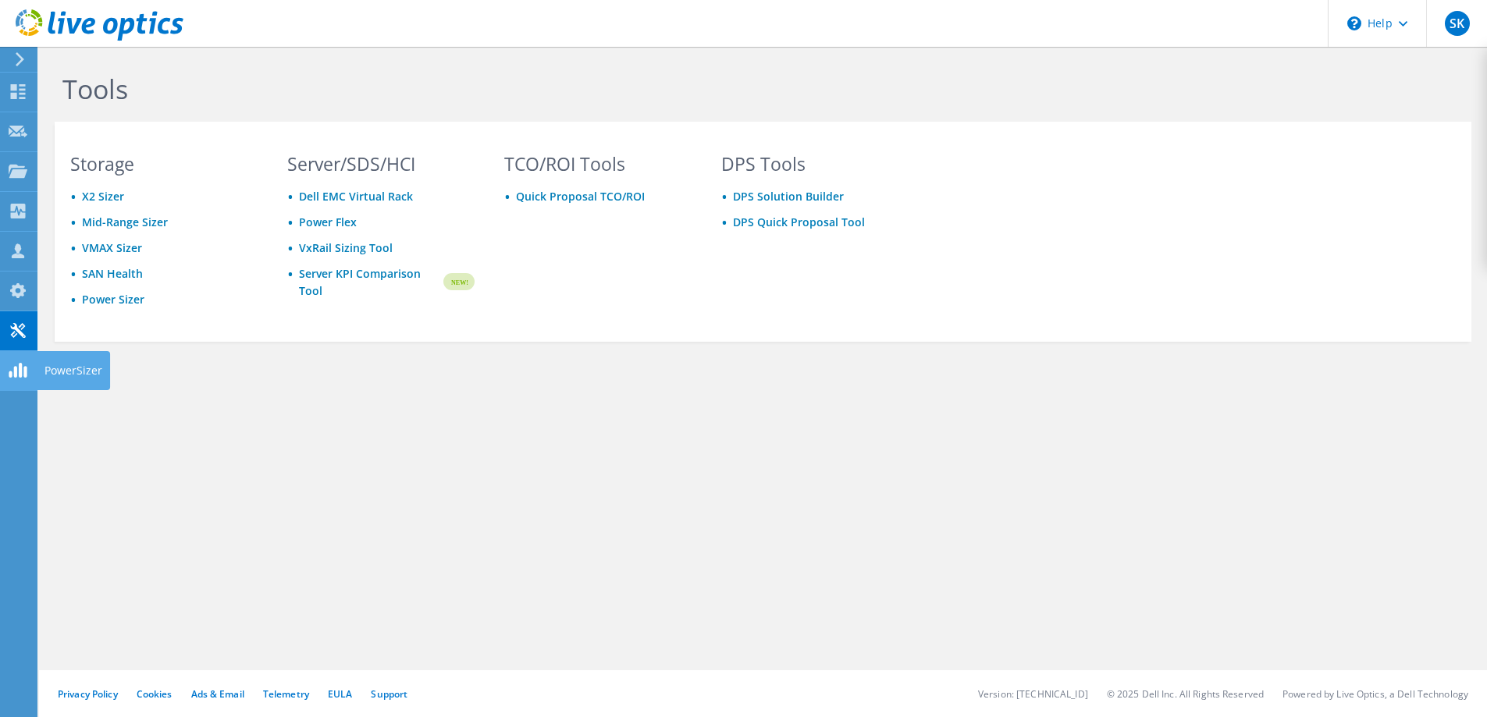
click at [62, 372] on div "PowerSizer" at bounding box center [73, 370] width 73 height 39
click at [73, 171] on div "Projects" at bounding box center [74, 171] width 75 height 39
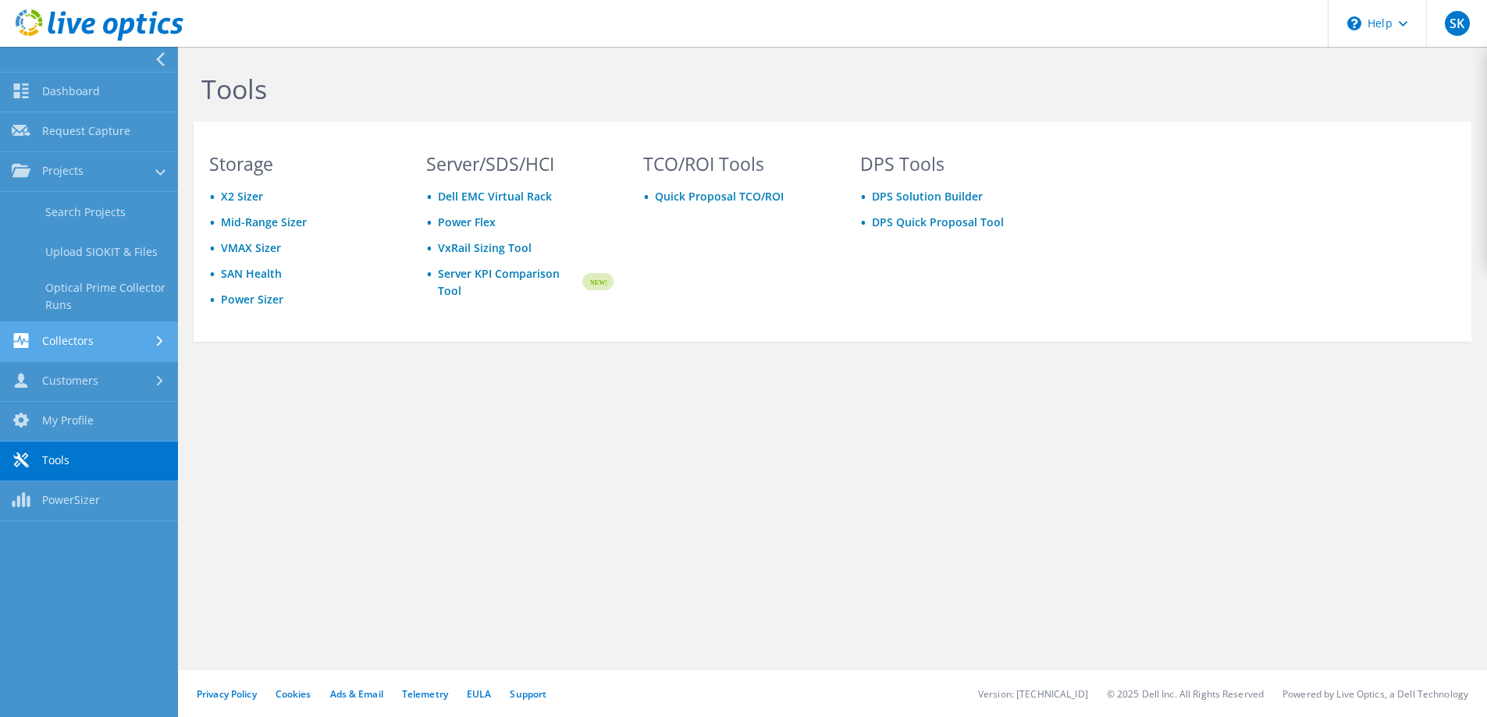
click at [106, 337] on link "Collectors" at bounding box center [89, 342] width 178 height 40
click at [76, 414] on link "My Profile" at bounding box center [89, 422] width 178 height 40
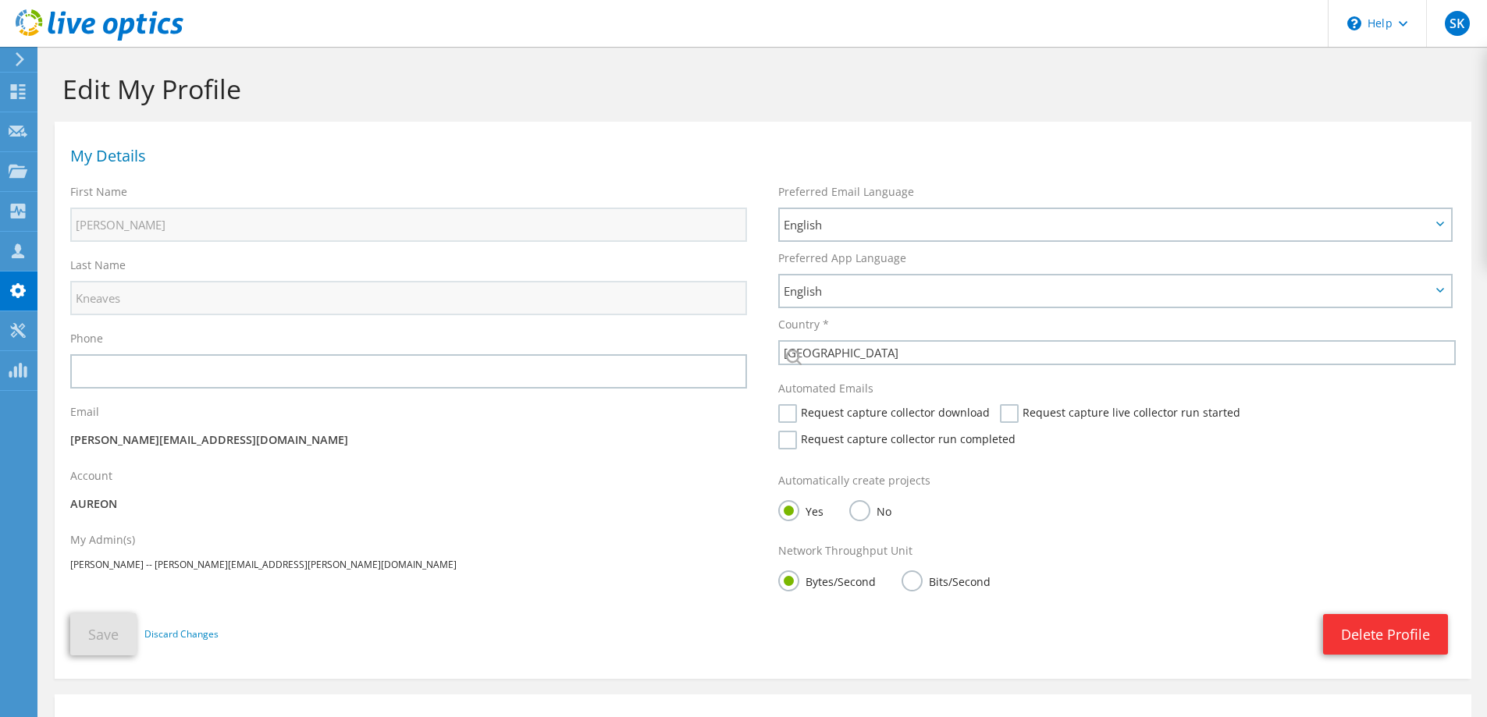
select select "224"
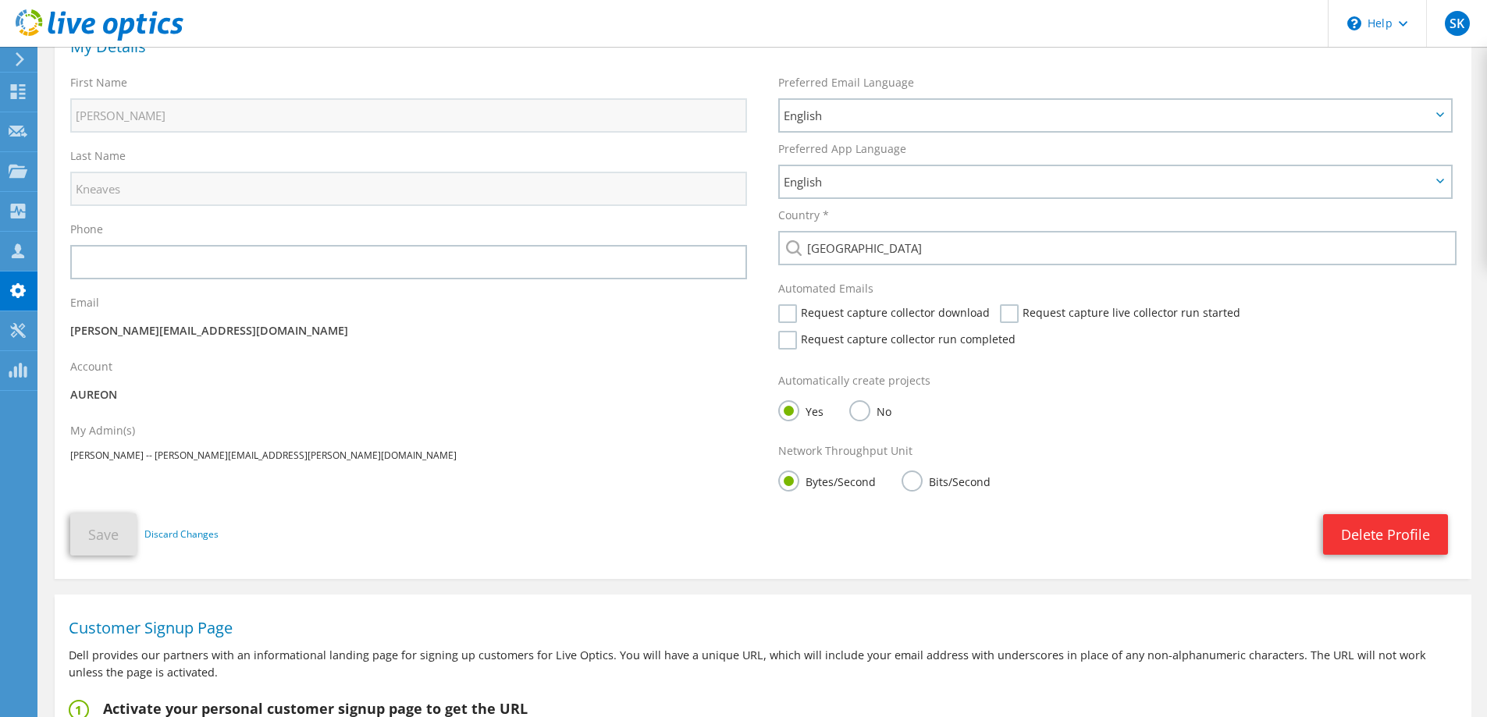
scroll to position [234, 0]
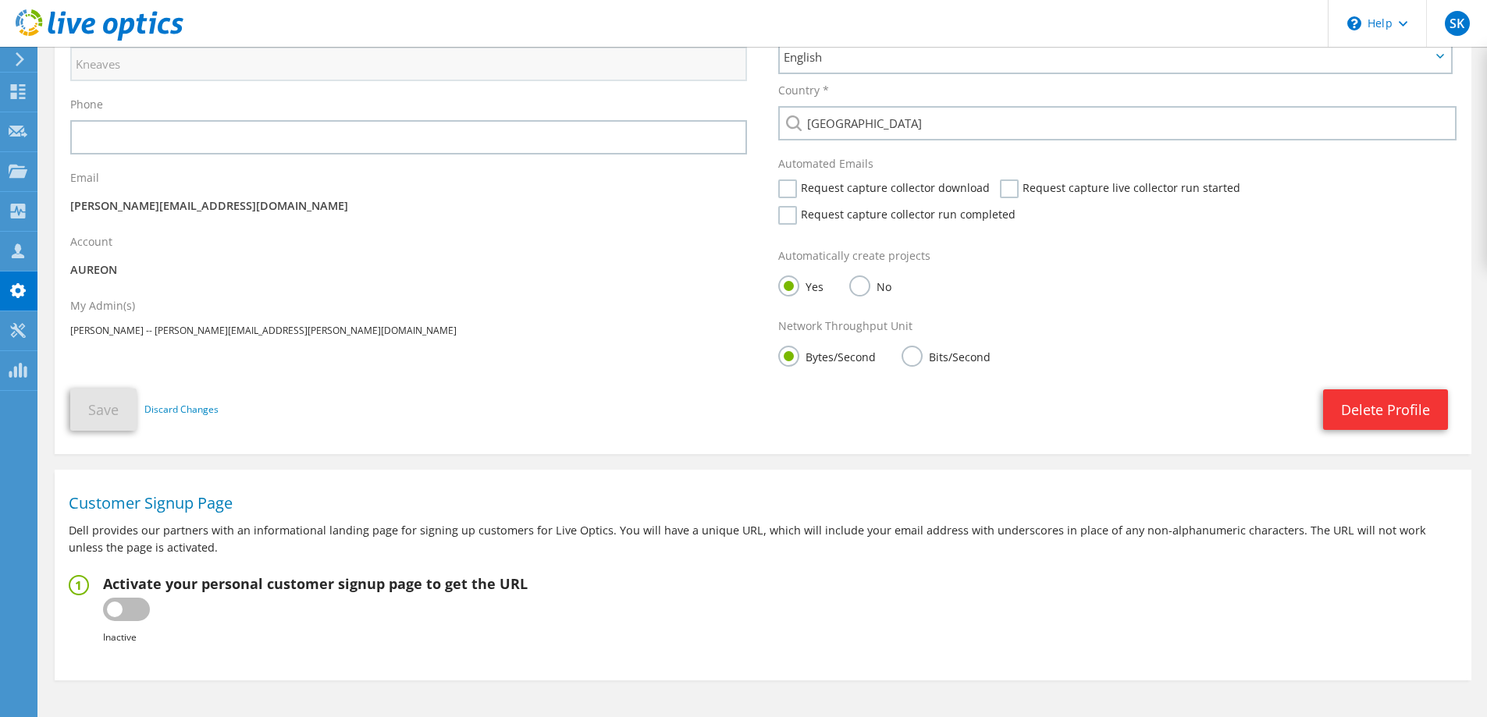
click at [440, 380] on div "My Details First Name [PERSON_NAME] Last Name Kneaves Phone Email" at bounding box center [763, 166] width 1417 height 543
click at [348, 276] on p "AUREON" at bounding box center [408, 269] width 677 height 17
click at [468, 314] on div "My Admin(s) [PERSON_NAME] -- [PERSON_NAME][EMAIL_ADDRESS][PERSON_NAME][DOMAIN_N…" at bounding box center [409, 318] width 708 height 57
click at [578, 280] on div "Account [GEOGRAPHIC_DATA]" at bounding box center [409, 258] width 708 height 64
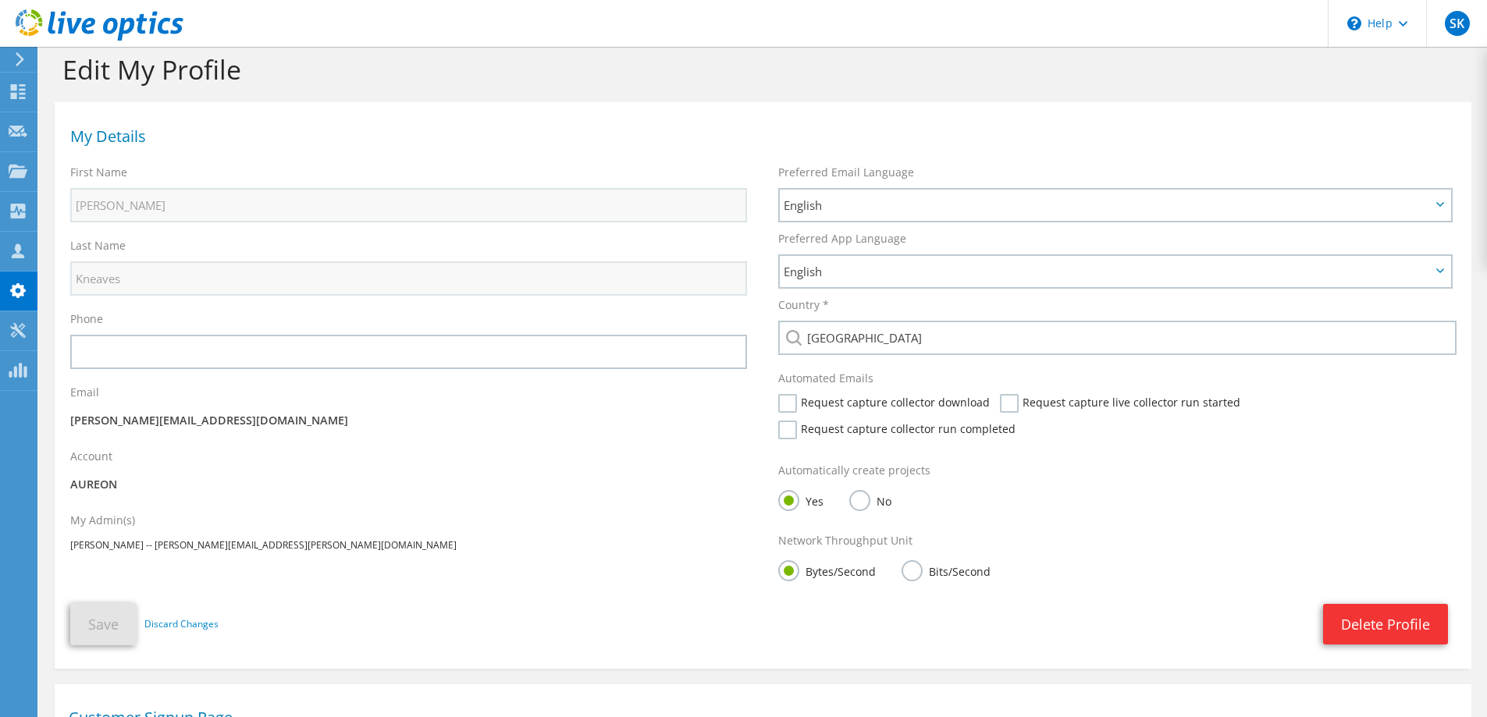
scroll to position [0, 0]
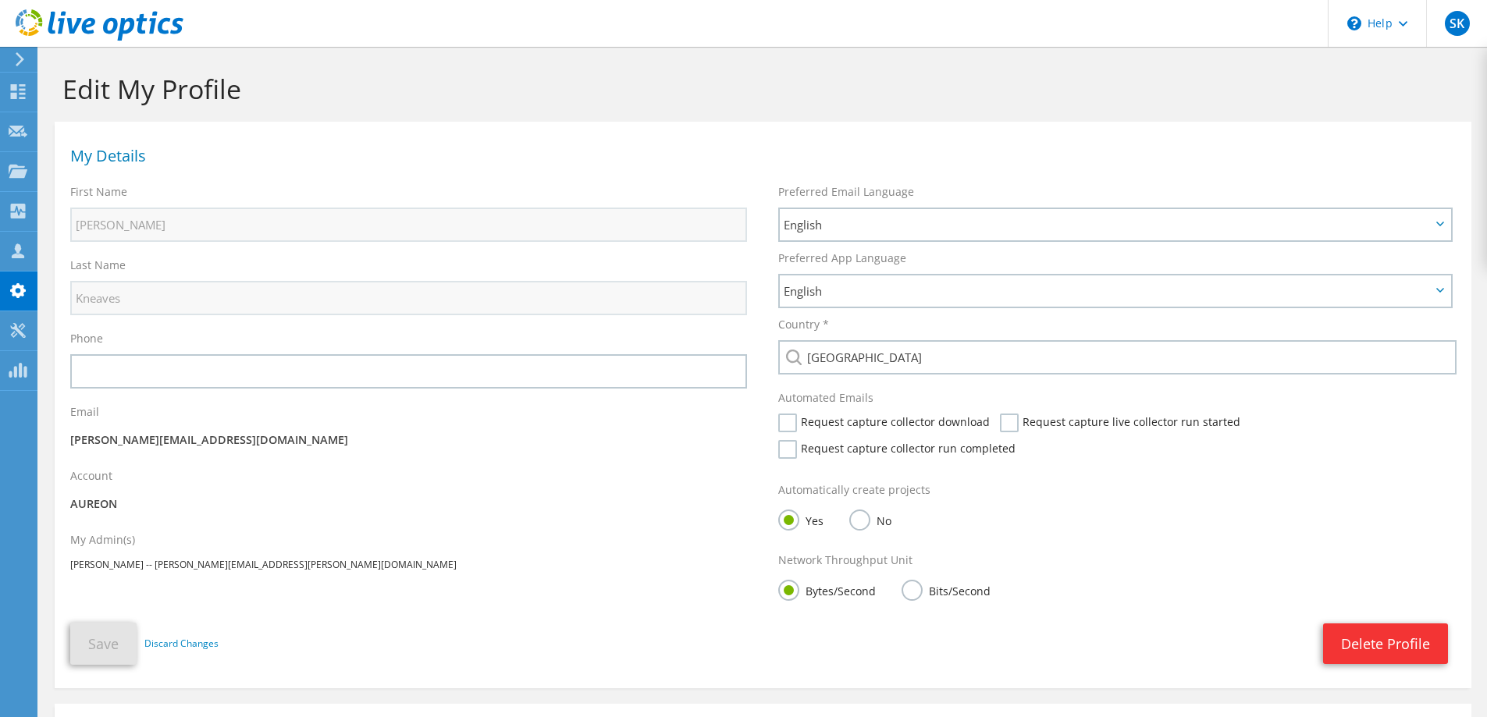
drag, startPoint x: 393, startPoint y: 143, endPoint x: 754, endPoint y: 0, distance: 388.6
click at [393, 142] on div "My Details" at bounding box center [763, 153] width 1417 height 47
